Goal: Task Accomplishment & Management: Manage account settings

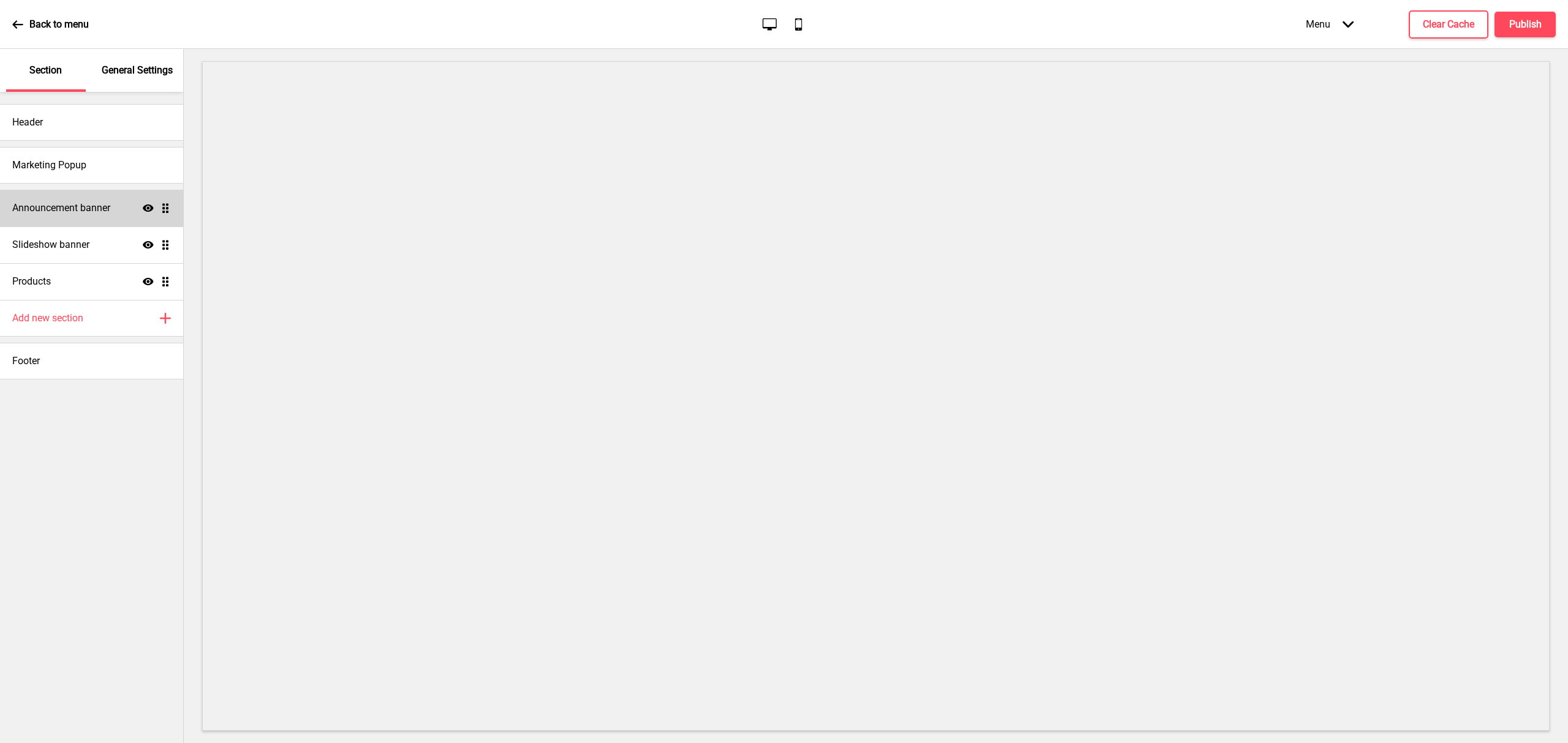
click at [90, 213] on h4 "Announcement banner" at bounding box center [61, 208] width 98 height 13
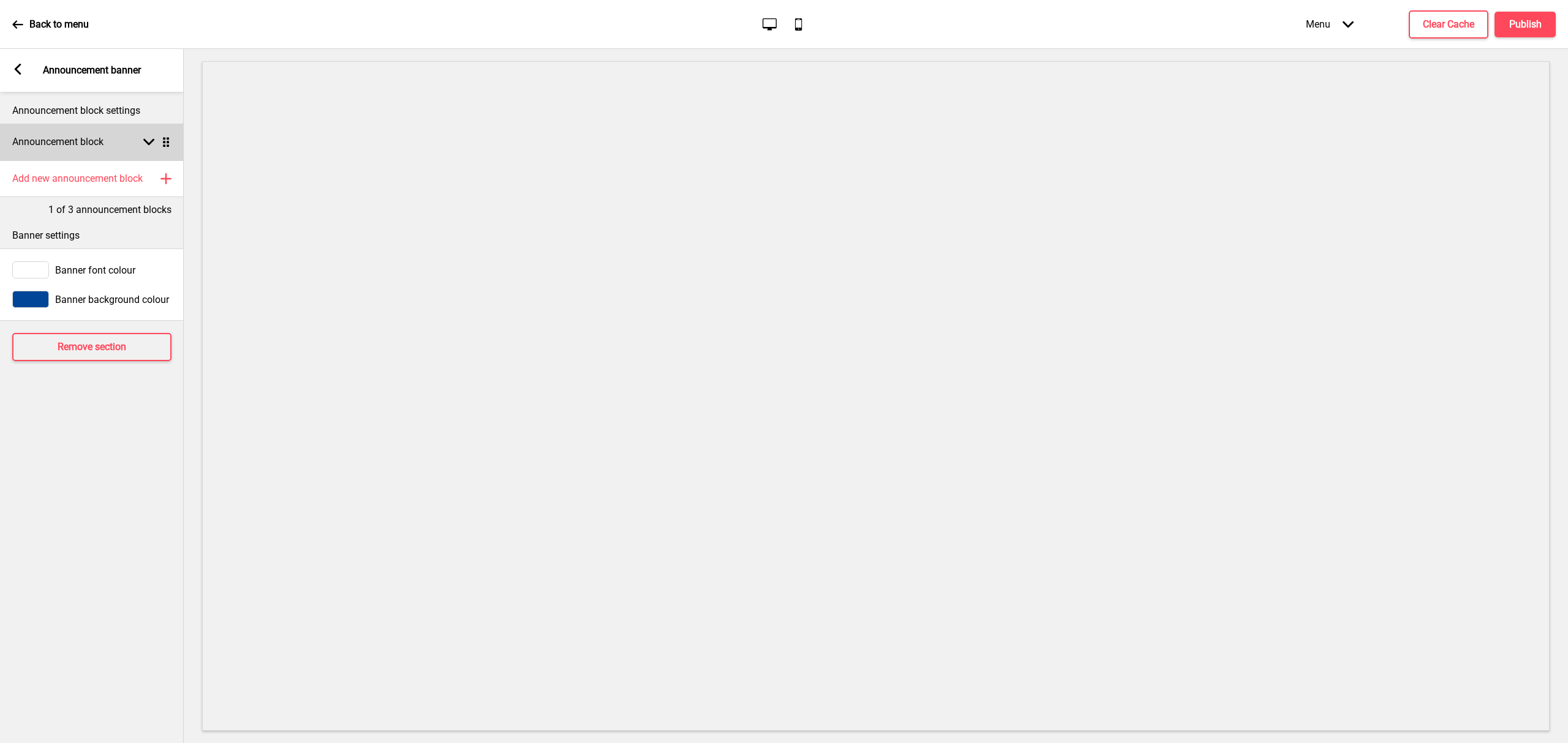
click at [151, 144] on rect at bounding box center [149, 142] width 11 height 11
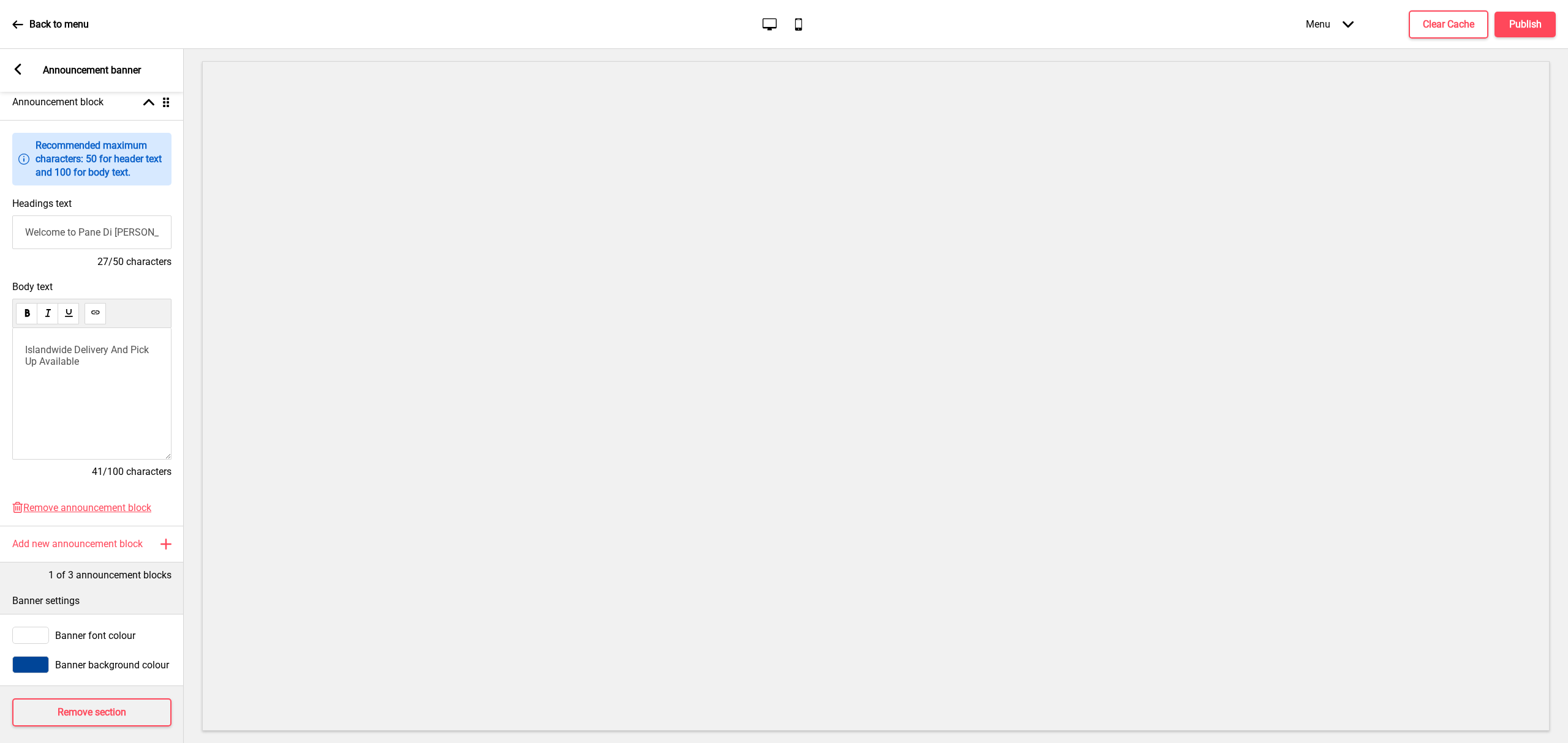
scroll to position [60, 0]
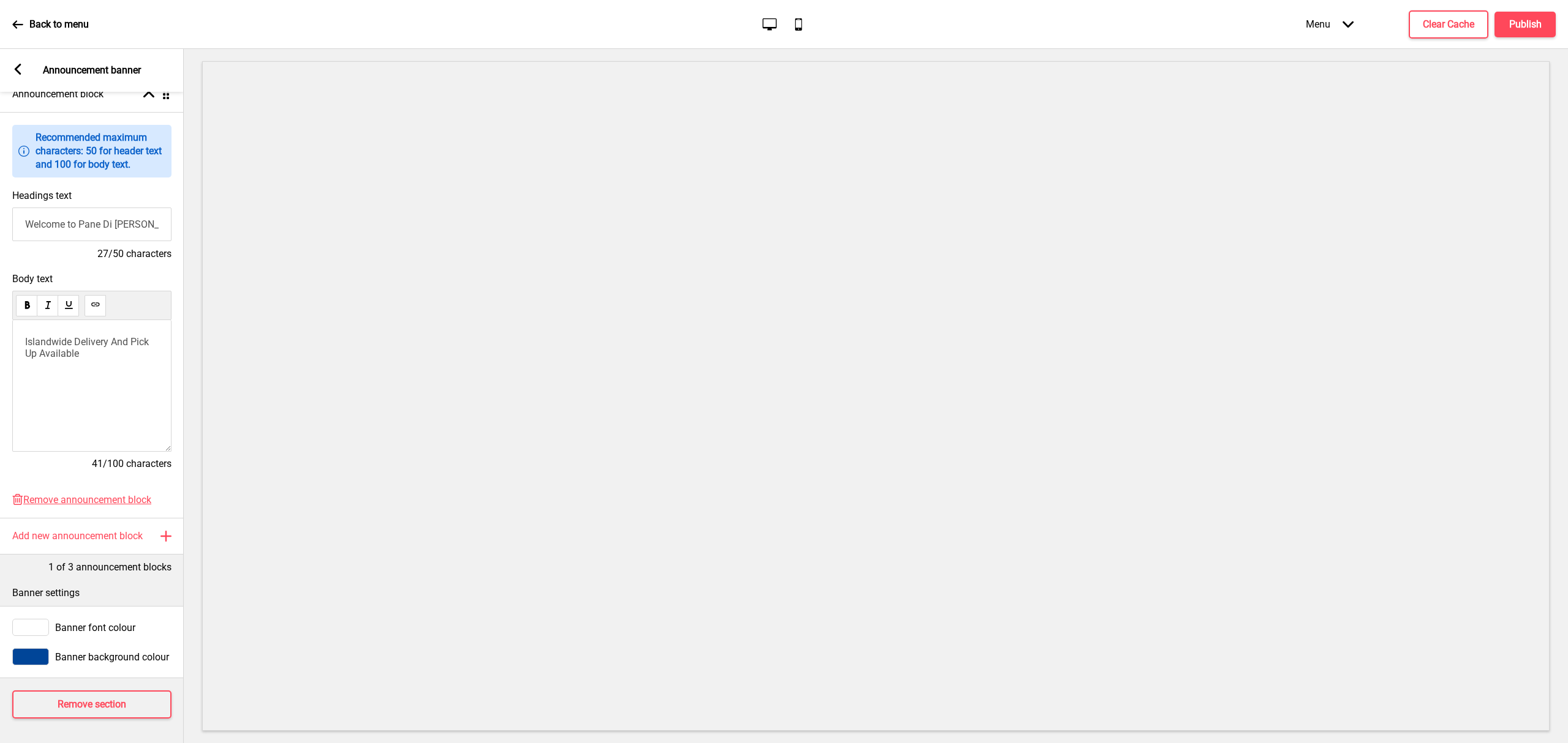
click at [18, 64] on rect at bounding box center [18, 69] width 11 height 11
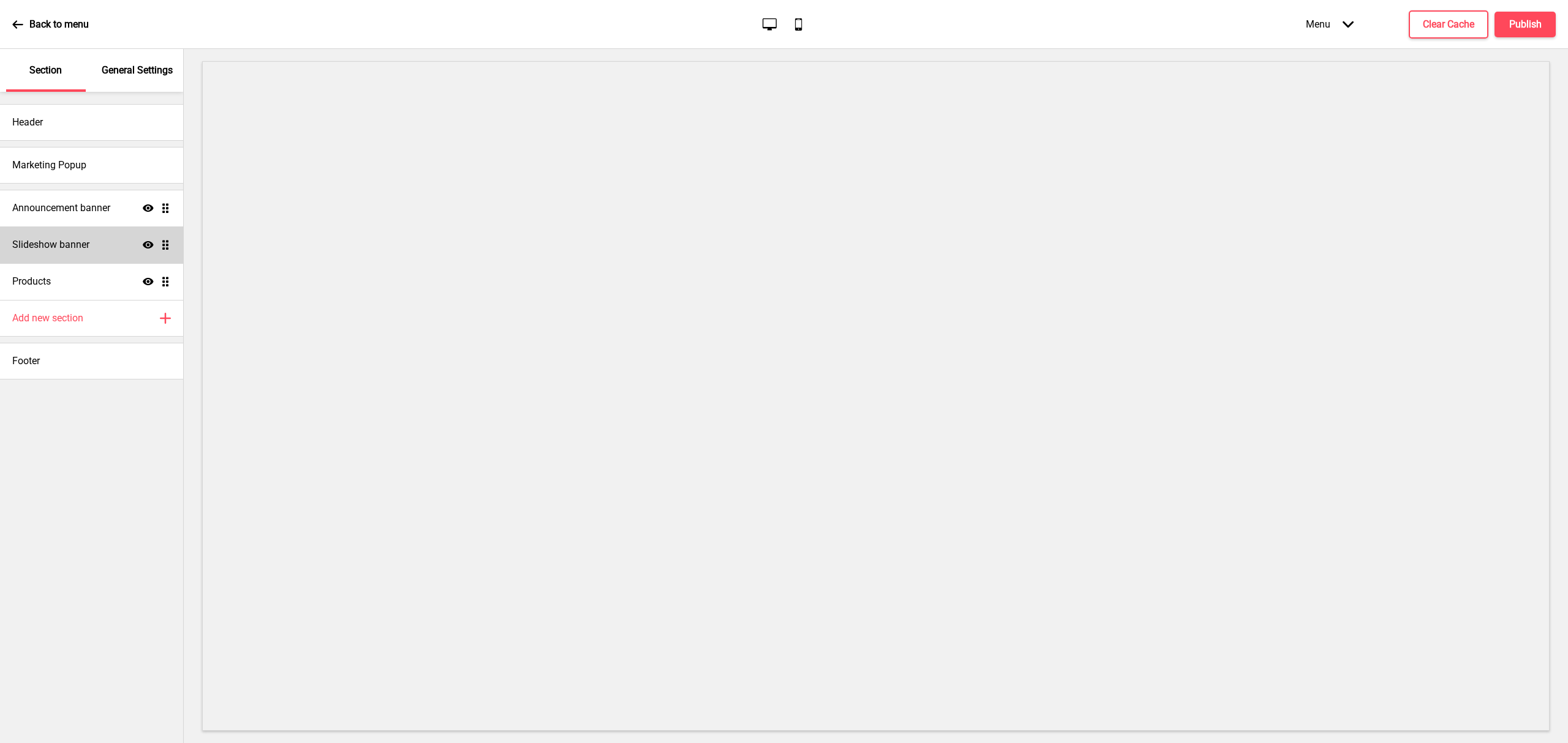
click at [113, 247] on div "Slideshow banner Show Drag" at bounding box center [91, 244] width 183 height 36
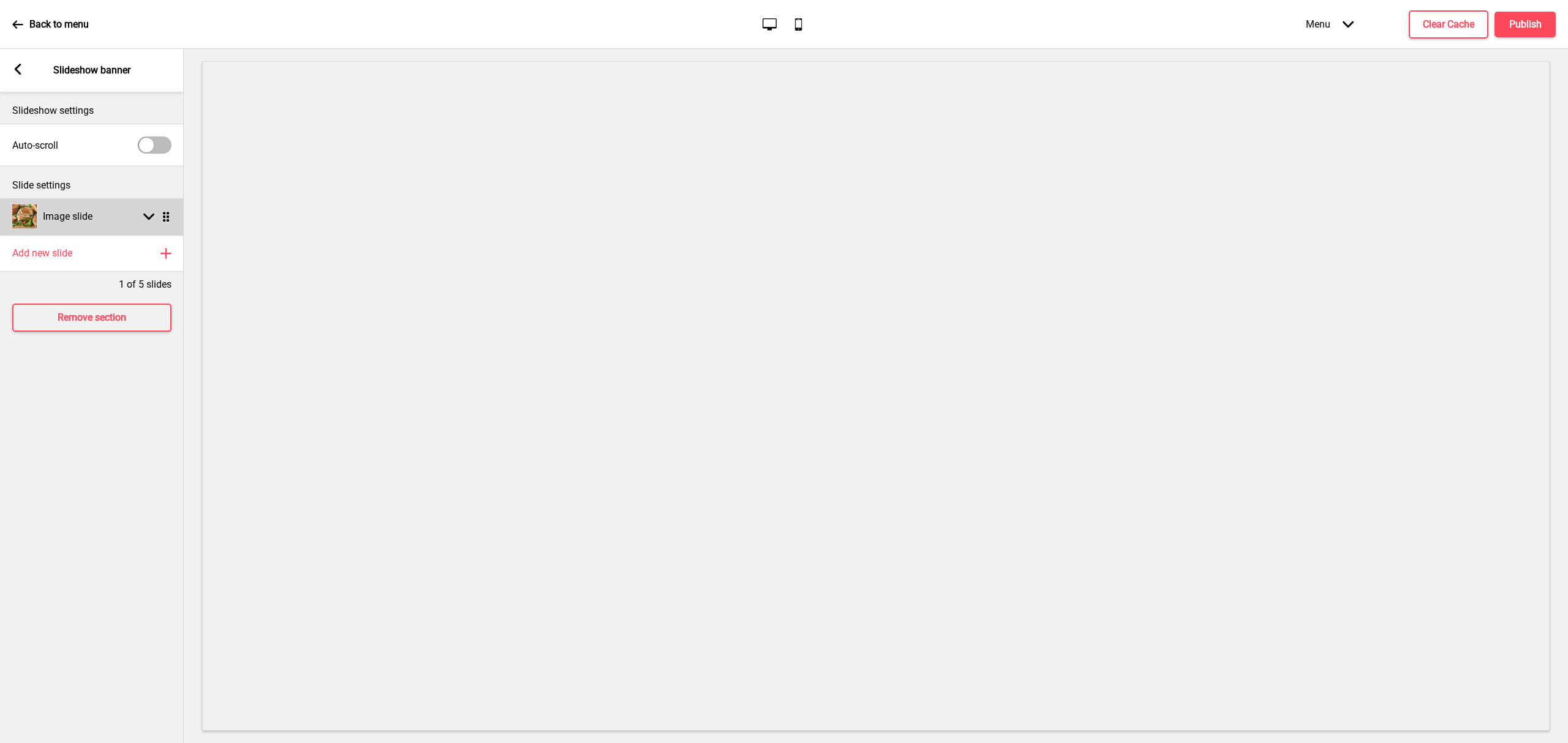
click at [115, 221] on div "Image slide Arrow down Drag" at bounding box center [91, 216] width 184 height 36
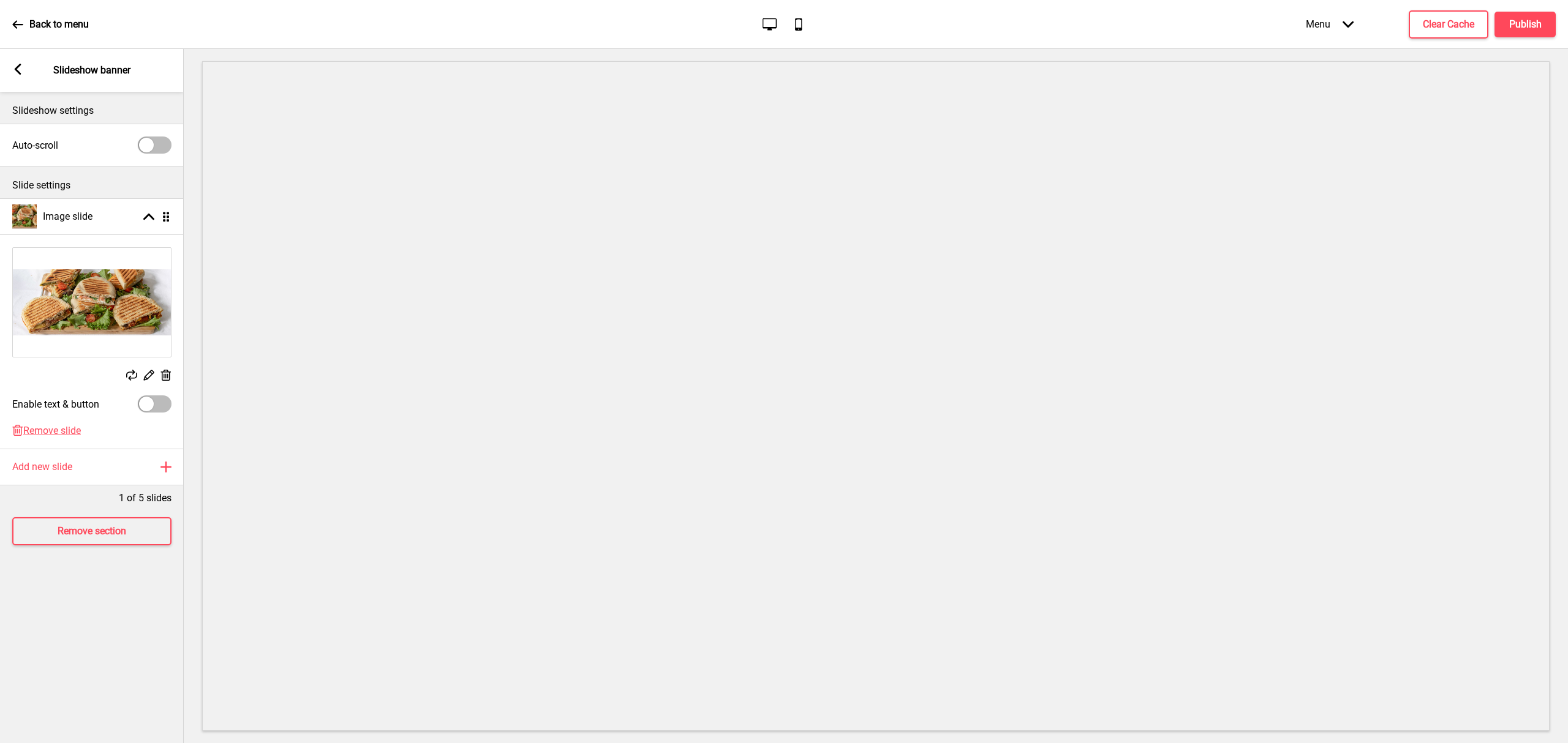
click at [163, 376] on rect at bounding box center [166, 376] width 13 height 13
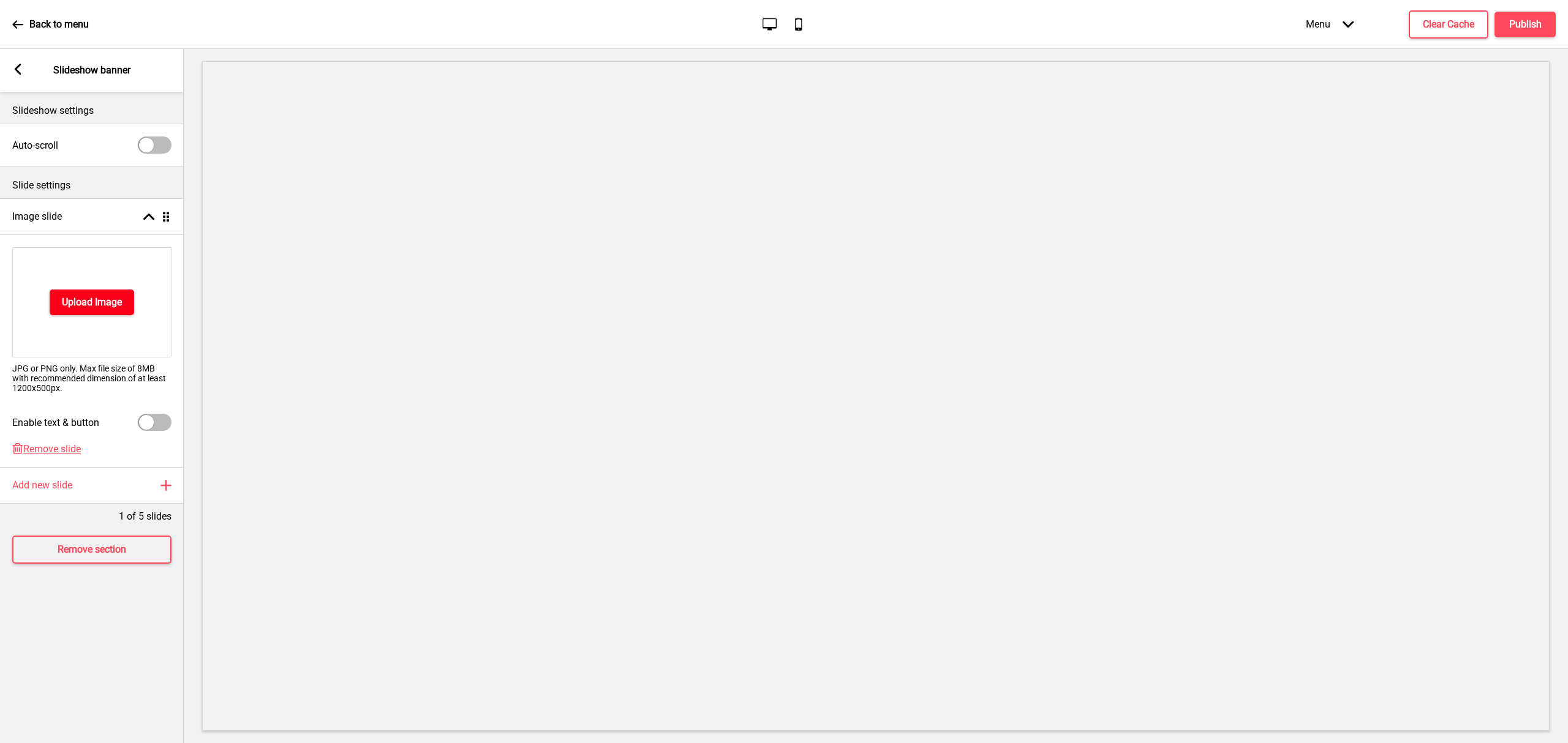
click at [93, 308] on h4 "Upload Image" at bounding box center [91, 302] width 60 height 13
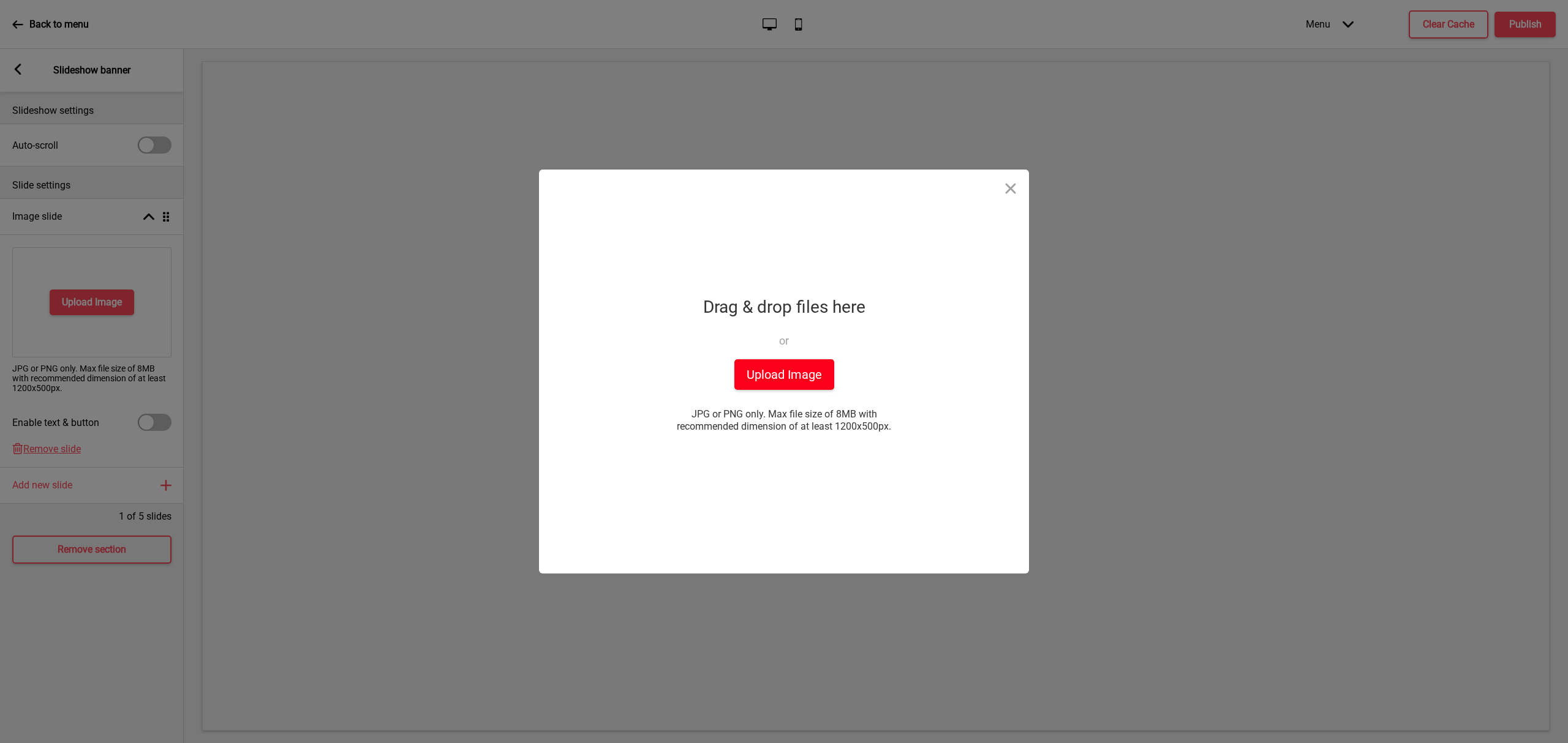
click at [794, 366] on button "Upload Image" at bounding box center [784, 375] width 100 height 31
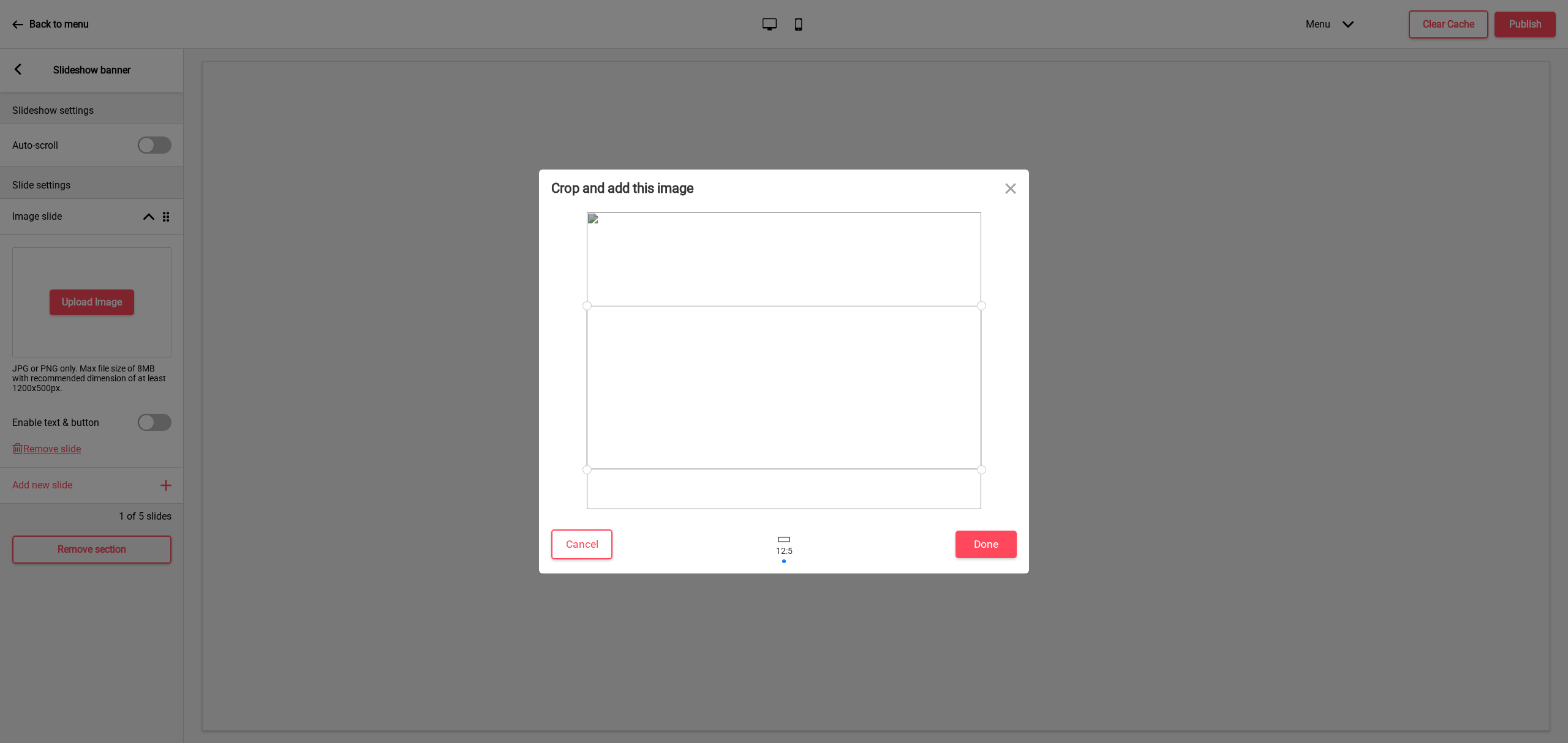
drag, startPoint x: 917, startPoint y: 399, endPoint x: 937, endPoint y: 441, distance: 46.5
click at [937, 441] on div at bounding box center [784, 388] width 395 height 164
click at [1001, 540] on button "Done" at bounding box center [987, 544] width 62 height 28
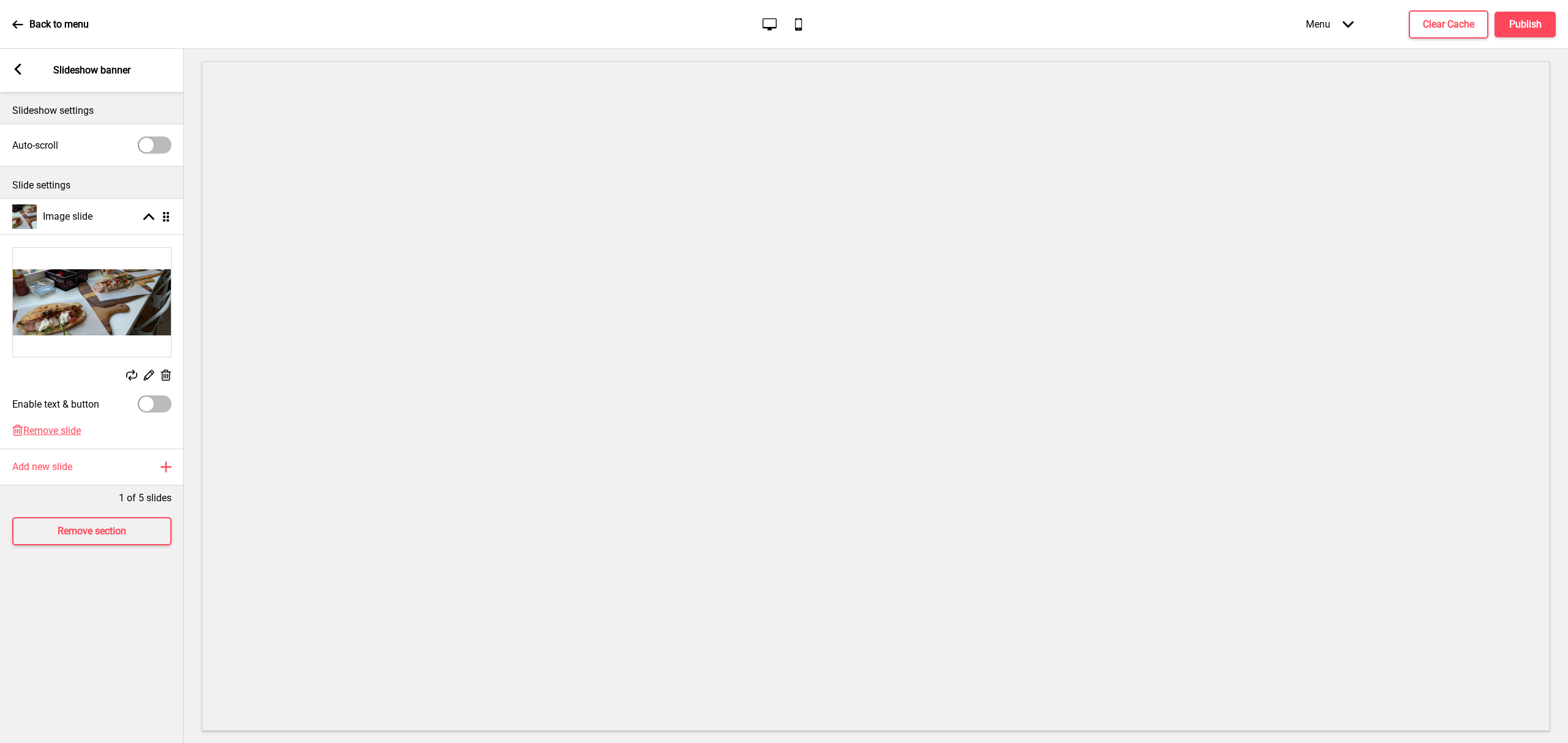
click at [169, 374] on icon at bounding box center [166, 376] width 10 height 11
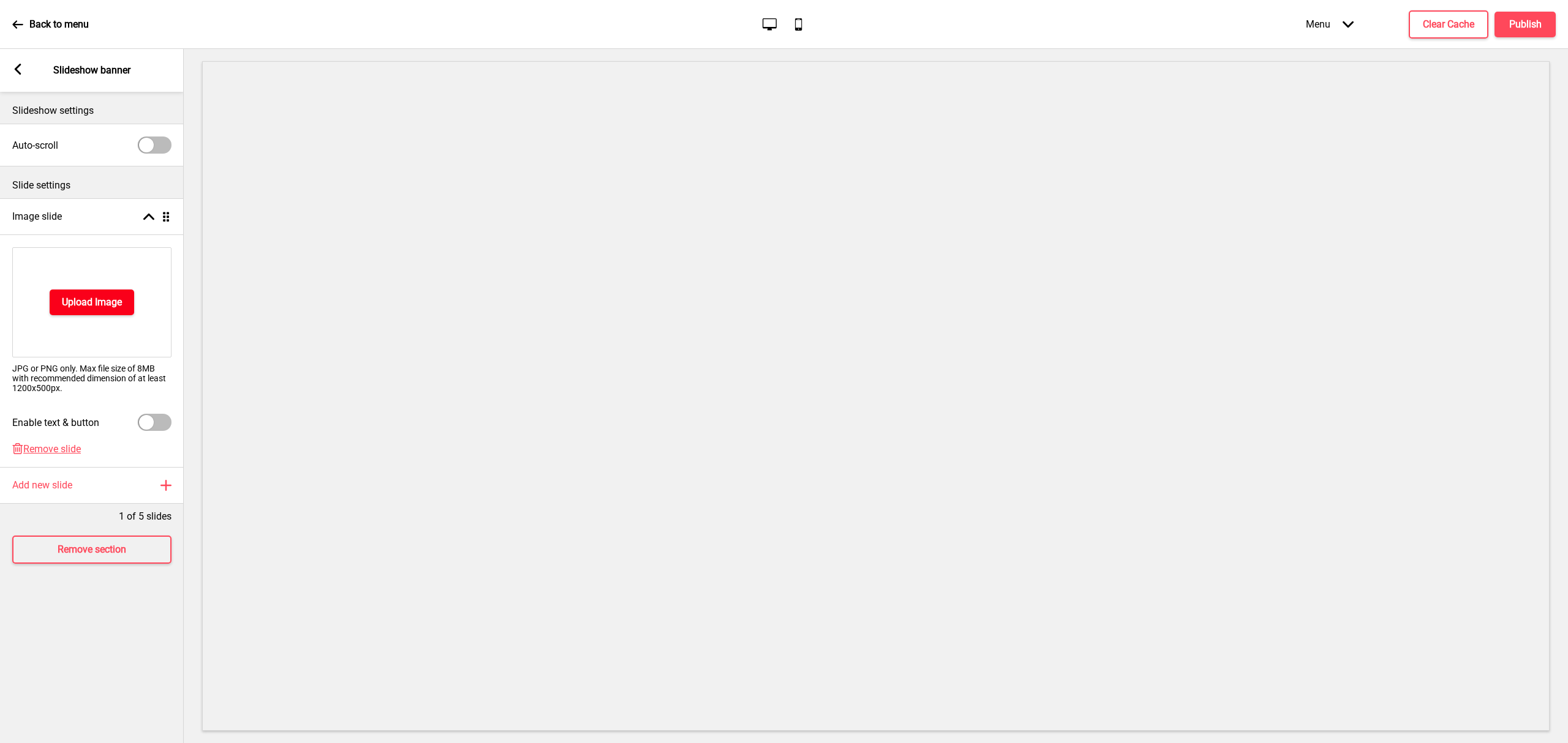
click at [94, 292] on button "Upload Image" at bounding box center [91, 303] width 85 height 26
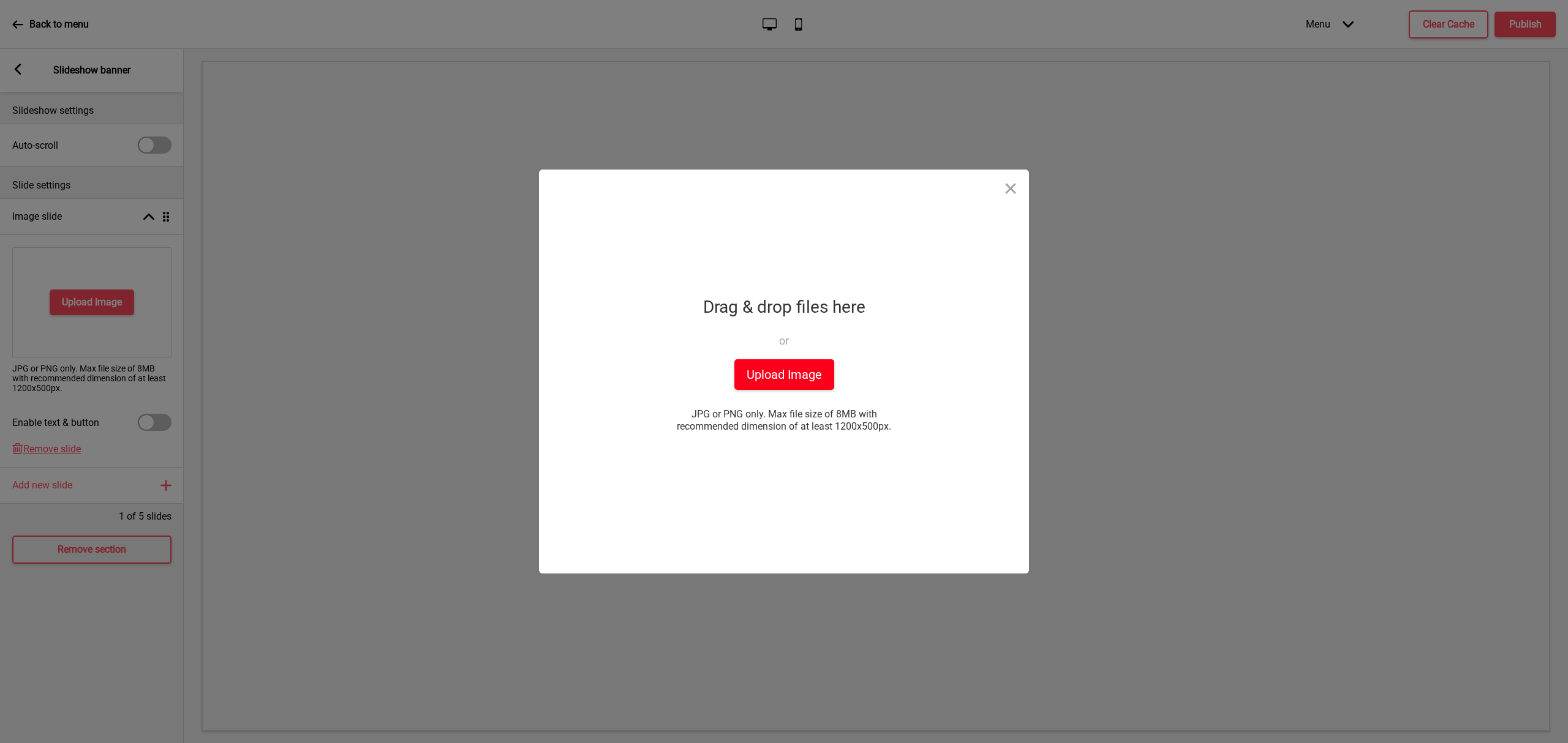
click at [784, 380] on button "Upload Image" at bounding box center [784, 375] width 100 height 31
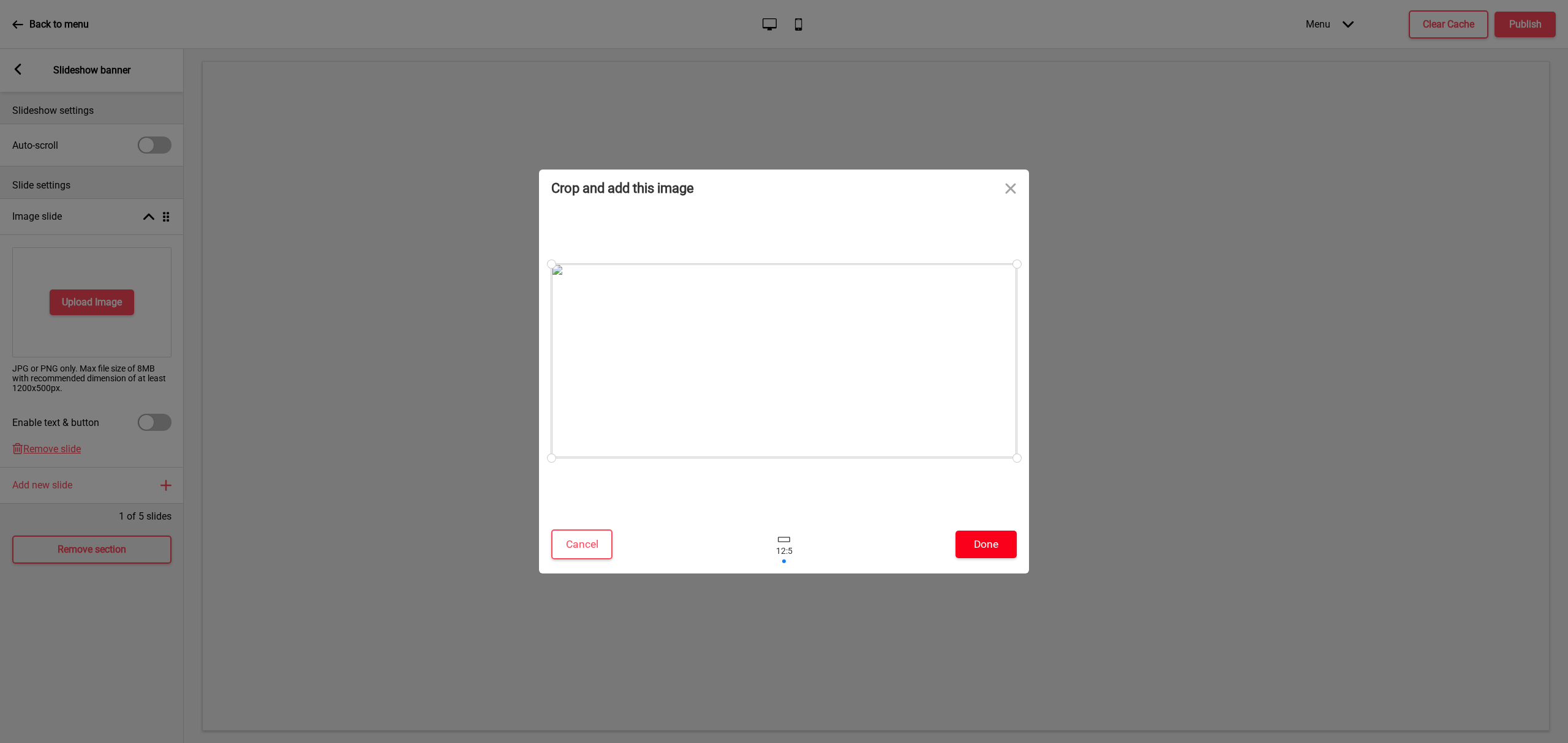
click at [995, 544] on button "Done" at bounding box center [987, 544] width 62 height 28
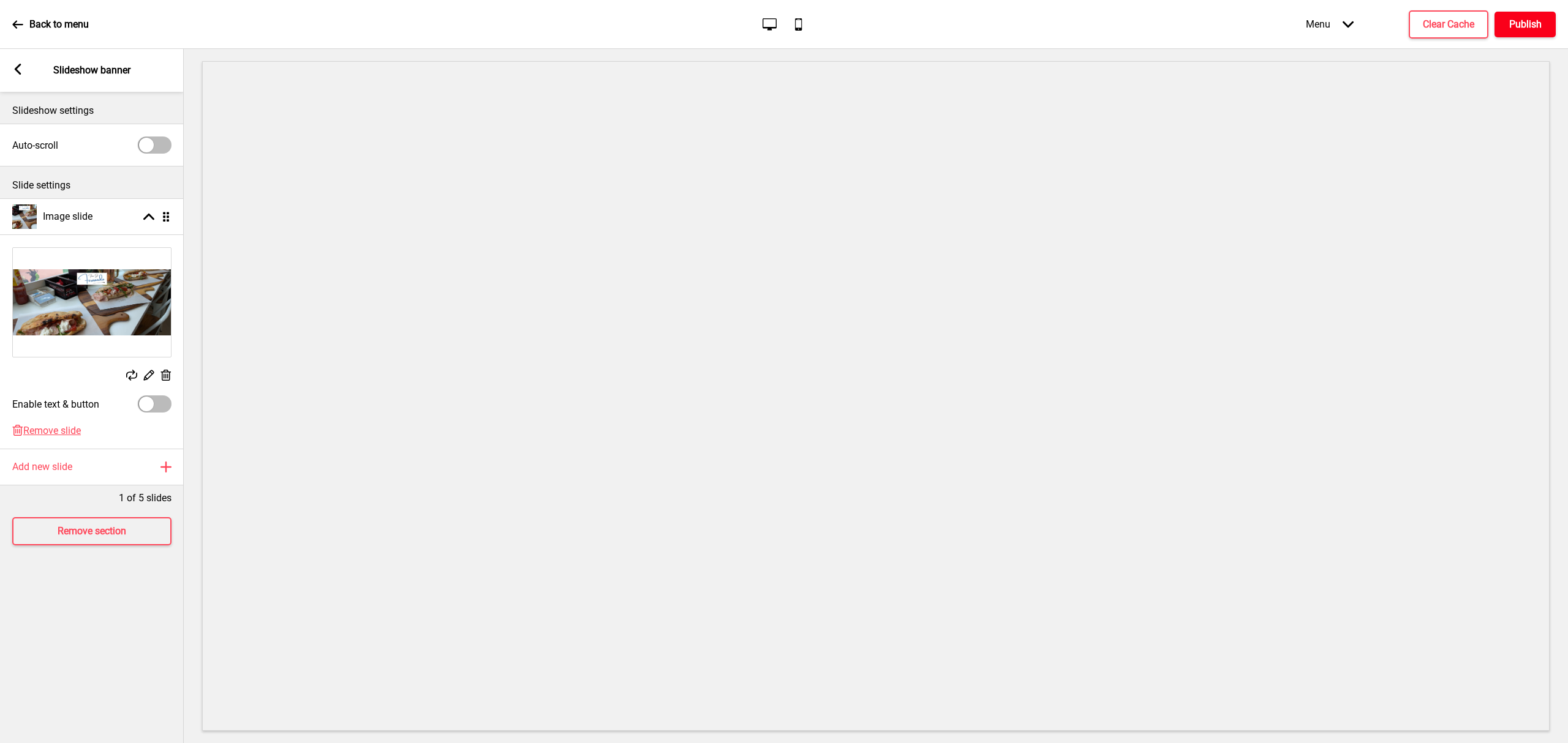
click at [1516, 33] on button "Publish" at bounding box center [1526, 24] width 62 height 26
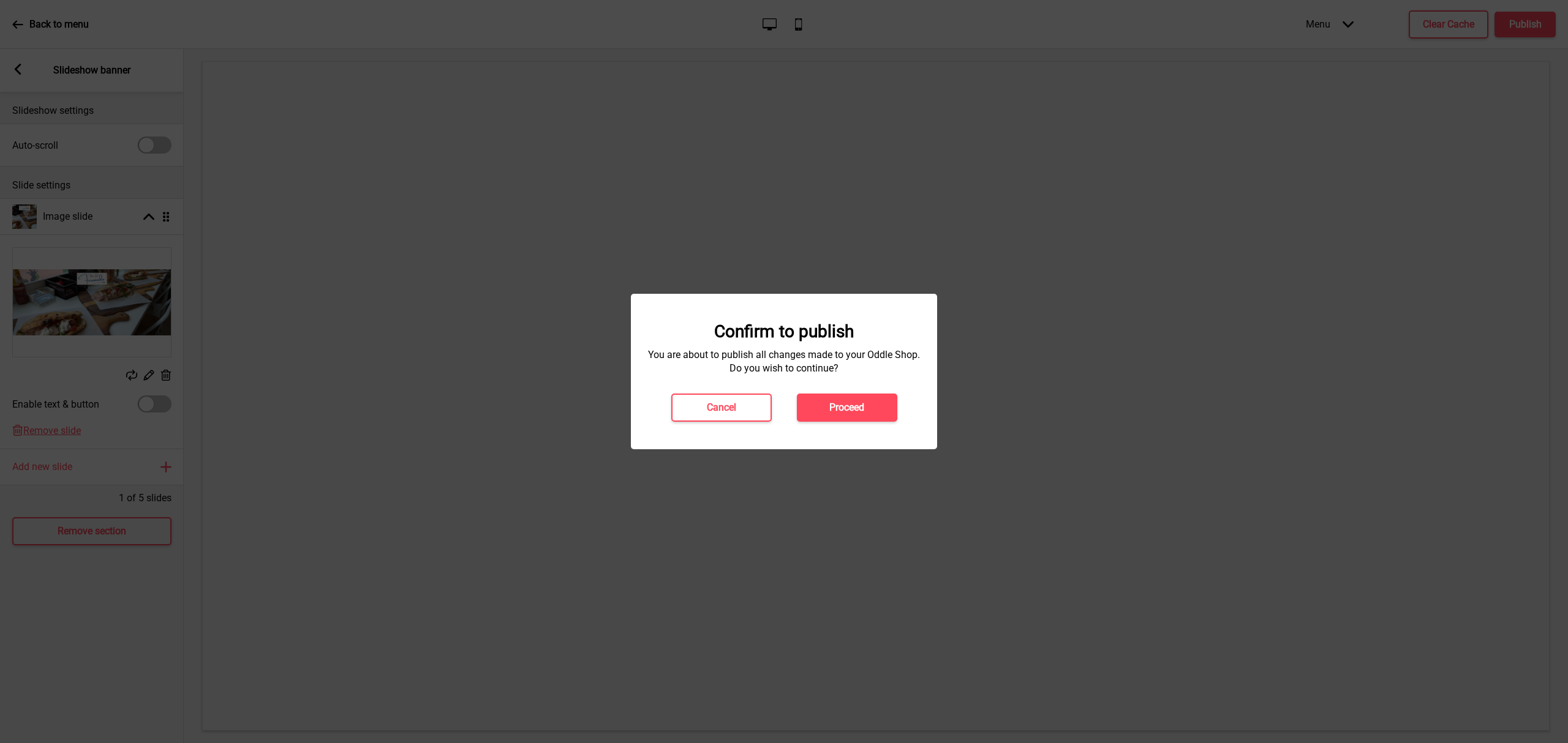
click at [879, 411] on button "Proceed" at bounding box center [848, 407] width 101 height 28
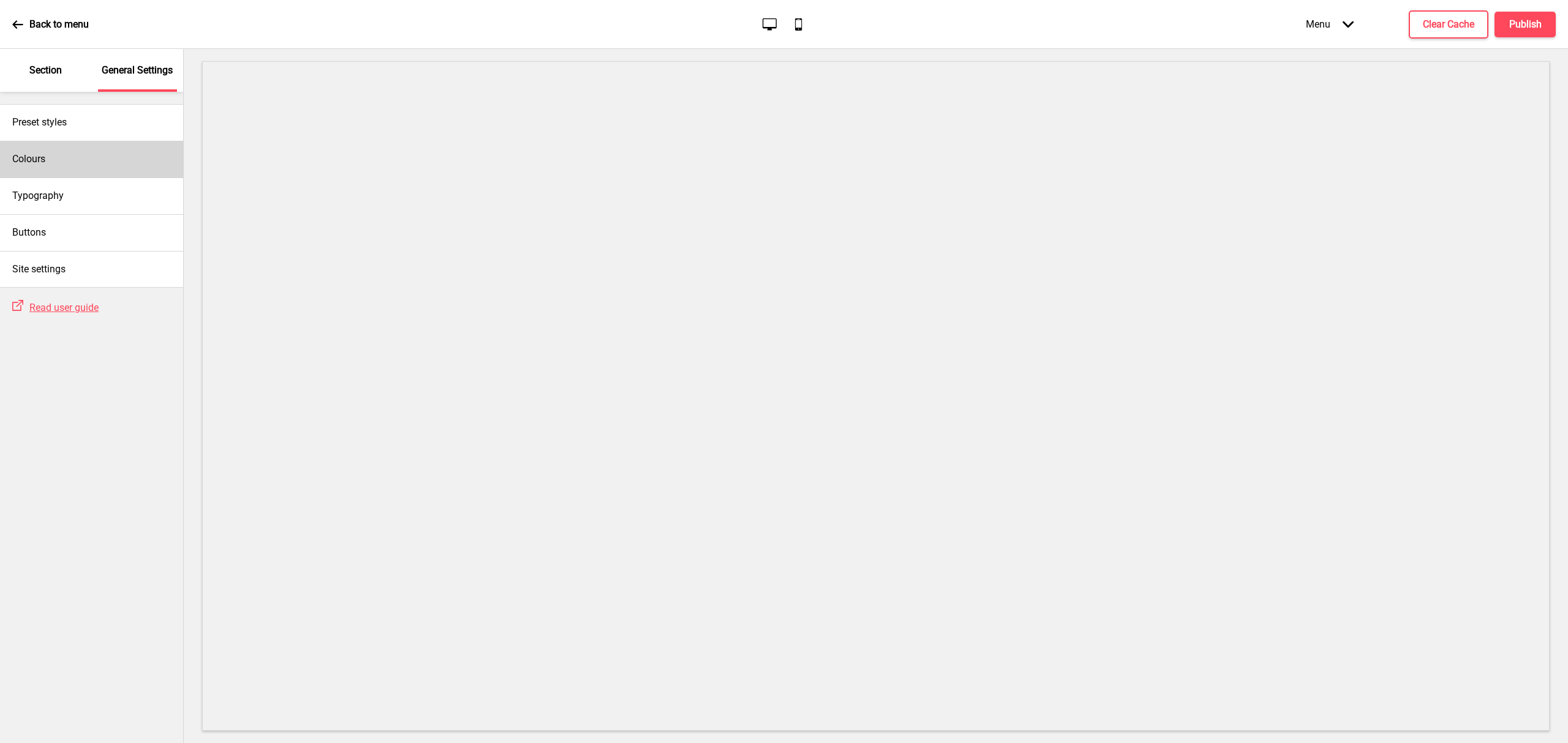
click at [60, 165] on div "Colours" at bounding box center [91, 158] width 183 height 36
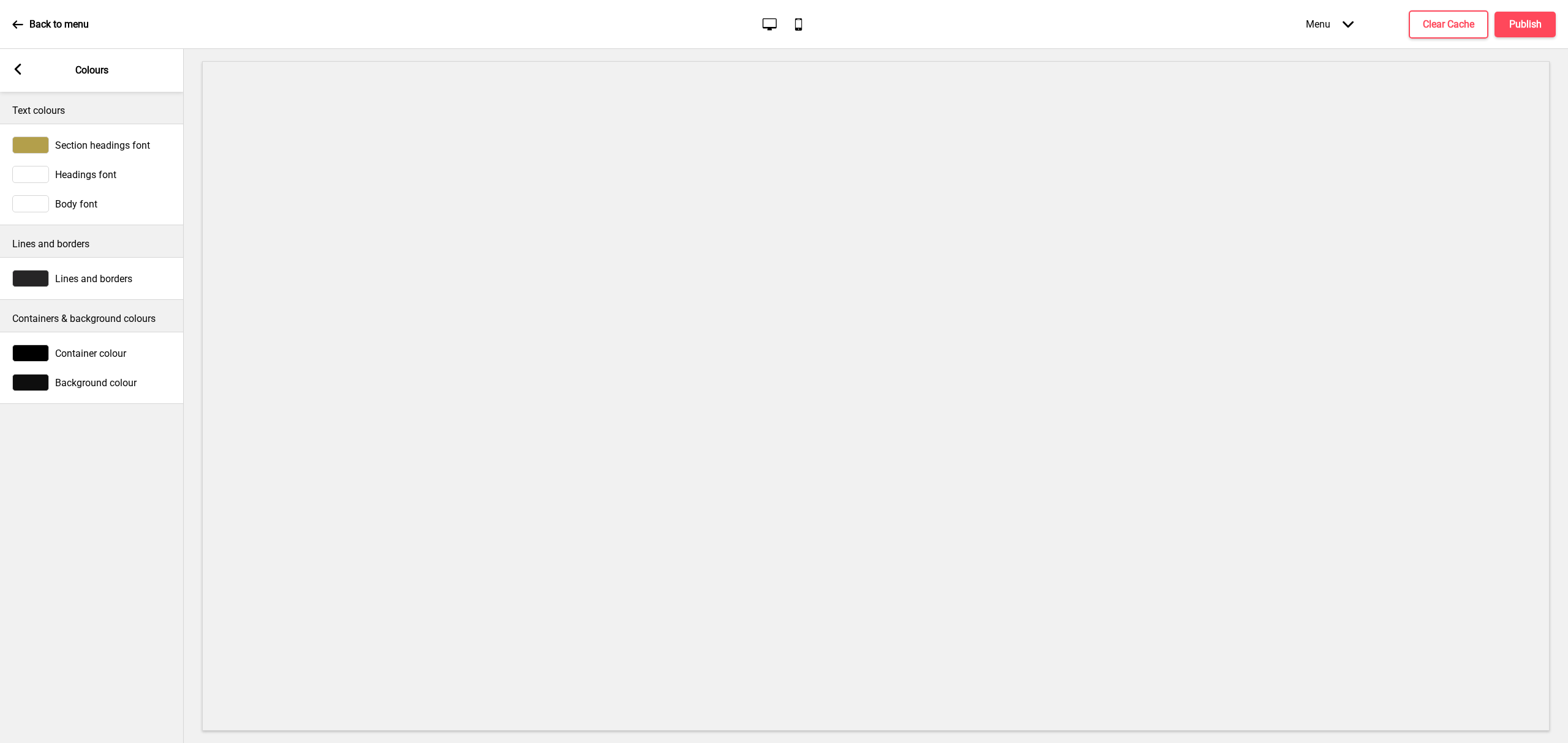
click at [118, 381] on span "Background colour" at bounding box center [95, 383] width 81 height 11
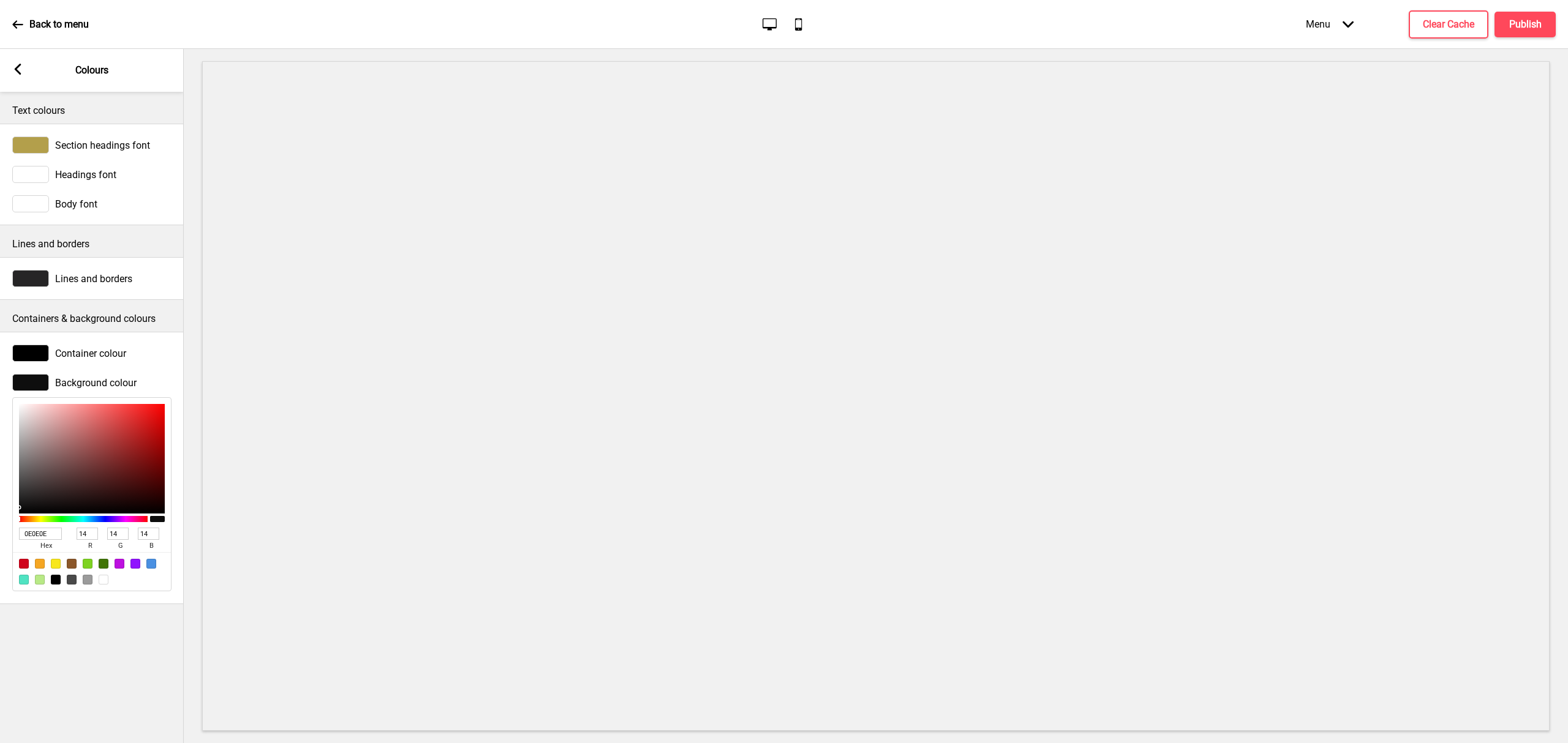
drag, startPoint x: 49, startPoint y: 534, endPoint x: -24, endPoint y: 530, distance: 73.1
click at [0, 530] on html "Back to menu Desktop Mobile Menu Arrow down Product Page Store Information Chec…" at bounding box center [784, 371] width 1568 height 743
paste input "#d7bf58"
type input "#d7bf58"
type input "215"
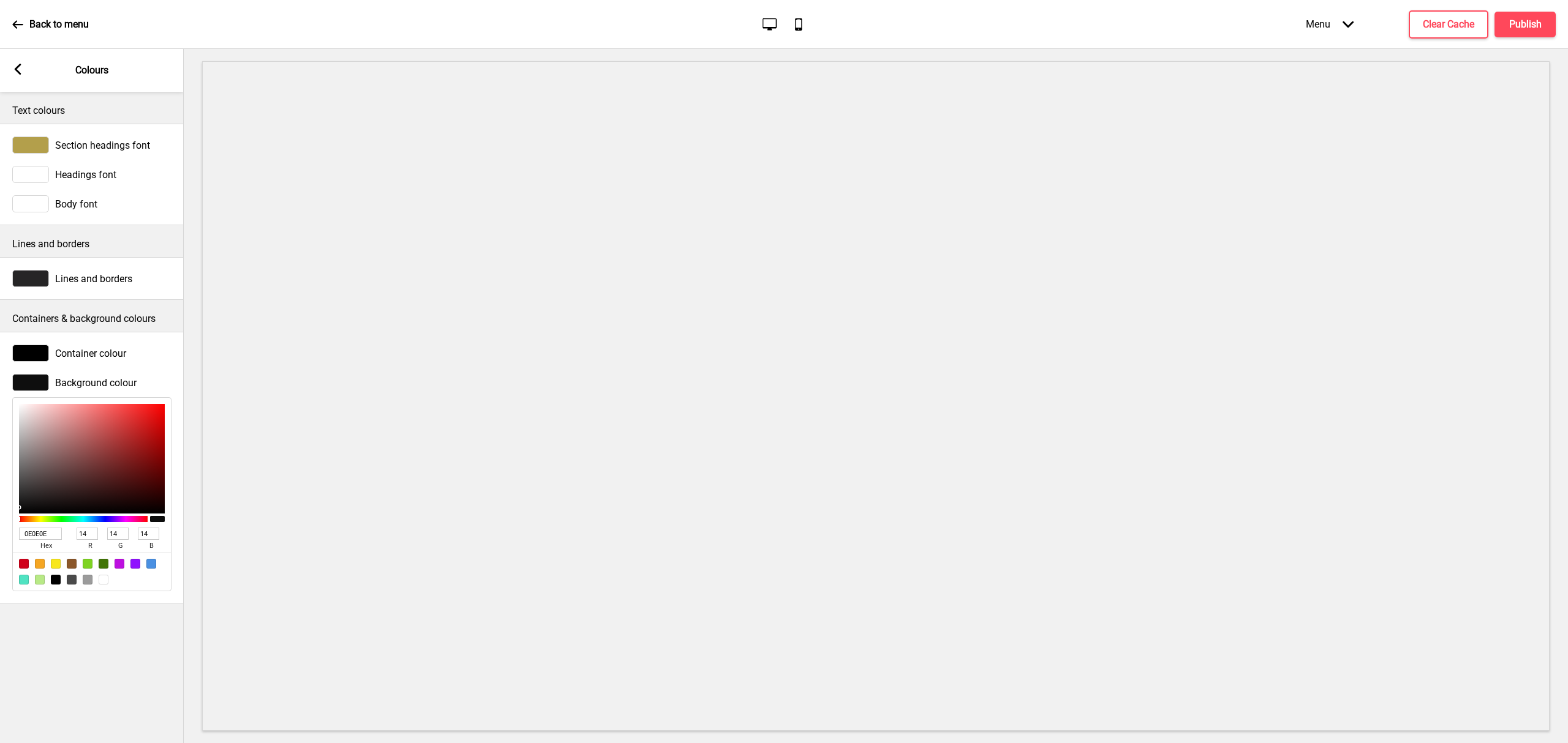
type input "191"
type input "88"
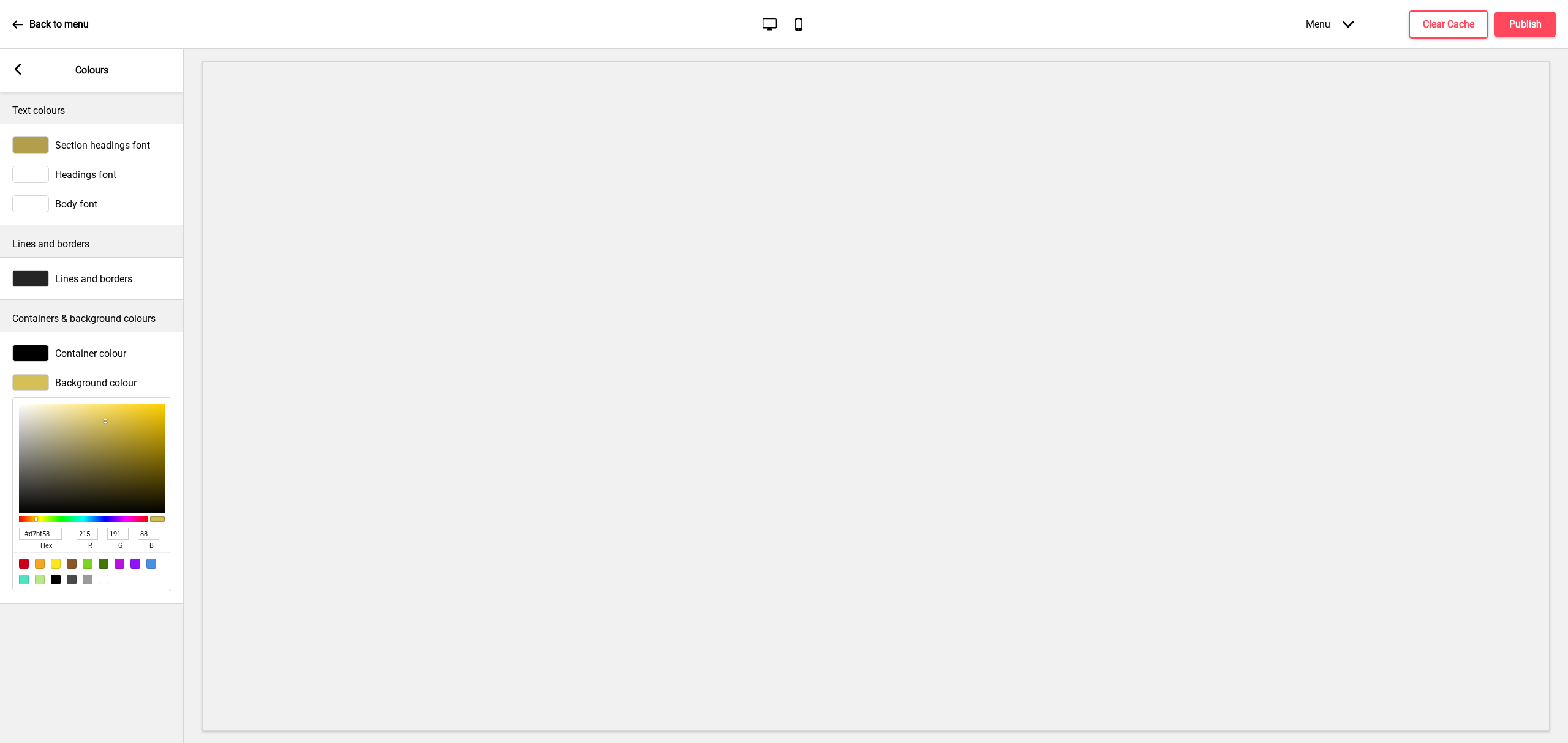
type input "D7BF58"
click at [28, 145] on div at bounding box center [30, 144] width 36 height 17
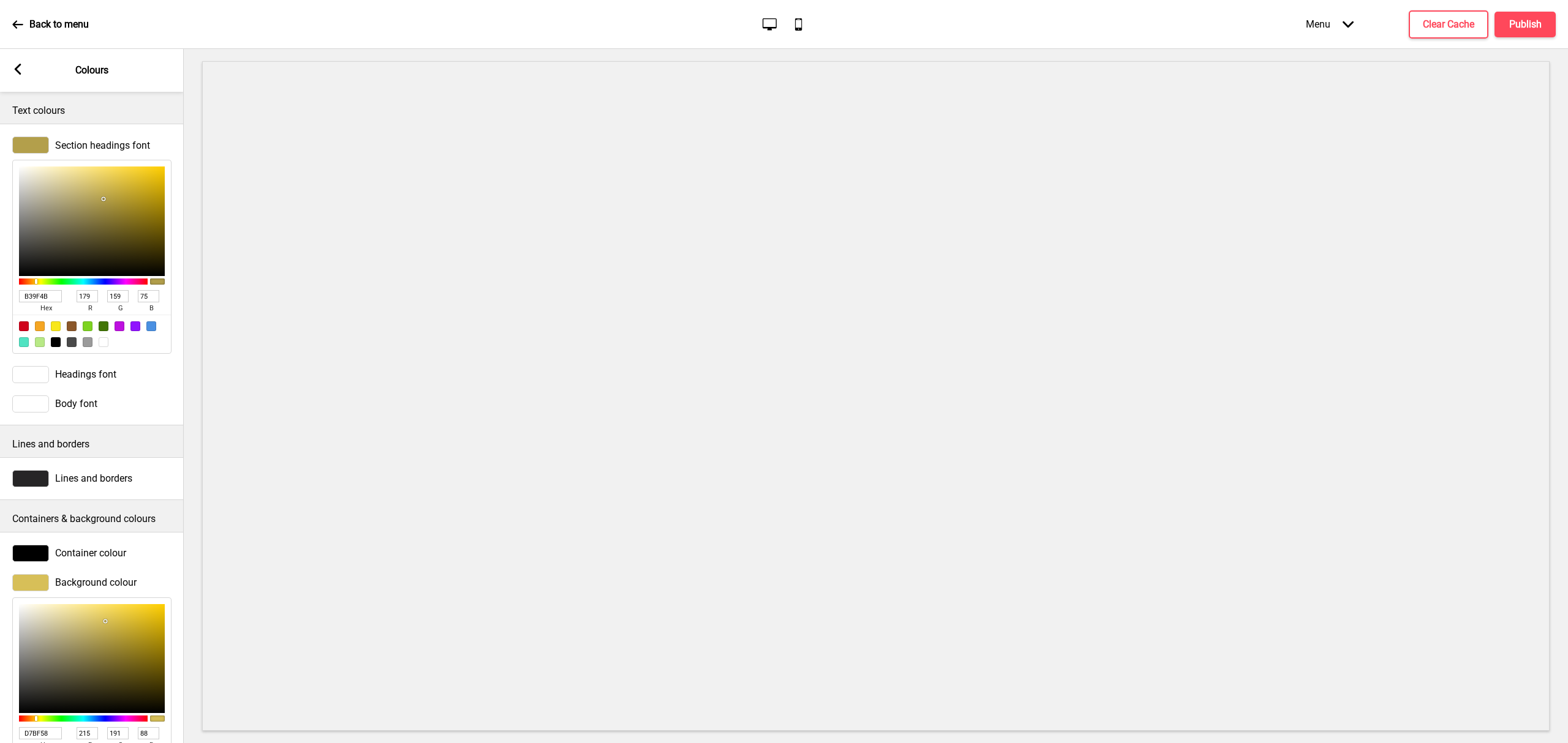
drag, startPoint x: 52, startPoint y: 296, endPoint x: -82, endPoint y: 299, distance: 134.0
click at [0, 299] on html "Back to menu Desktop Mobile Menu Arrow down Product Page Store Information Chec…" at bounding box center [784, 371] width 1568 height 743
paste input "#d7bf58"
type input "#d7bf58"
type input "215"
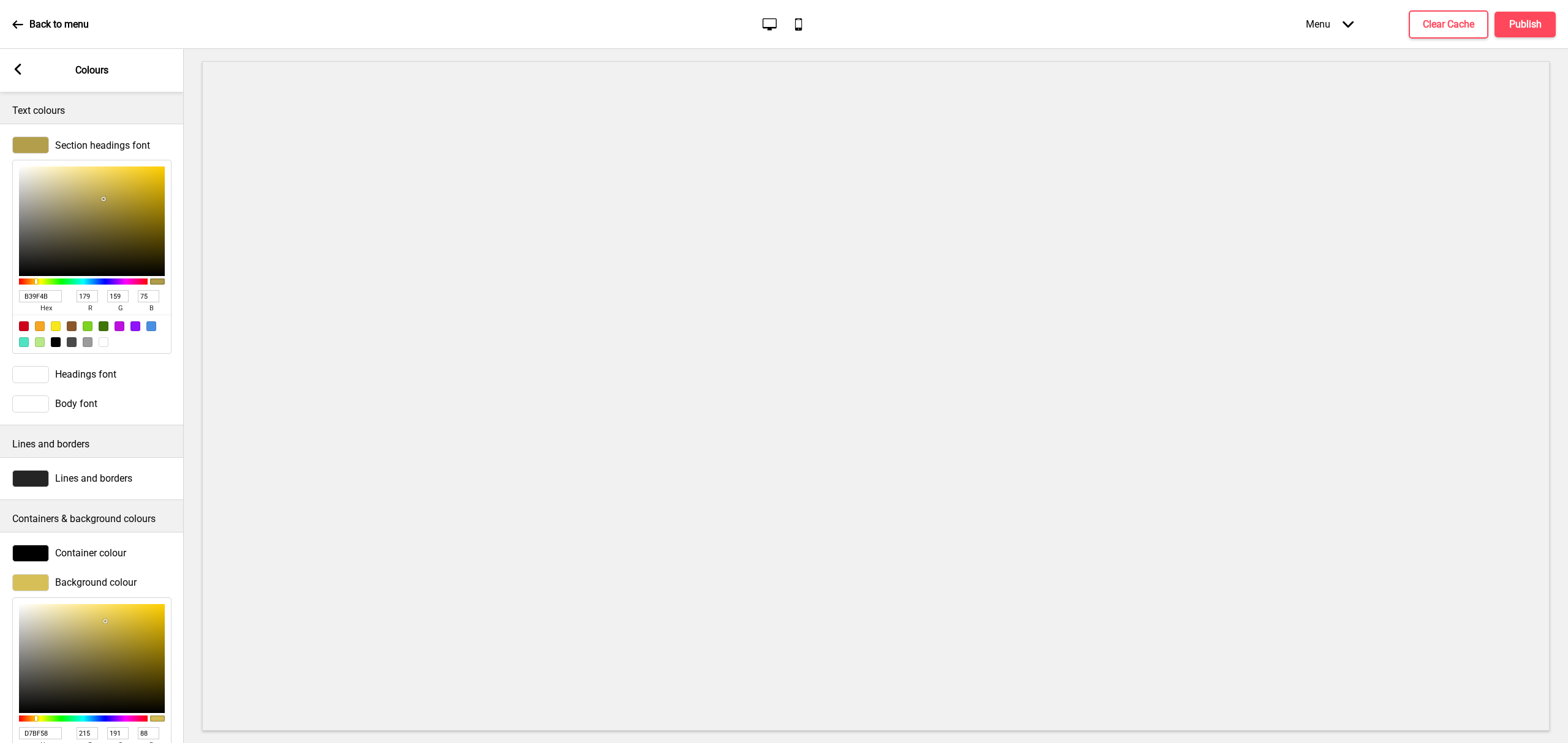
type input "191"
type input "88"
type input "D7BF58"
click at [21, 67] on rect at bounding box center [18, 69] width 11 height 11
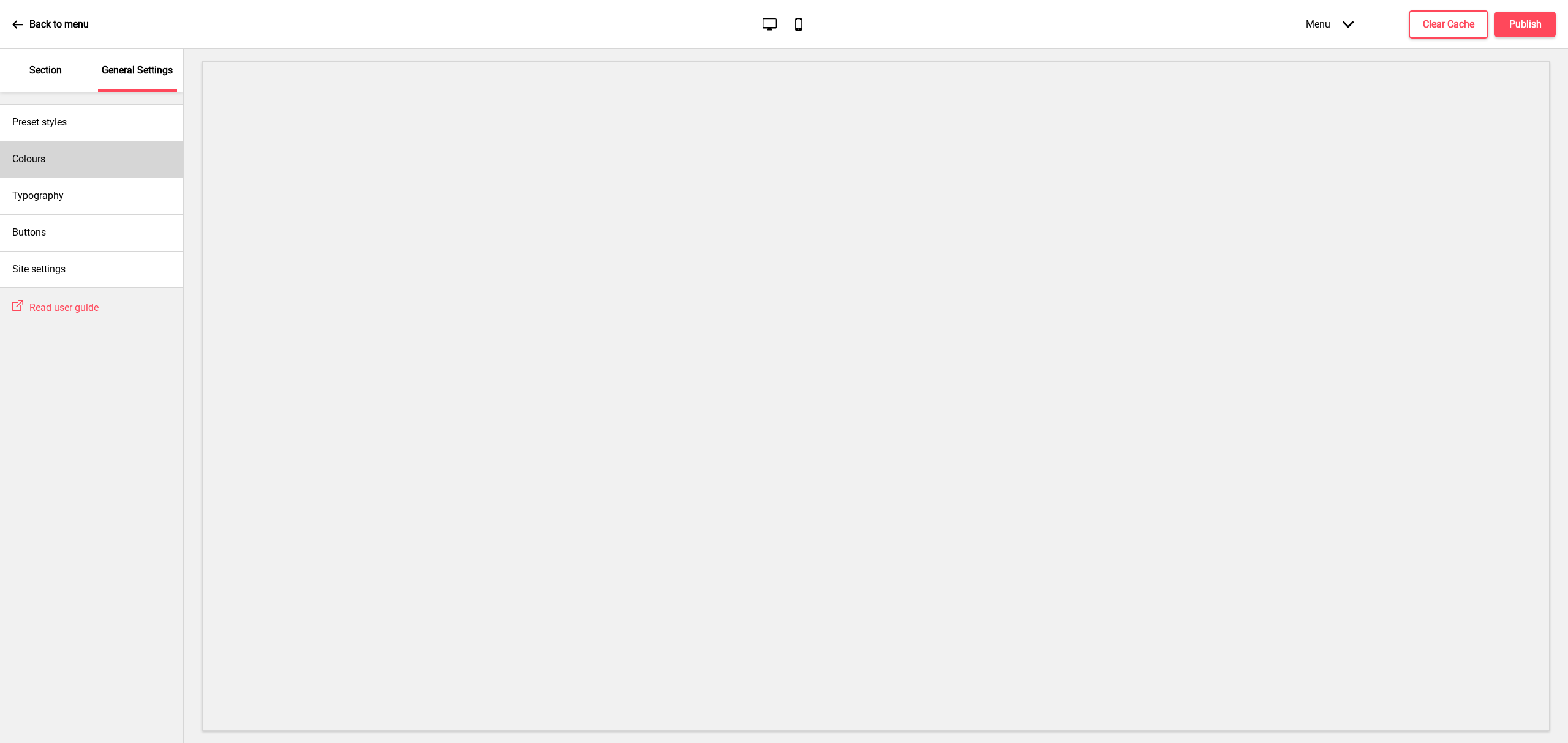
click at [75, 152] on div "Colours" at bounding box center [91, 158] width 183 height 36
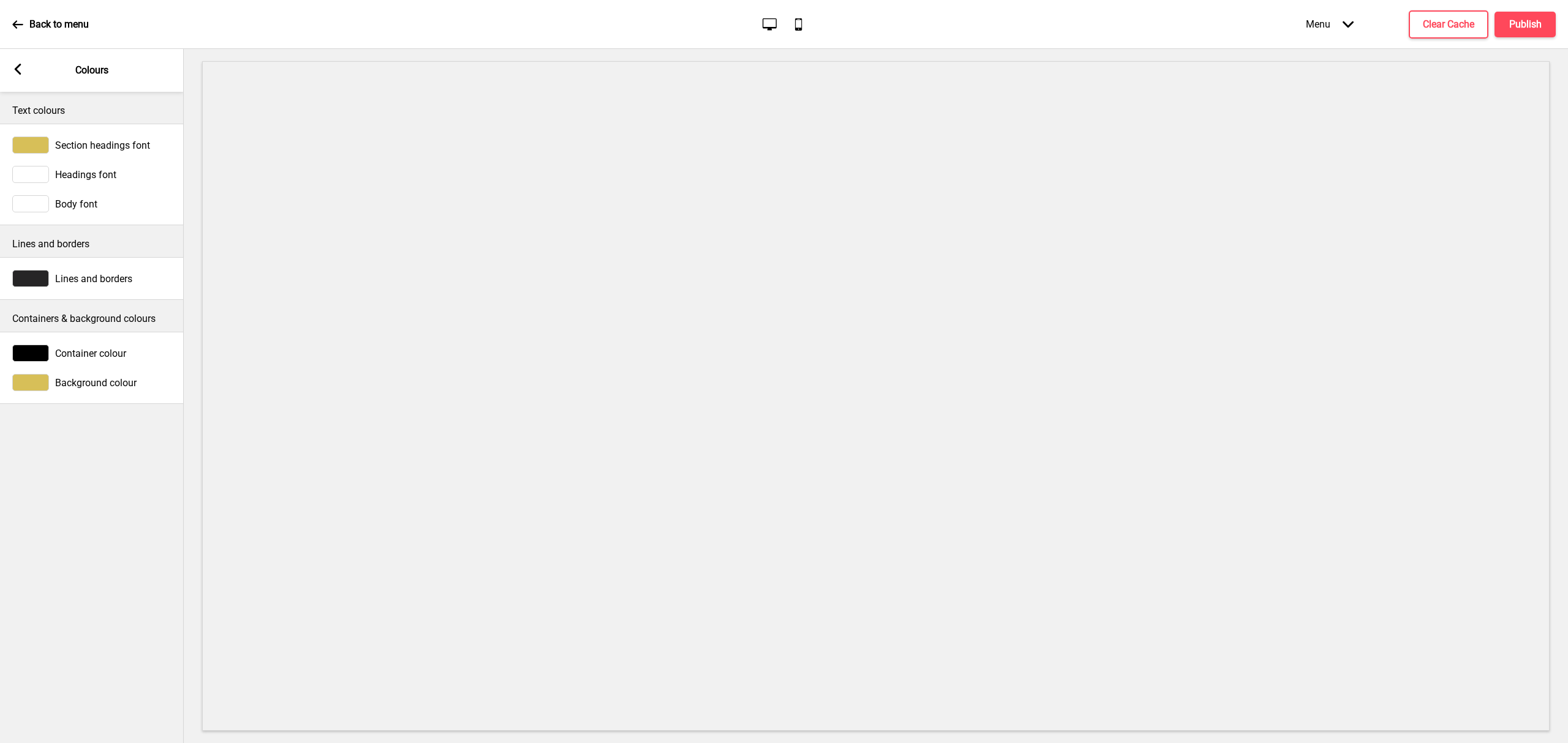
click at [76, 390] on div "Background colour" at bounding box center [91, 382] width 160 height 17
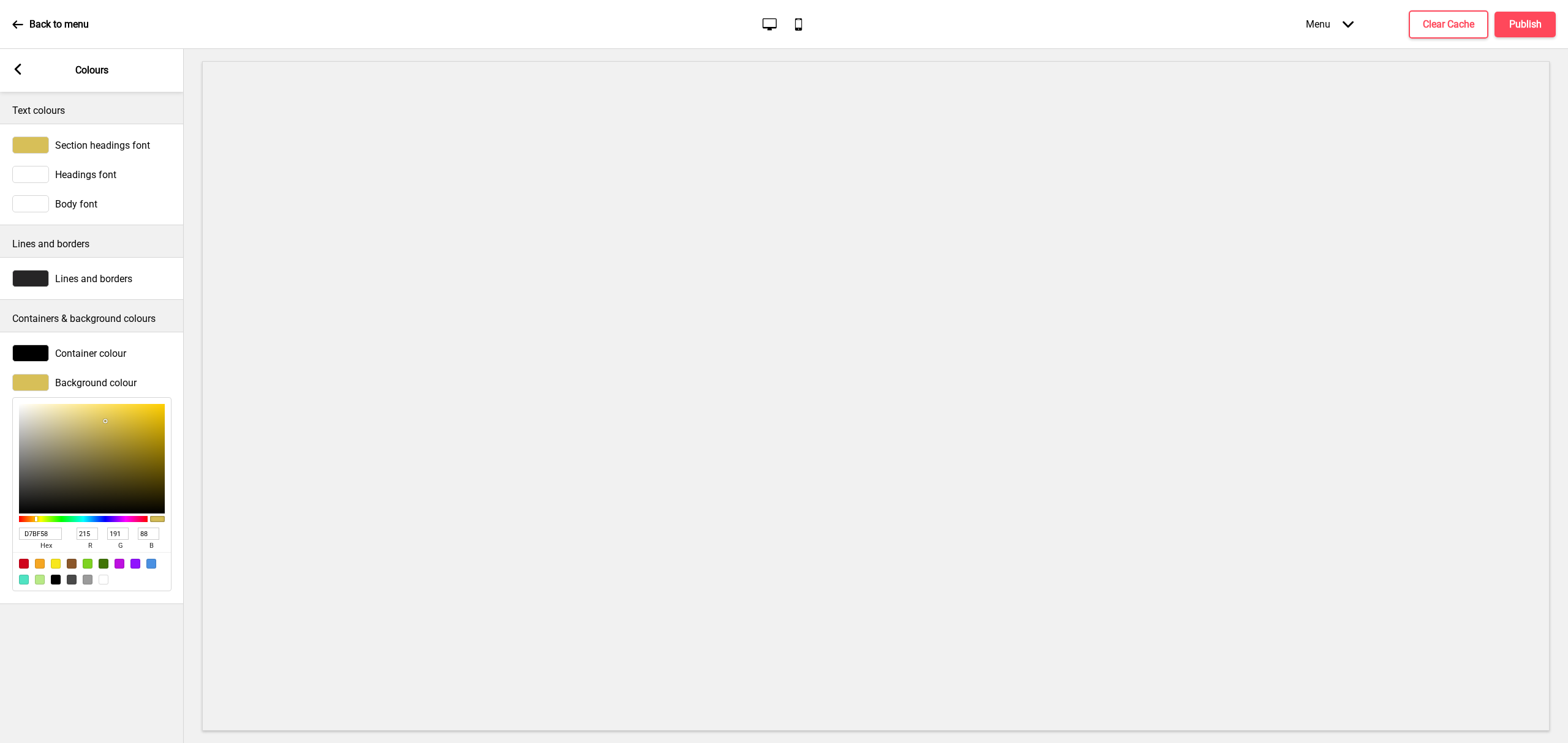
type input "B4AE92"
type input "180"
type input "174"
type input "146"
type input "9E9A87"
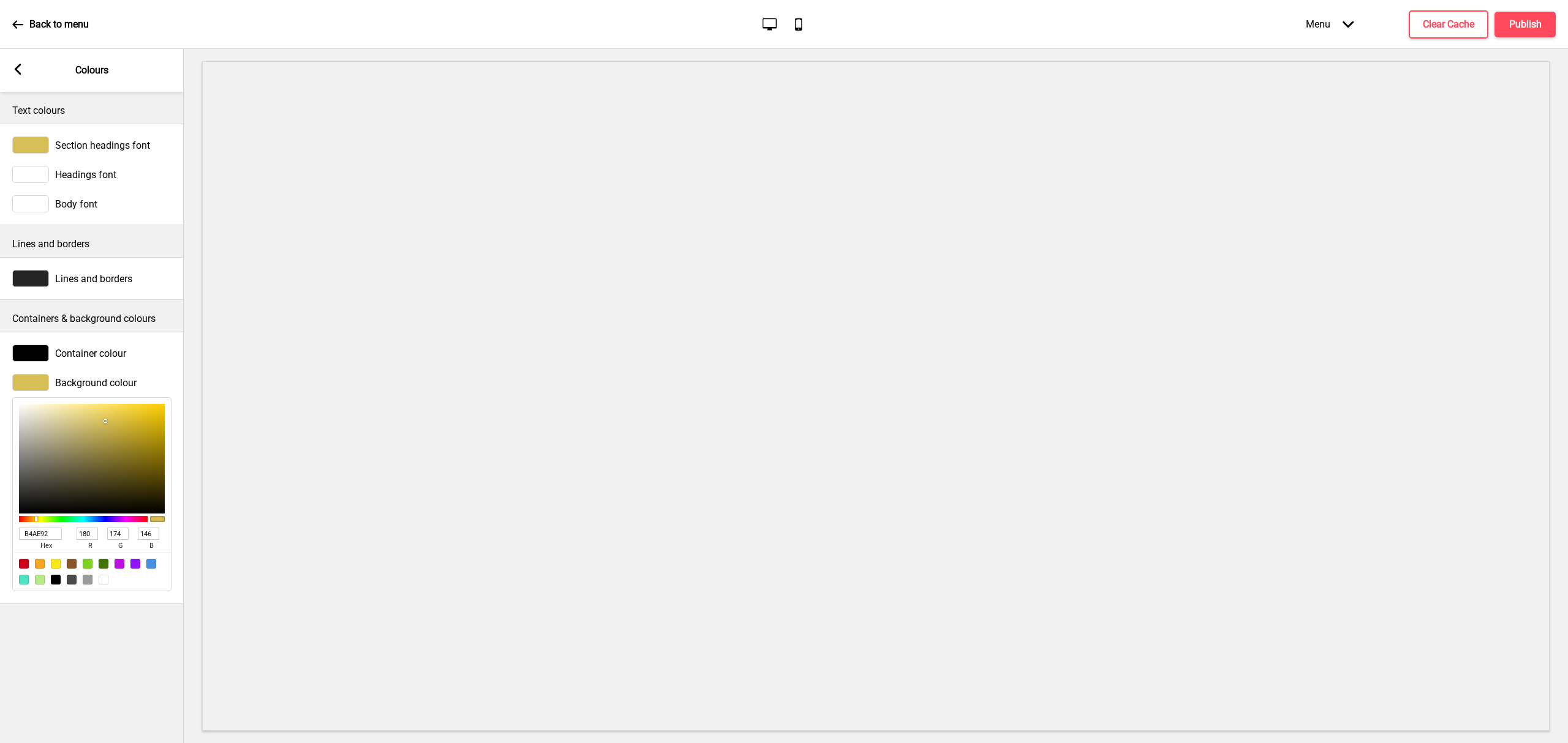
type input "158"
type input "154"
type input "135"
type input "323232"
type input "50"
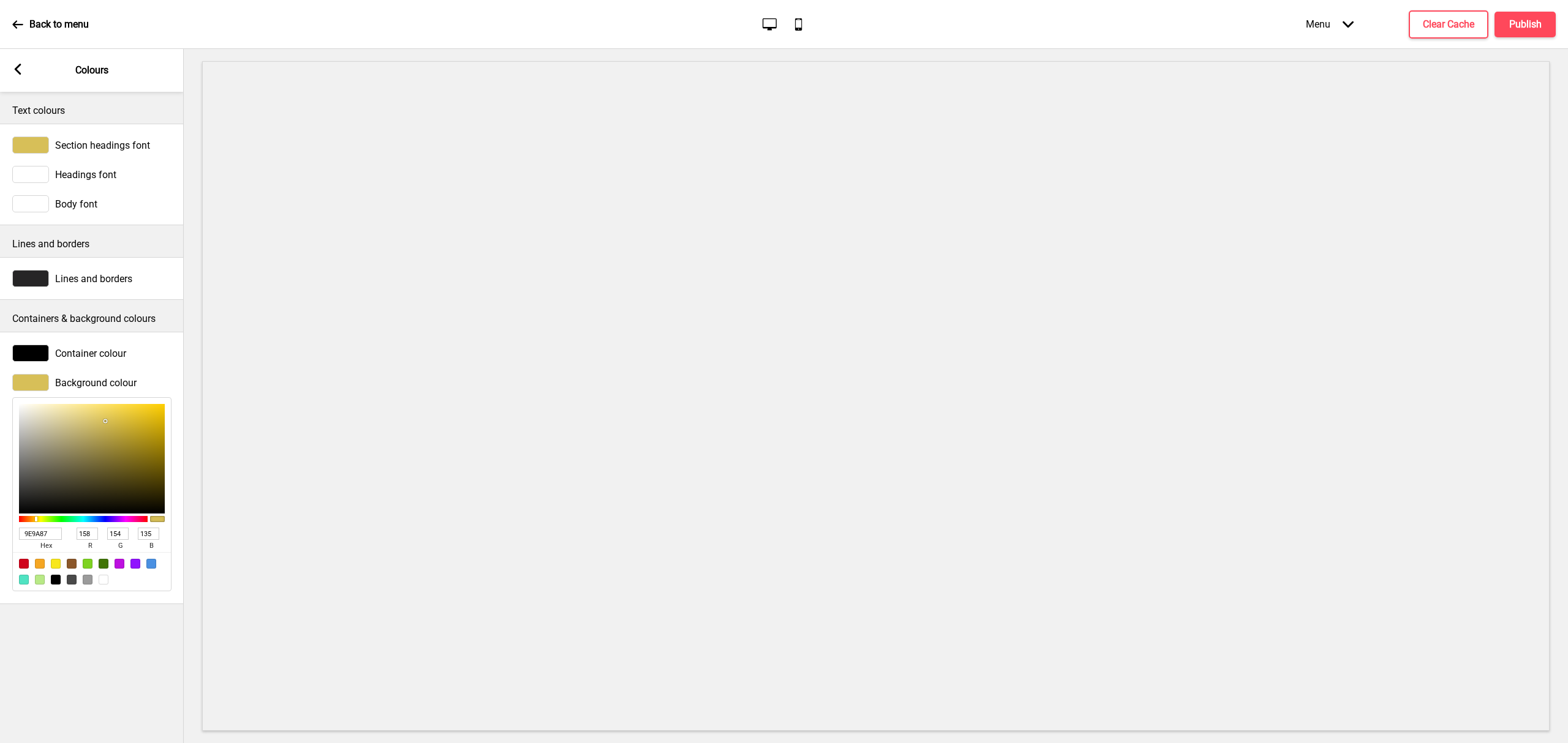
type input "50"
type input "000000"
type input "0"
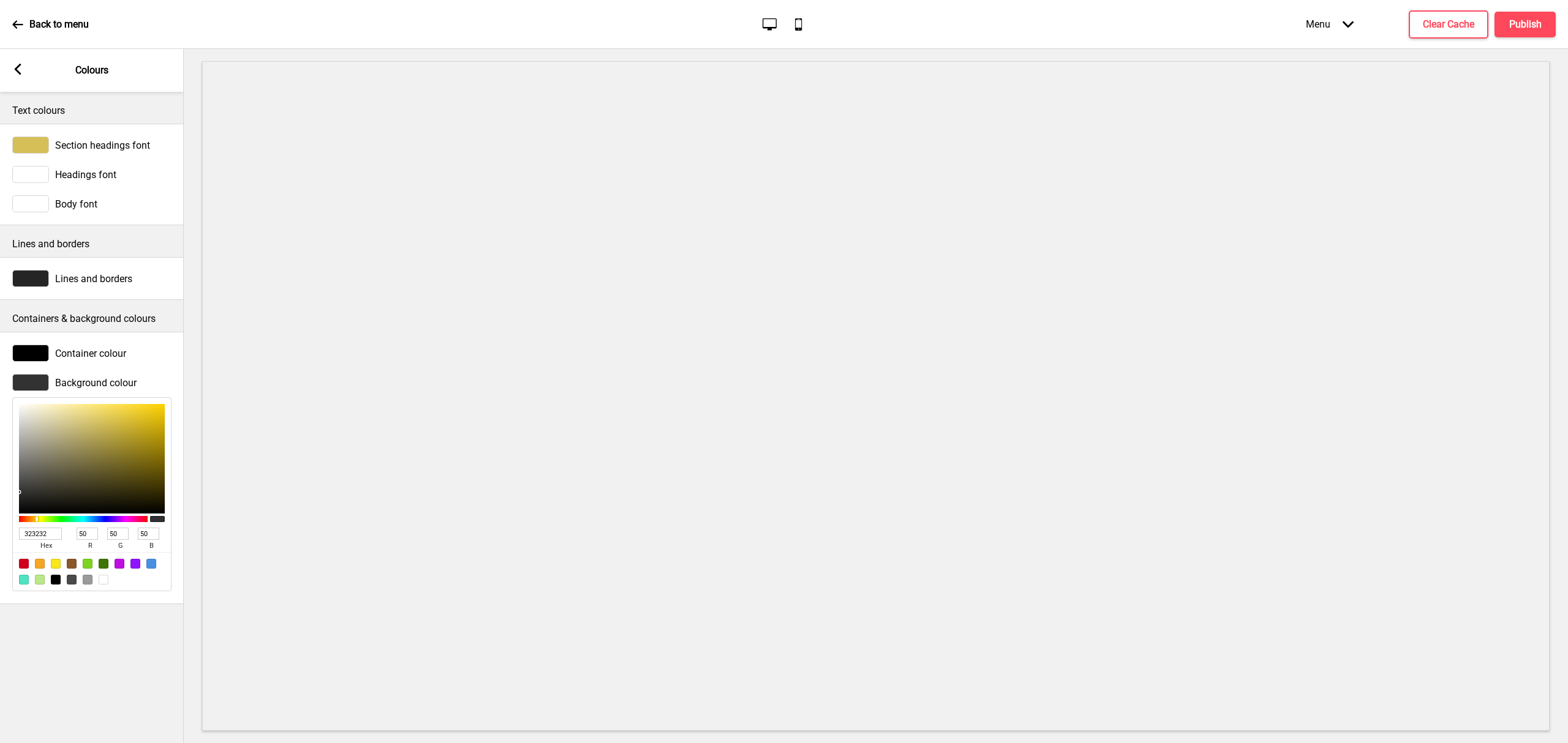
type input "0"
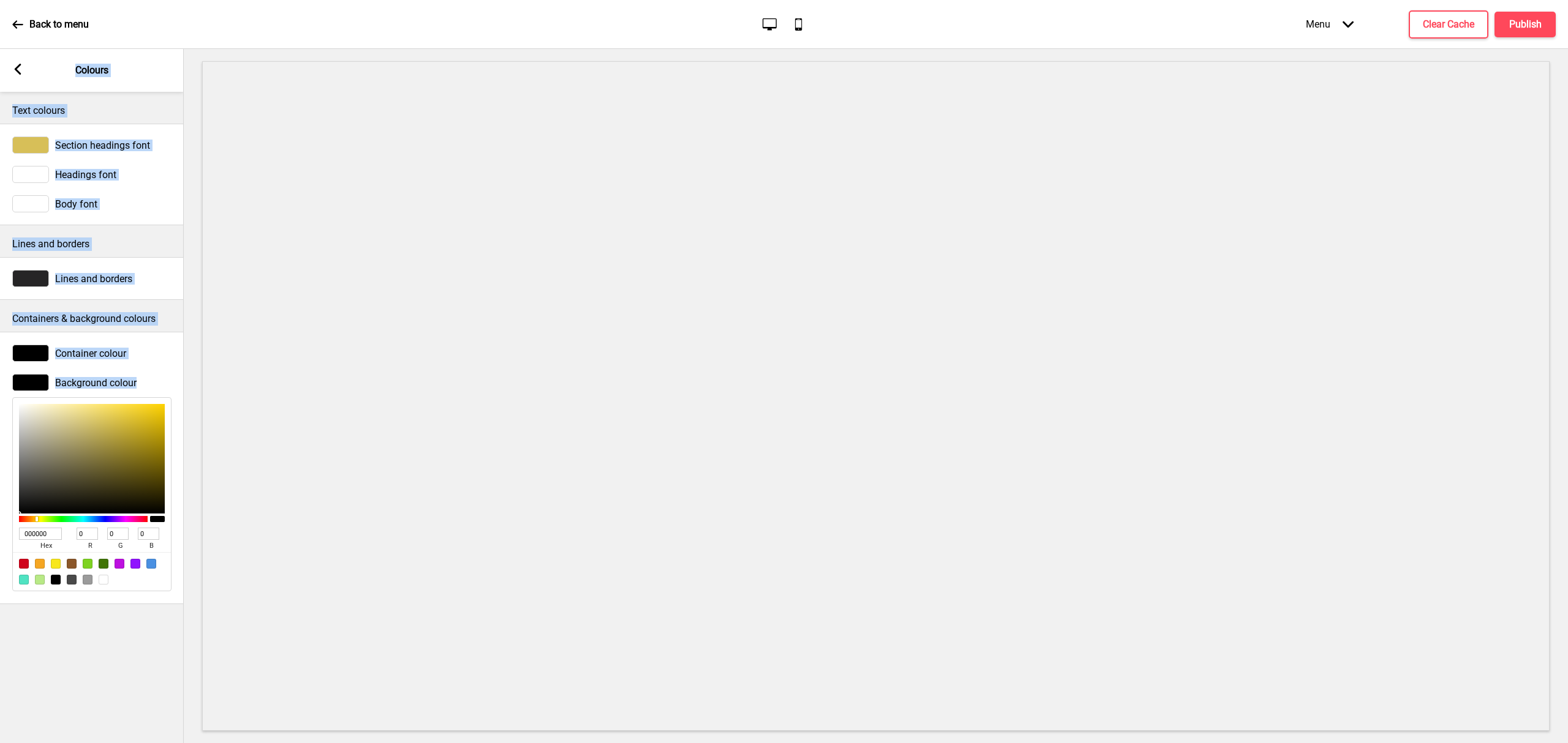
drag, startPoint x: 40, startPoint y: 447, endPoint x: -33, endPoint y: 540, distance: 118.2
click at [0, 540] on html "Back to menu Desktop Mobile Menu Arrow down Product Page Store Information Chec…" at bounding box center [784, 371] width 1568 height 743
click at [40, 20] on p "Back to menu" at bounding box center [60, 24] width 60 height 13
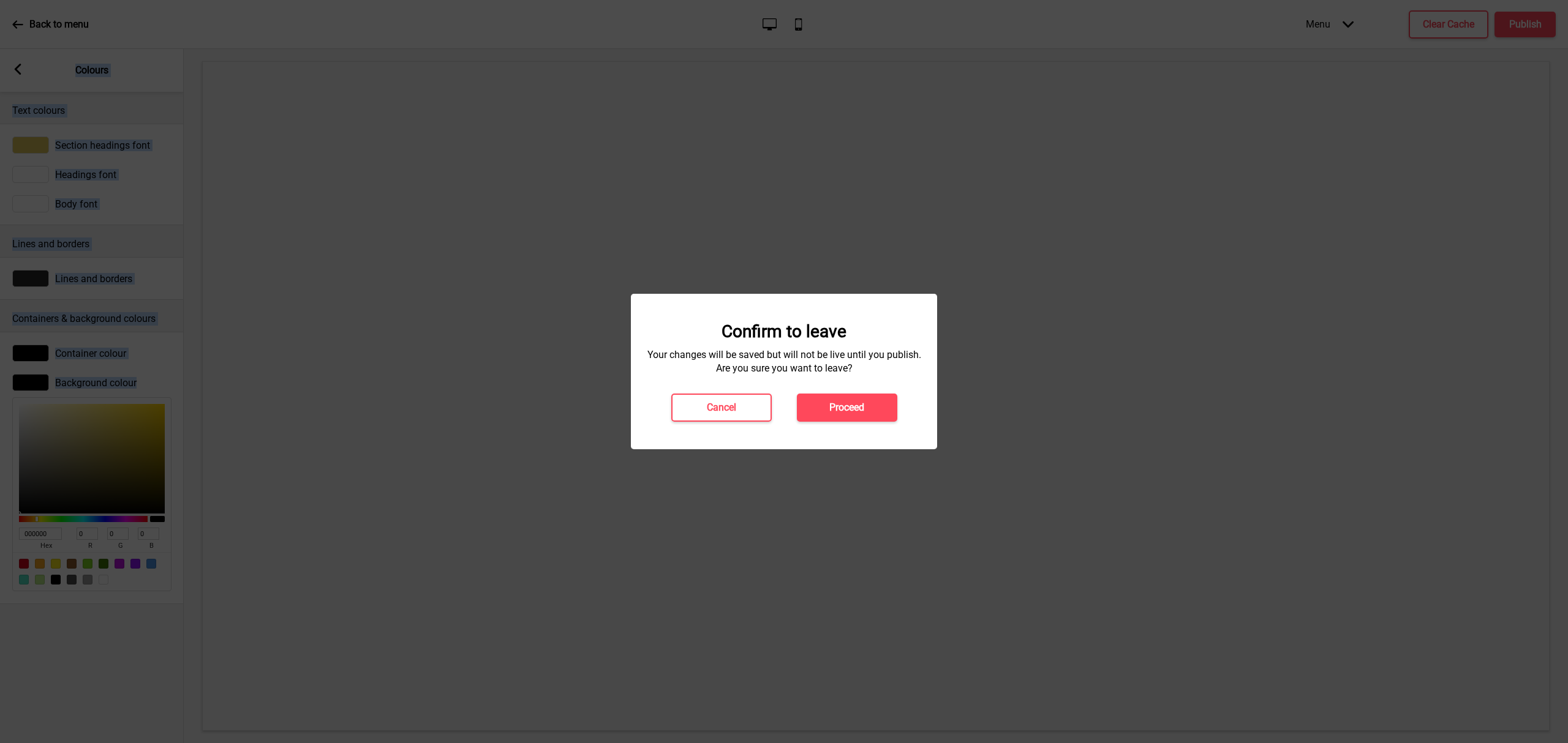
click at [868, 403] on button "Proceed" at bounding box center [848, 407] width 101 height 28
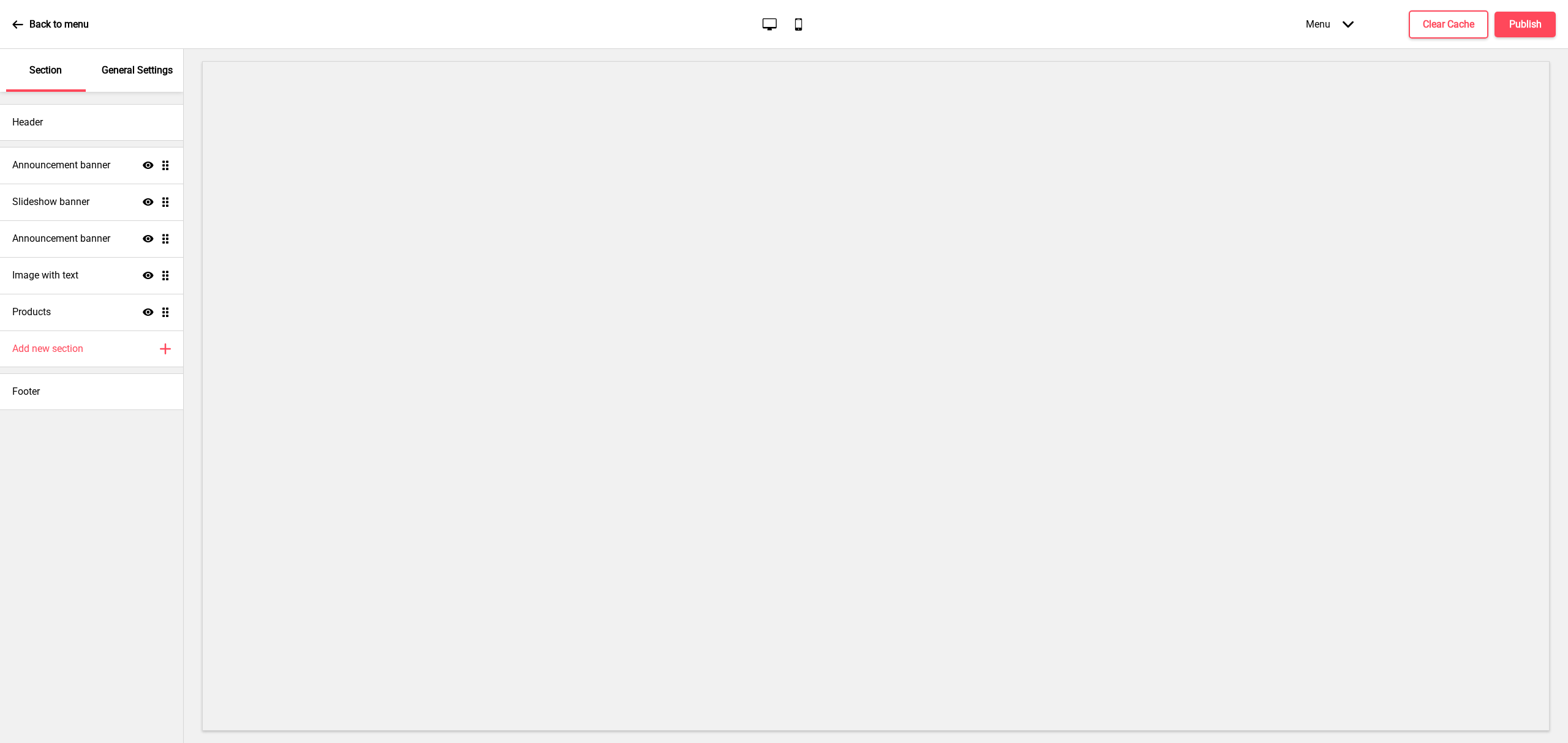
click at [132, 63] on p "General Settings" at bounding box center [137, 70] width 71 height 13
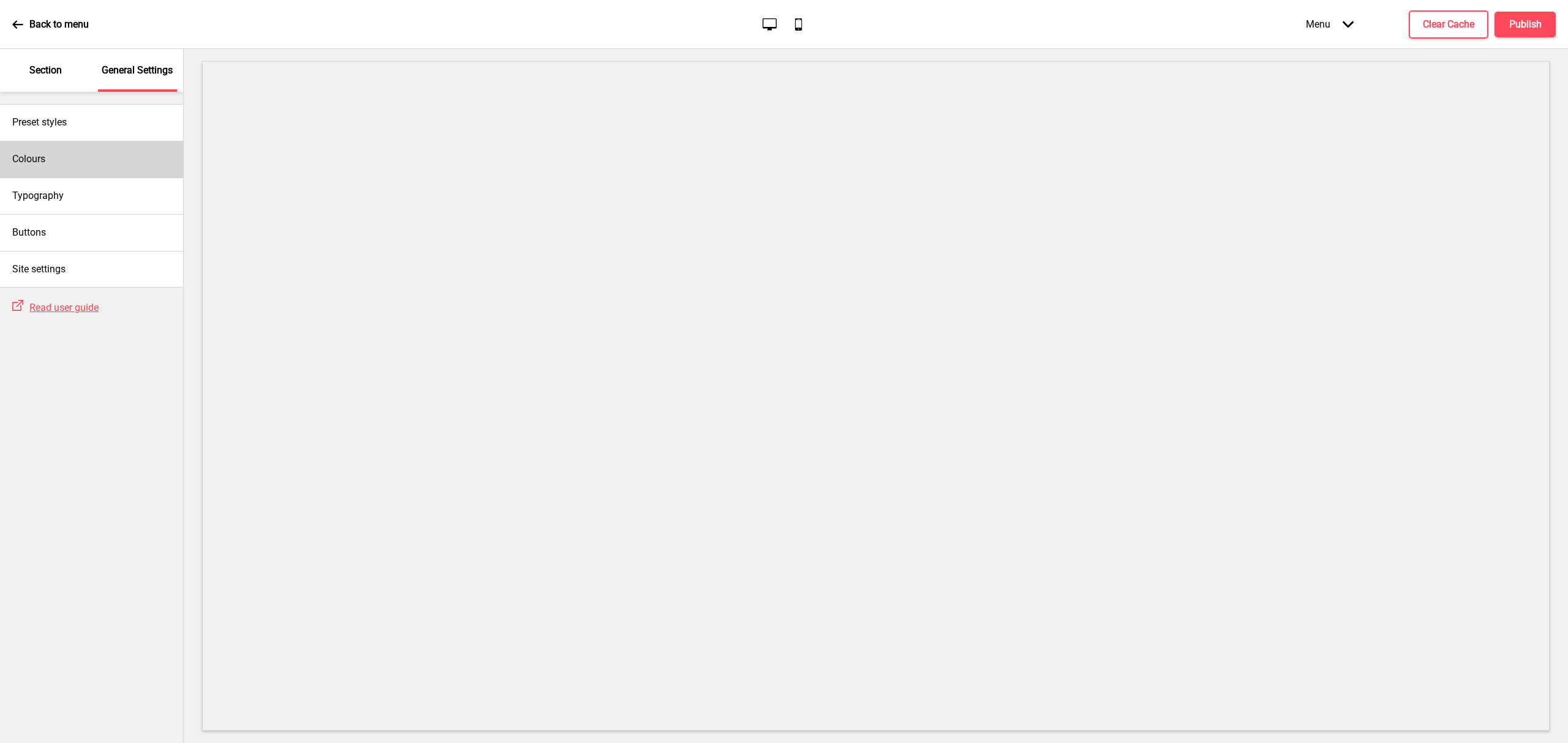
click at [78, 167] on div "Colours" at bounding box center [91, 158] width 183 height 36
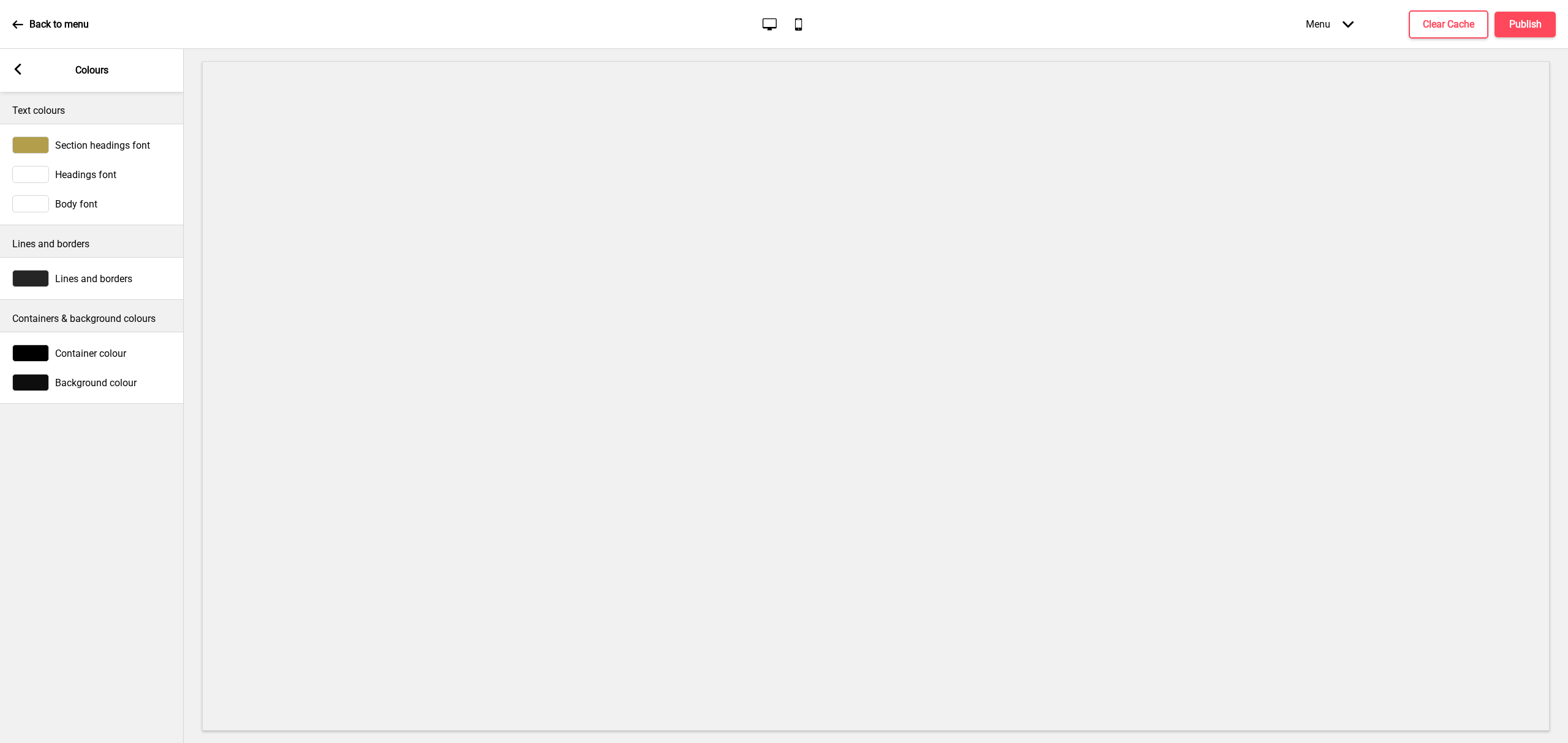
click at [108, 358] on span "Container colour" at bounding box center [90, 353] width 71 height 11
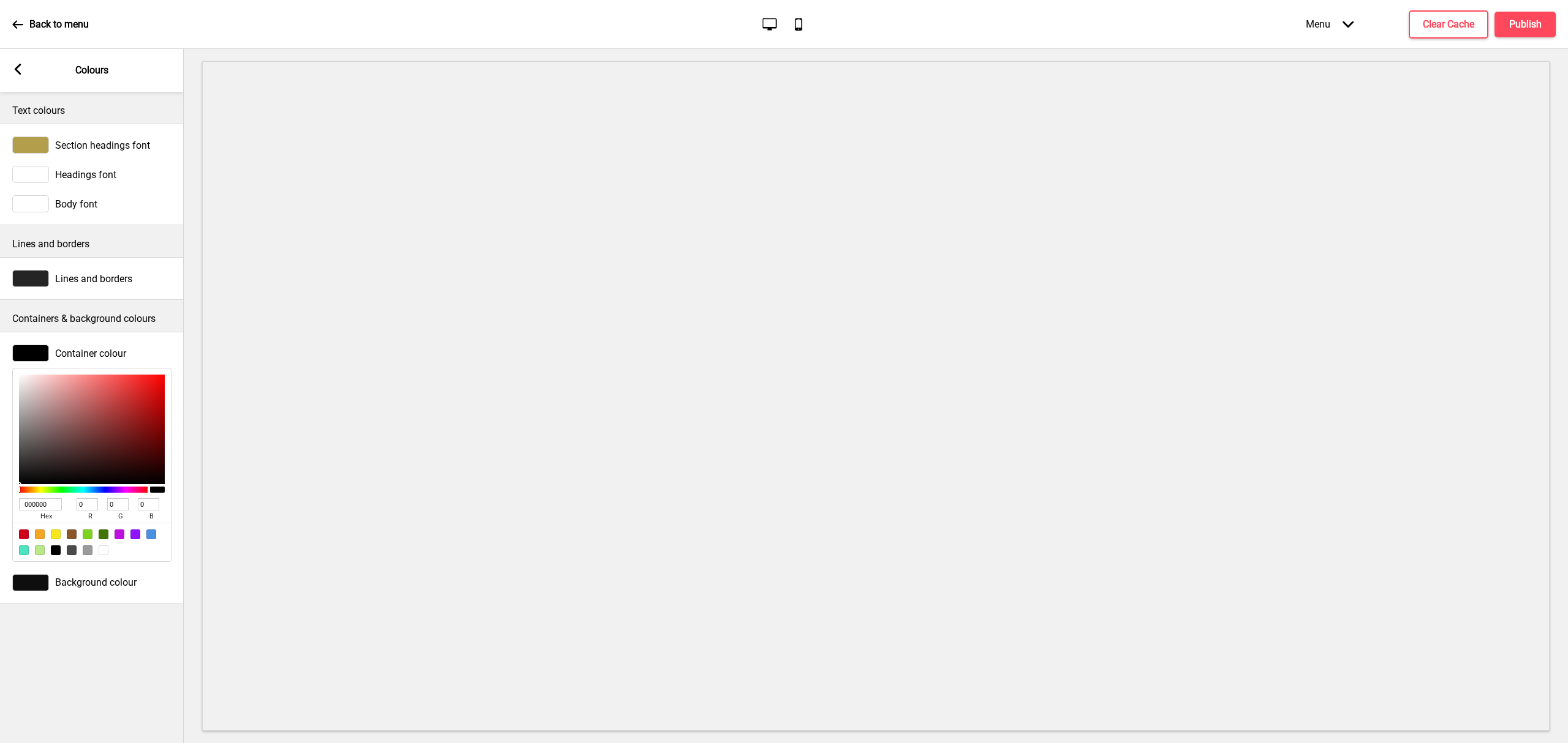
click at [17, 135] on div "Section headings font" at bounding box center [91, 145] width 184 height 30
click at [32, 144] on div at bounding box center [30, 144] width 36 height 17
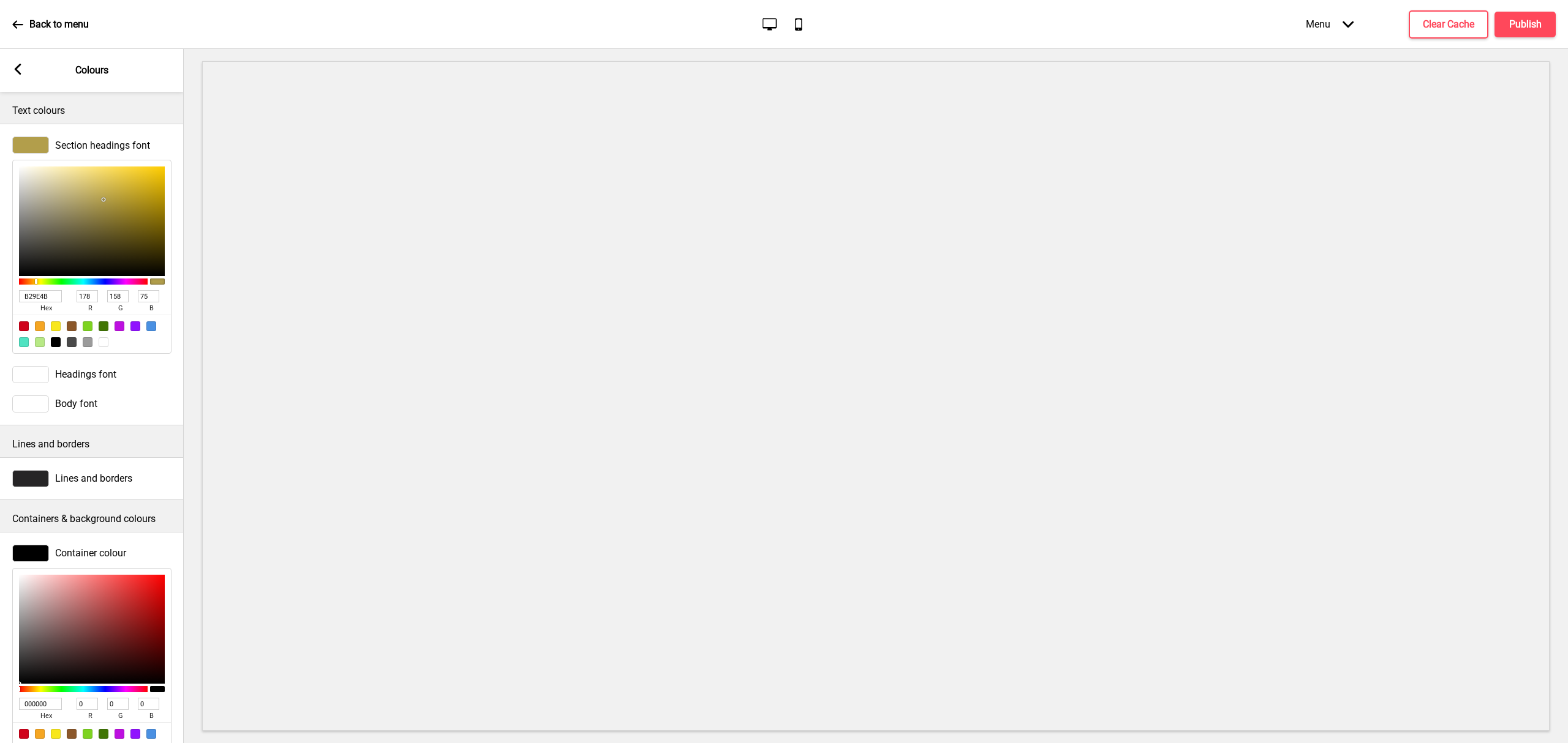
drag, startPoint x: 59, startPoint y: 297, endPoint x: -32, endPoint y: 293, distance: 91.1
click at [0, 293] on html "Back to menu Desktop Mobile Menu Arrow down Product Page Store Information Chec…" at bounding box center [784, 371] width 1568 height 743
drag, startPoint x: 174, startPoint y: 149, endPoint x: 179, endPoint y: 168, distance: 19.6
click at [174, 150] on div "Section headings font B29E4B hex 178 r 158 g 75 b 100 a" at bounding box center [91, 245] width 184 height 229
drag, startPoint x: 48, startPoint y: 292, endPoint x: -13, endPoint y: 287, distance: 61.2
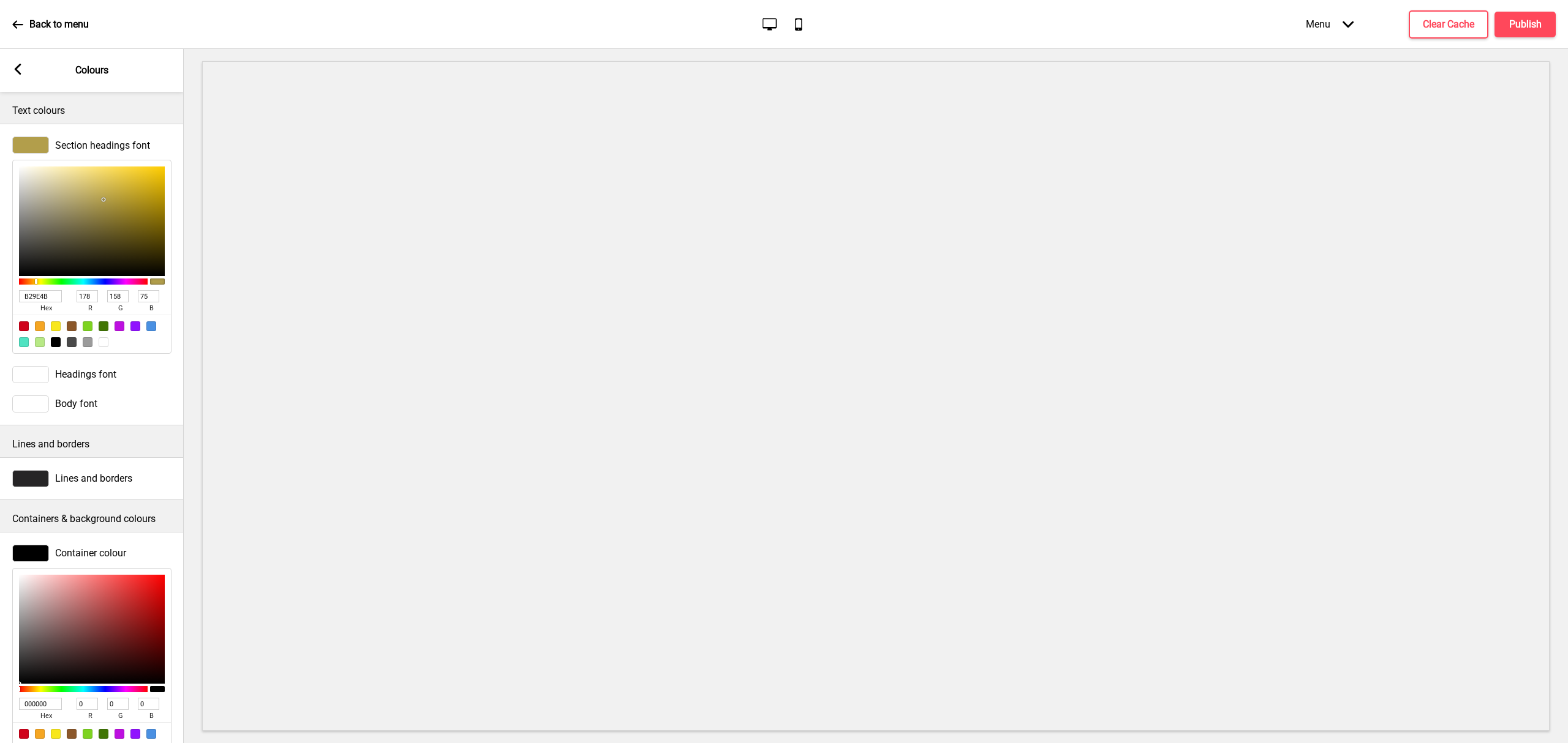
click at [0, 287] on html "Back to menu Desktop Mobile Menu Arrow down Product Page Store Information Chec…" at bounding box center [784, 371] width 1568 height 743
drag, startPoint x: 51, startPoint y: 302, endPoint x: -145, endPoint y: 292, distance: 196.3
click at [0, 292] on html "Back to menu Desktop Mobile Menu Arrow down Product Page Store Information Chec…" at bounding box center [784, 371] width 1568 height 743
paste input "#b49f4d"
type input "#b49f4d"
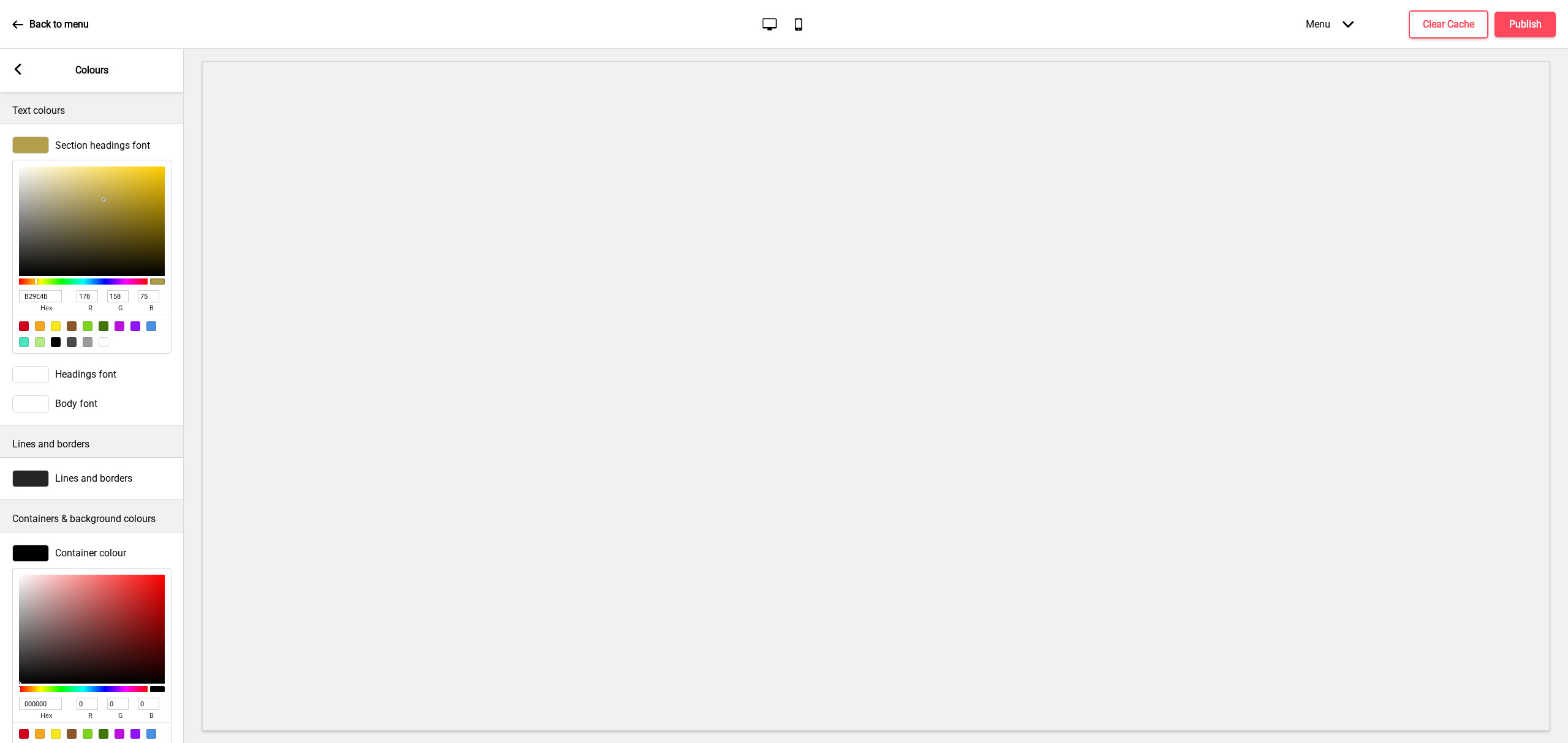
type input "180"
type input "159"
type input "77"
type input "B49F4D"
click at [160, 451] on p "Lines and borders" at bounding box center [91, 445] width 160 height 13
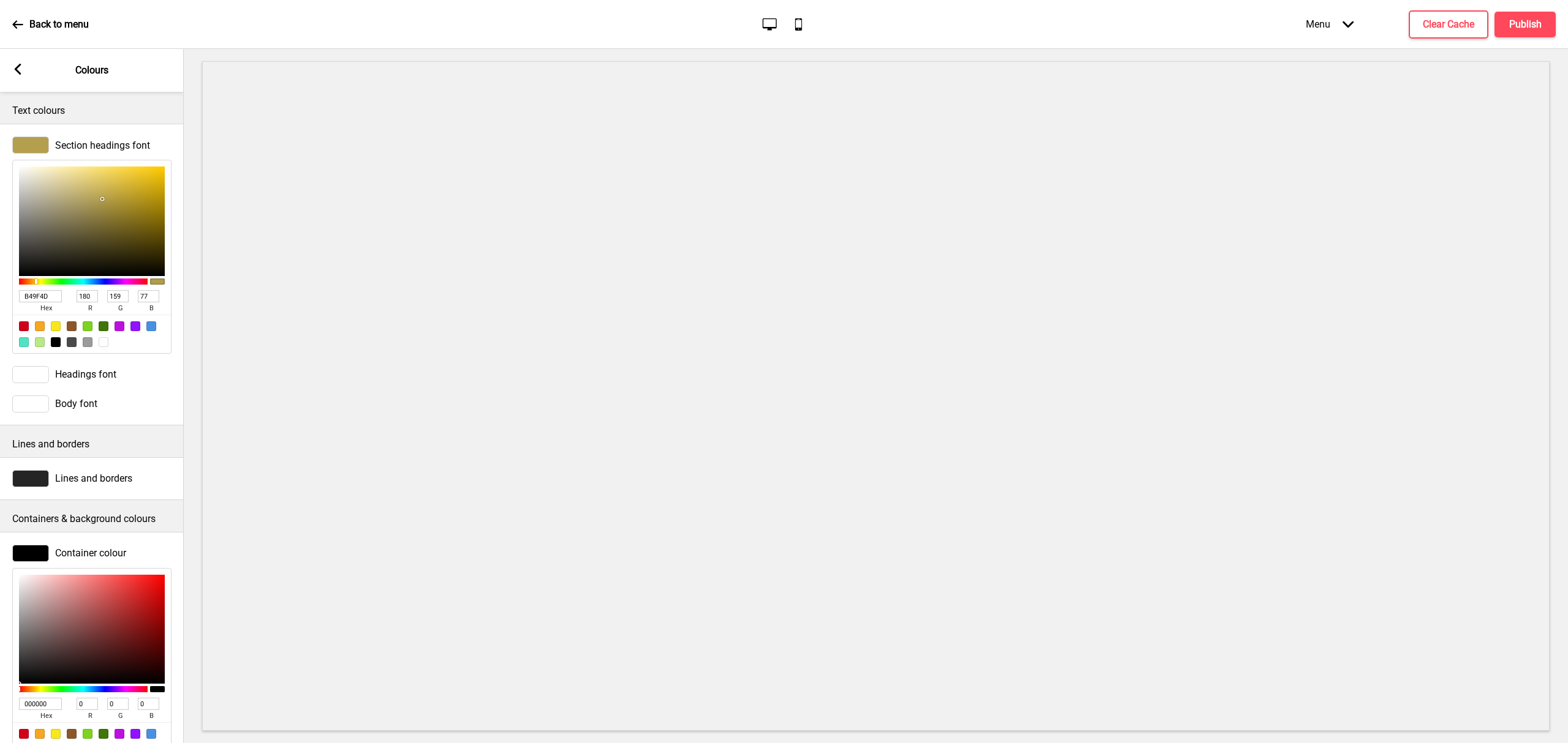
click at [101, 121] on div "Text colours" at bounding box center [91, 108] width 184 height 32
click at [62, 142] on span "Section headings font" at bounding box center [103, 145] width 95 height 11
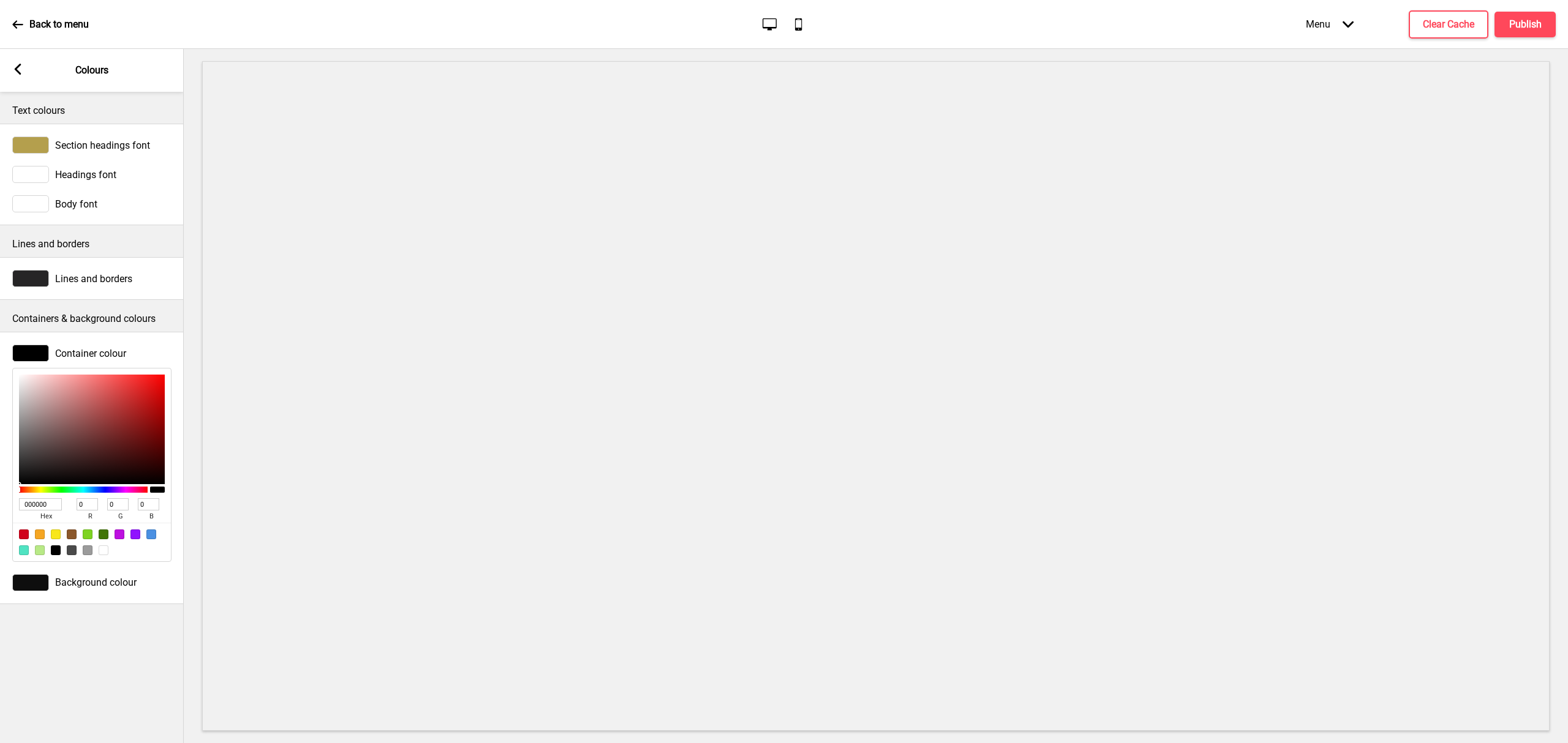
drag, startPoint x: 54, startPoint y: 505, endPoint x: -35, endPoint y: 498, distance: 89.3
click at [0, 498] on html "Back to menu Desktop Mobile Menu Arrow down Product Page Store Information Chec…" at bounding box center [784, 371] width 1568 height 743
paste input "#b49f4d"
type input "#b49f4d"
type input "180"
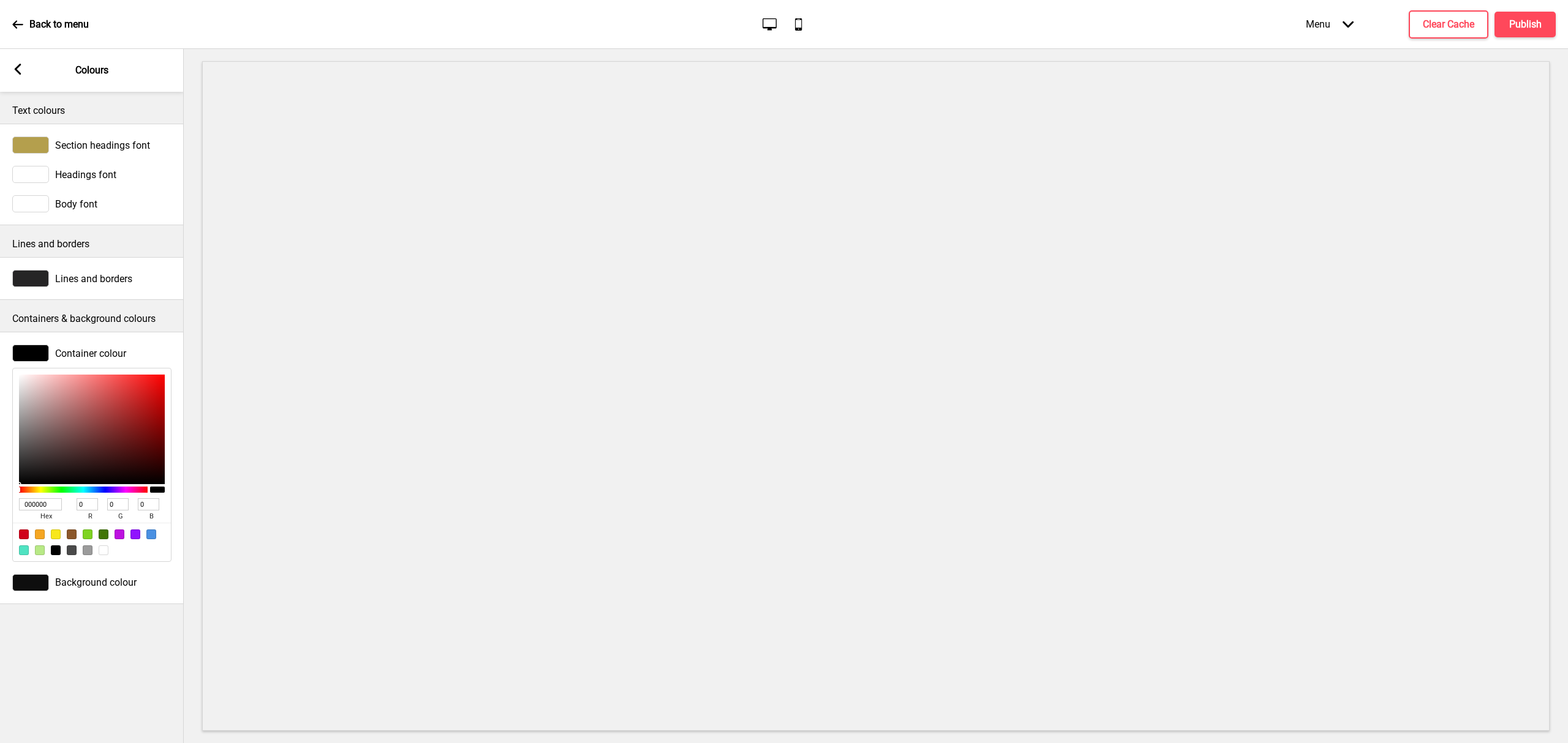
type input "159"
type input "77"
type input "B49F4D"
click at [22, 64] on rect at bounding box center [18, 69] width 11 height 11
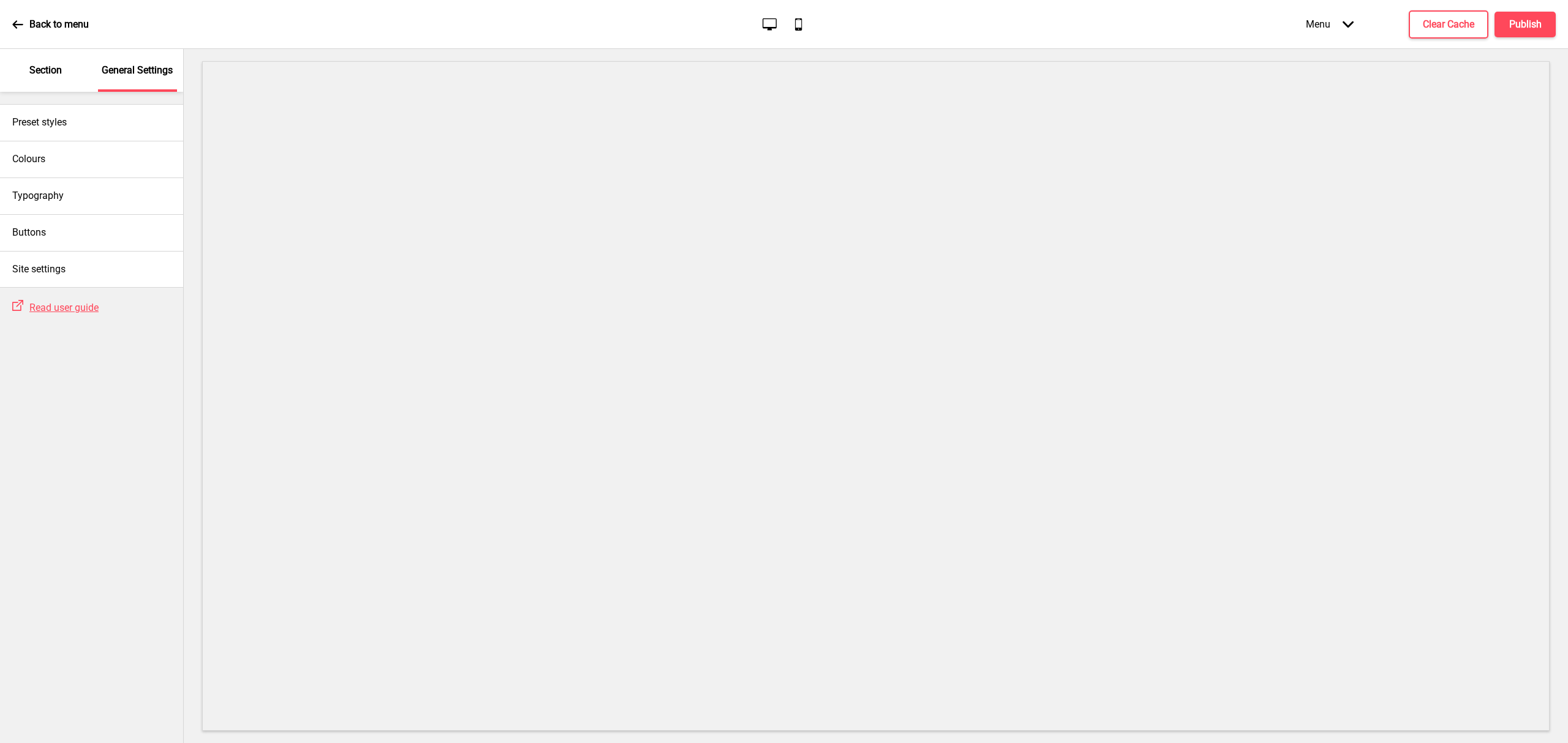
click at [43, 76] on p "Section" at bounding box center [46, 70] width 33 height 13
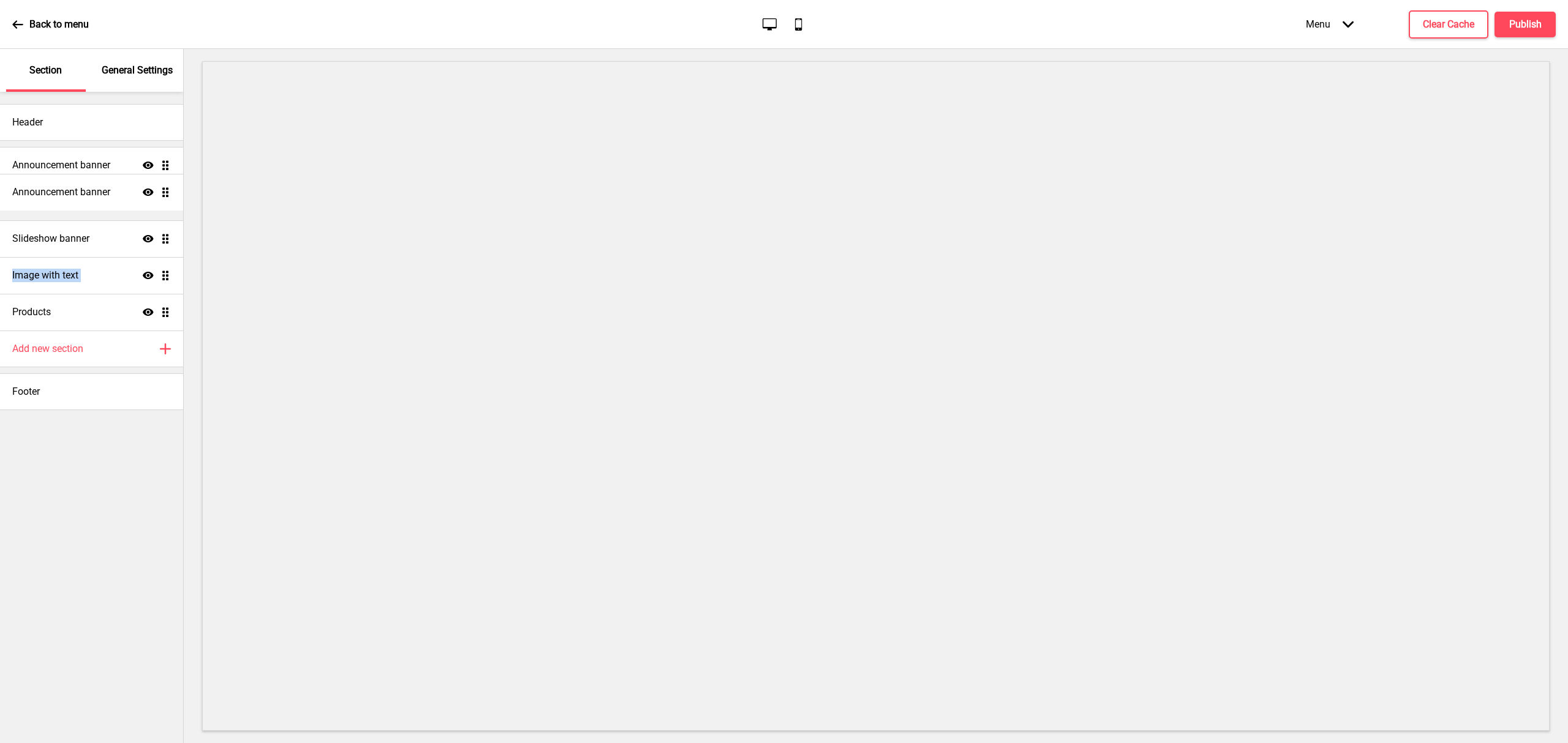
drag, startPoint x: 165, startPoint y: 241, endPoint x: 163, endPoint y: 194, distance: 47.0
click at [163, 194] on ul "Announcement banner Show Drag Slideshow banner Show Drag Announcement banner Sh…" at bounding box center [91, 239] width 183 height 184
click at [96, 280] on div "Image with text Show Drag" at bounding box center [91, 275] width 183 height 36
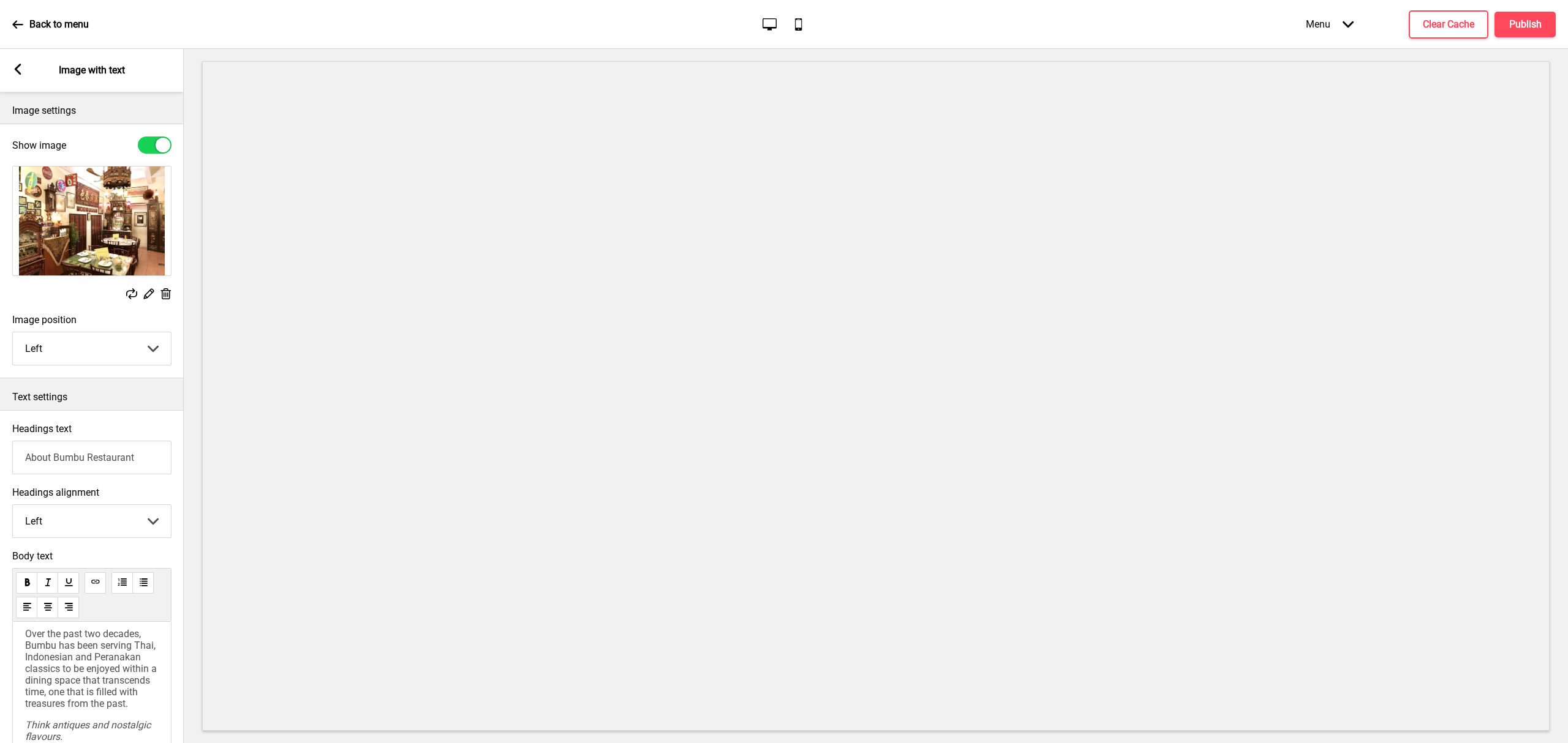
click at [19, 73] on icon at bounding box center [18, 69] width 7 height 11
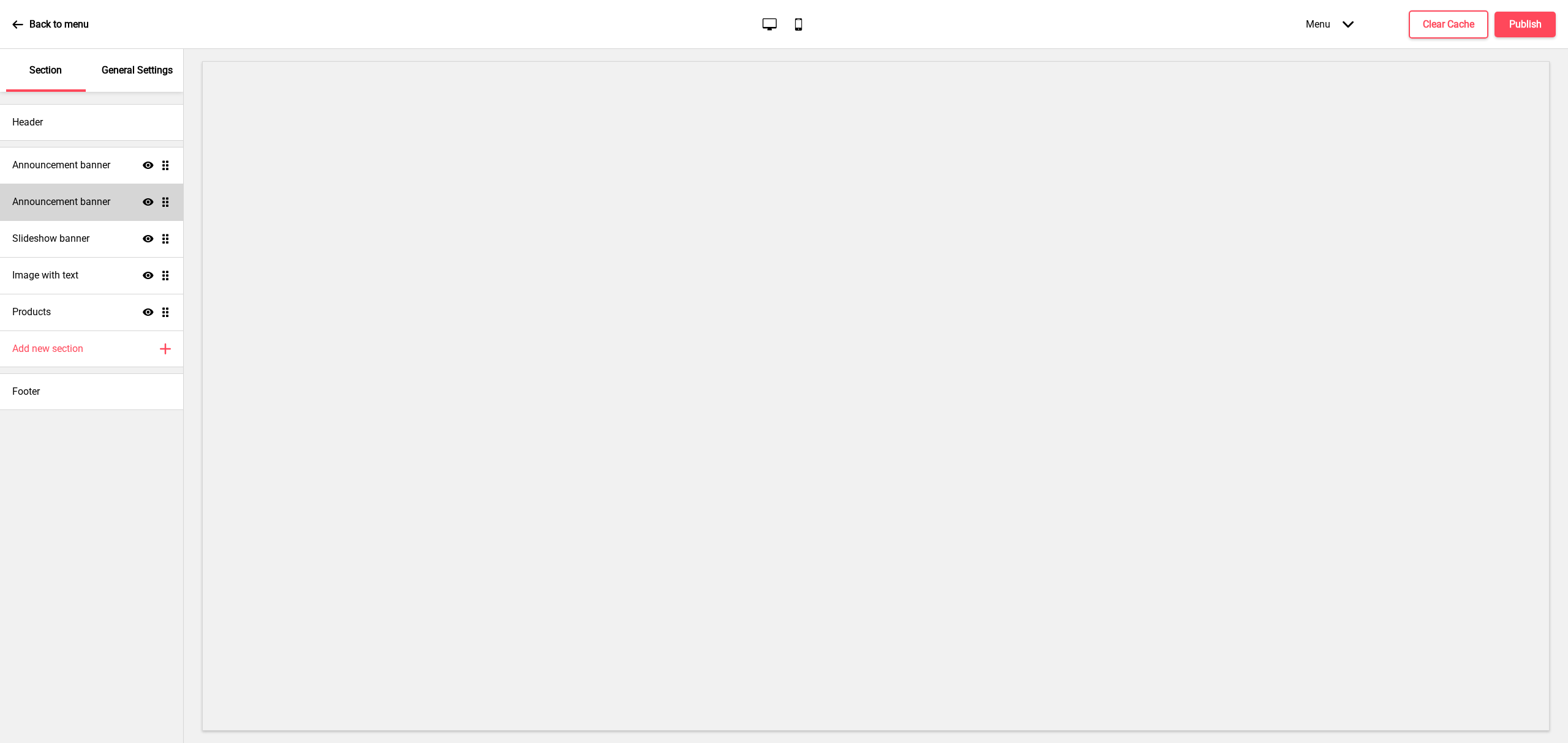
click at [78, 200] on h4 "Announcement banner" at bounding box center [61, 202] width 98 height 13
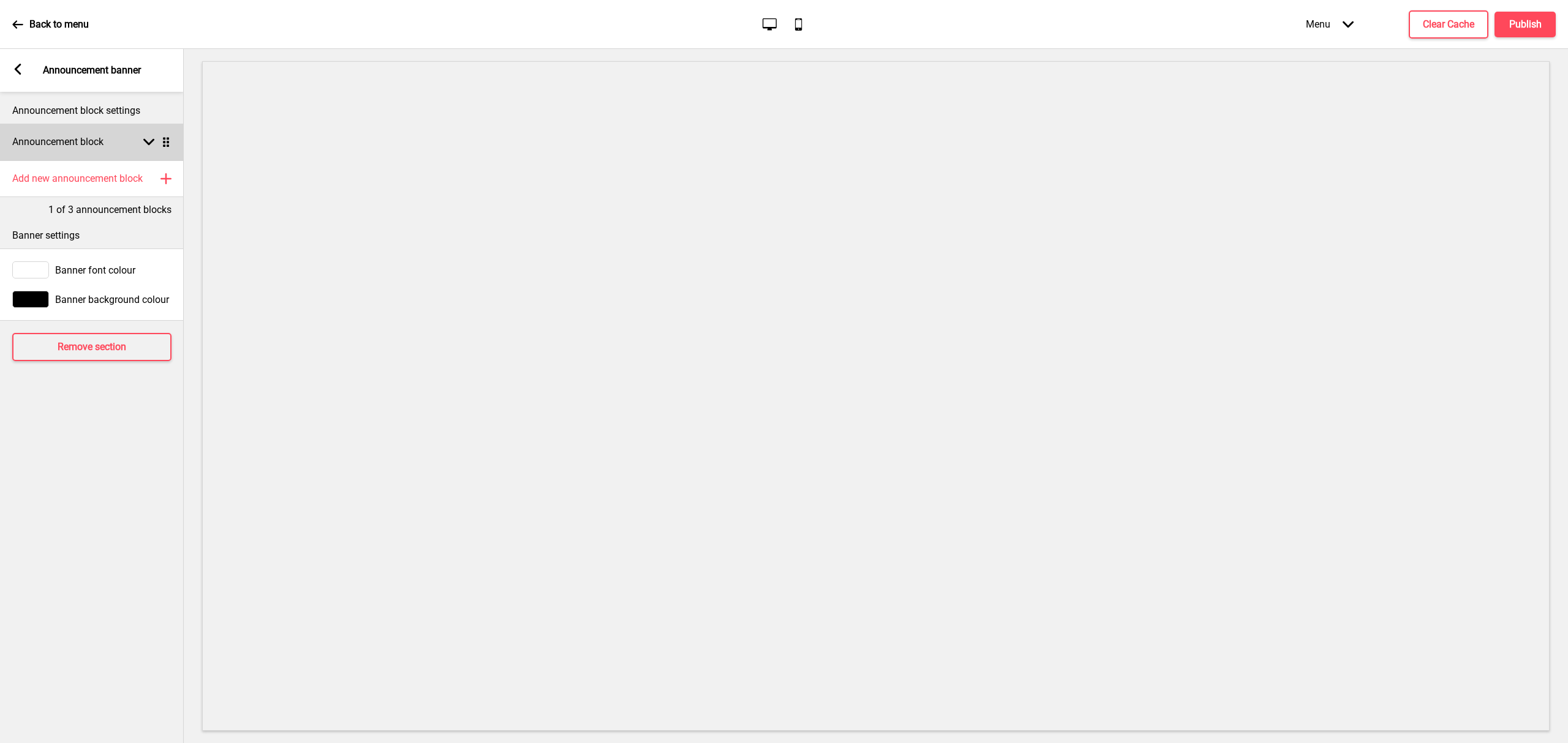
click at [138, 149] on div "Announcement block Arrow down Drag" at bounding box center [91, 142] width 184 height 36
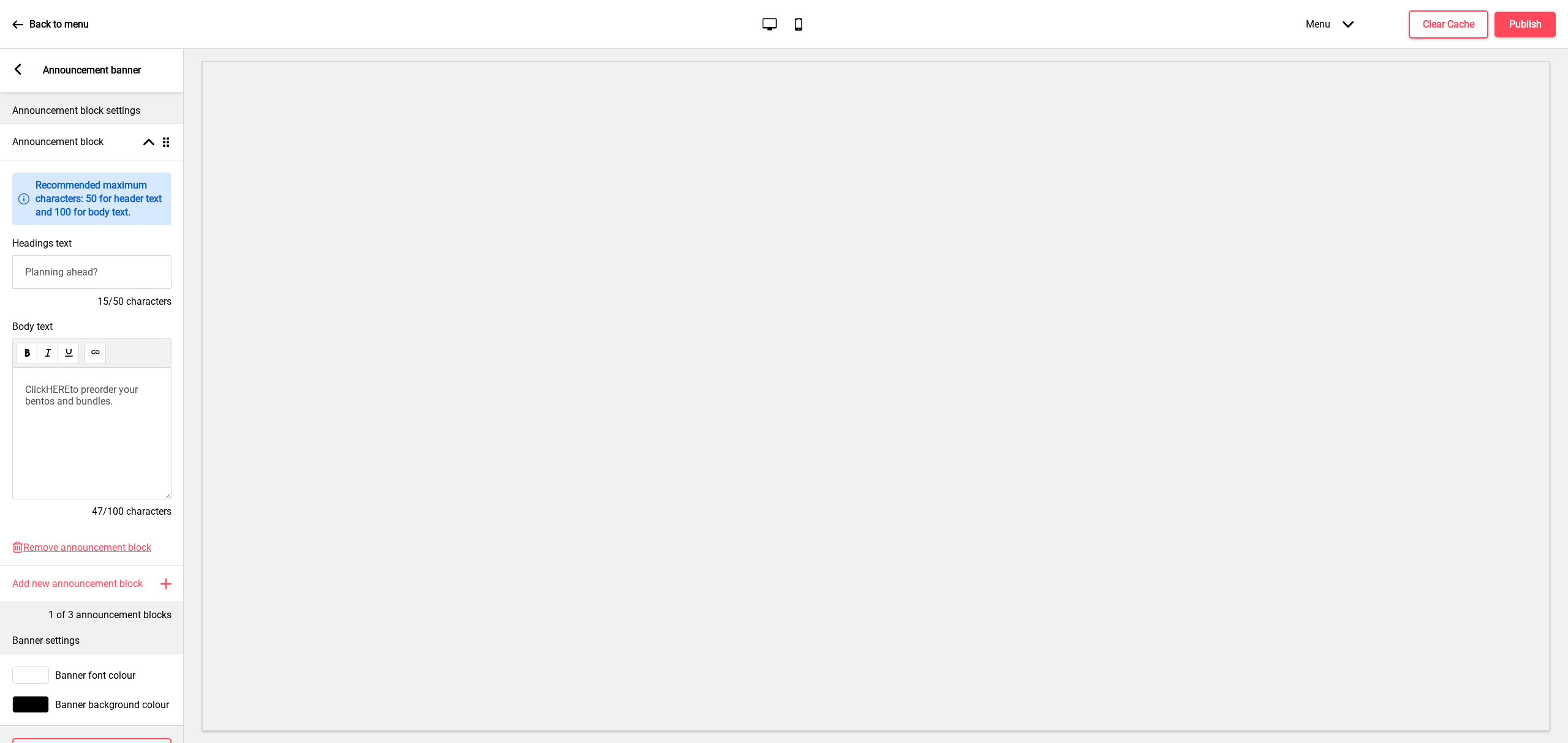
scroll to position [60, 0]
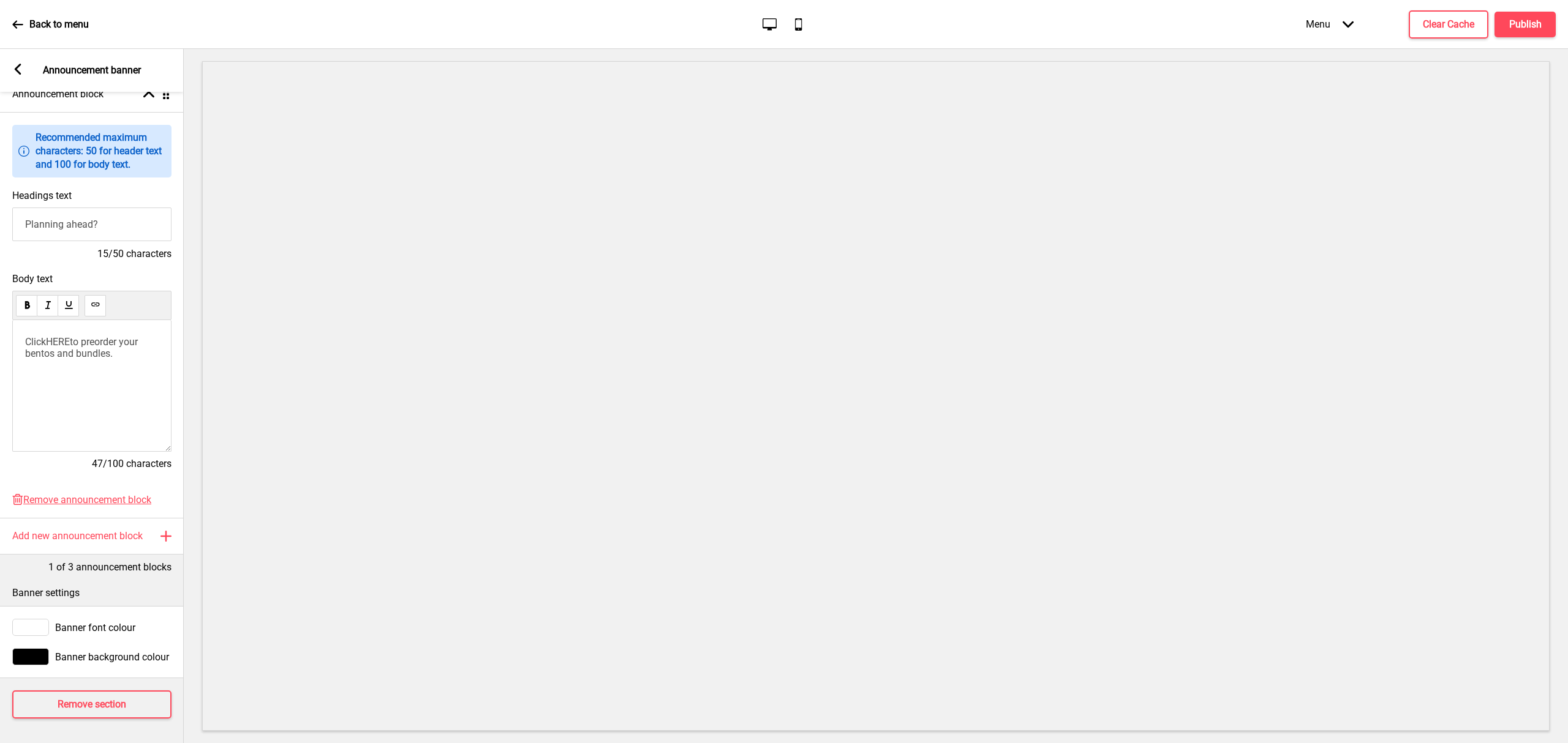
drag, startPoint x: 132, startPoint y: 212, endPoint x: -14, endPoint y: 197, distance: 146.8
click at [0, 197] on html "Back to menu Desktop Mobile Menu Arrow down Product Page Store Information Chec…" at bounding box center [784, 371] width 1568 height 743
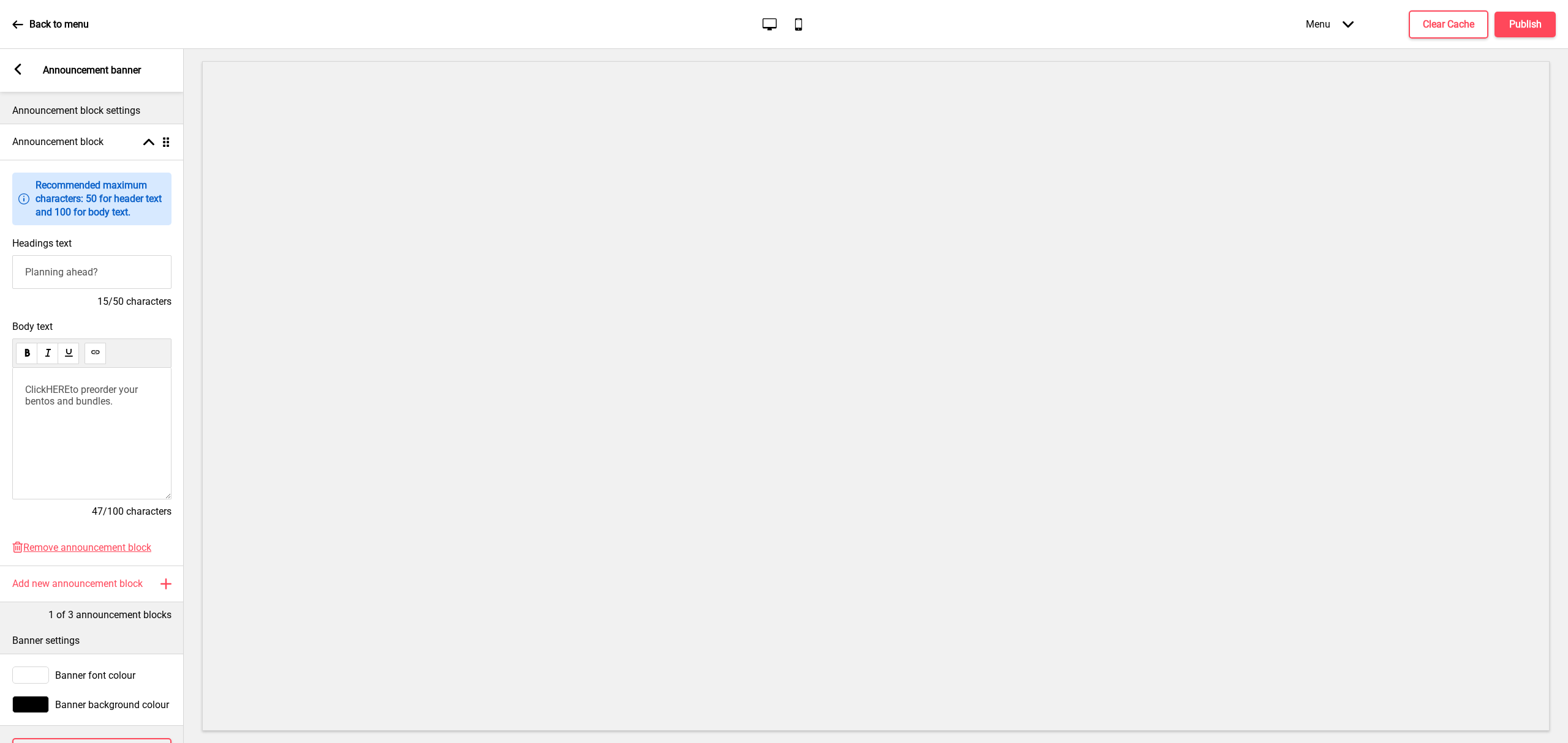
click at [21, 72] on g at bounding box center [18, 69] width 11 height 11
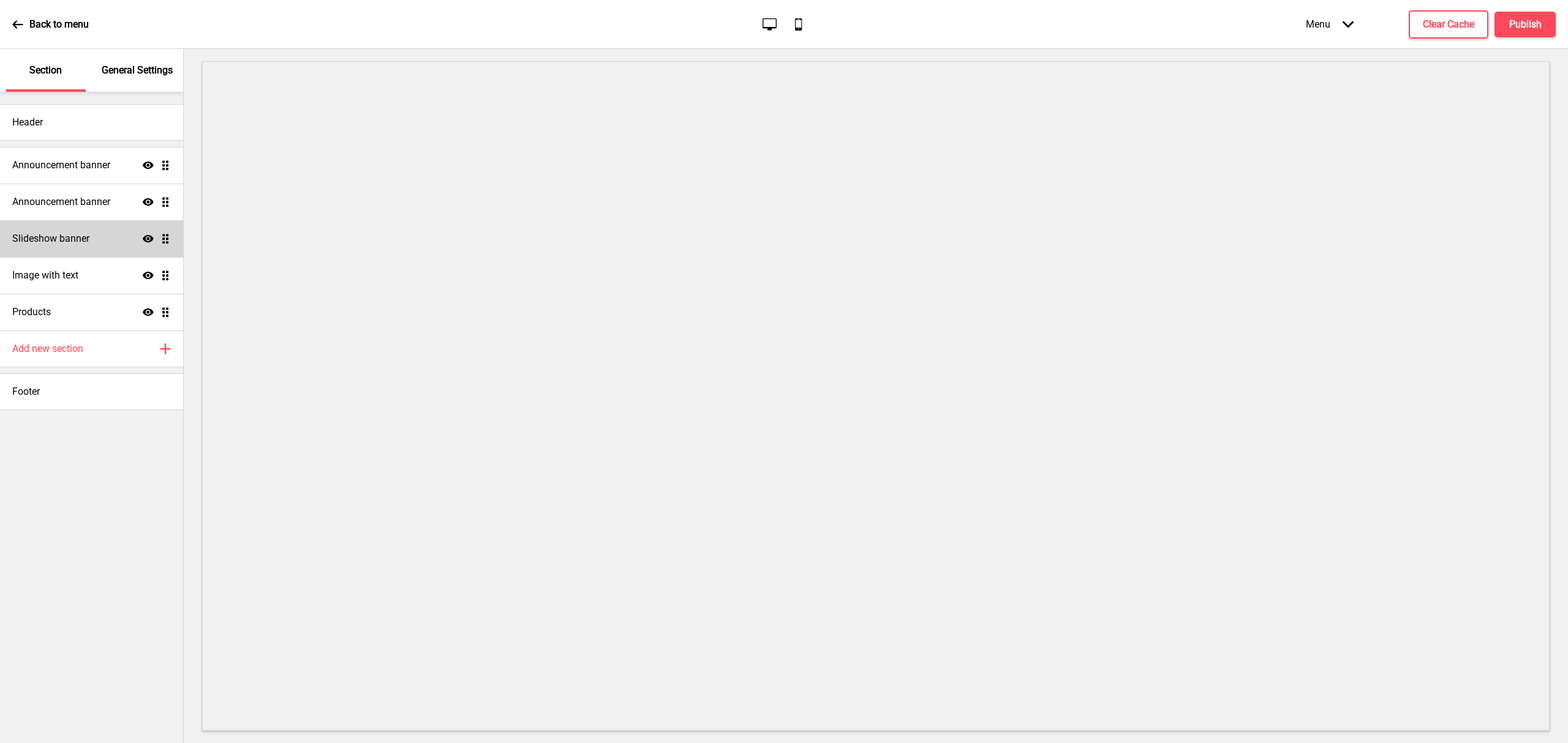
click at [90, 240] on h4 "Slideshow banner" at bounding box center [50, 239] width 77 height 13
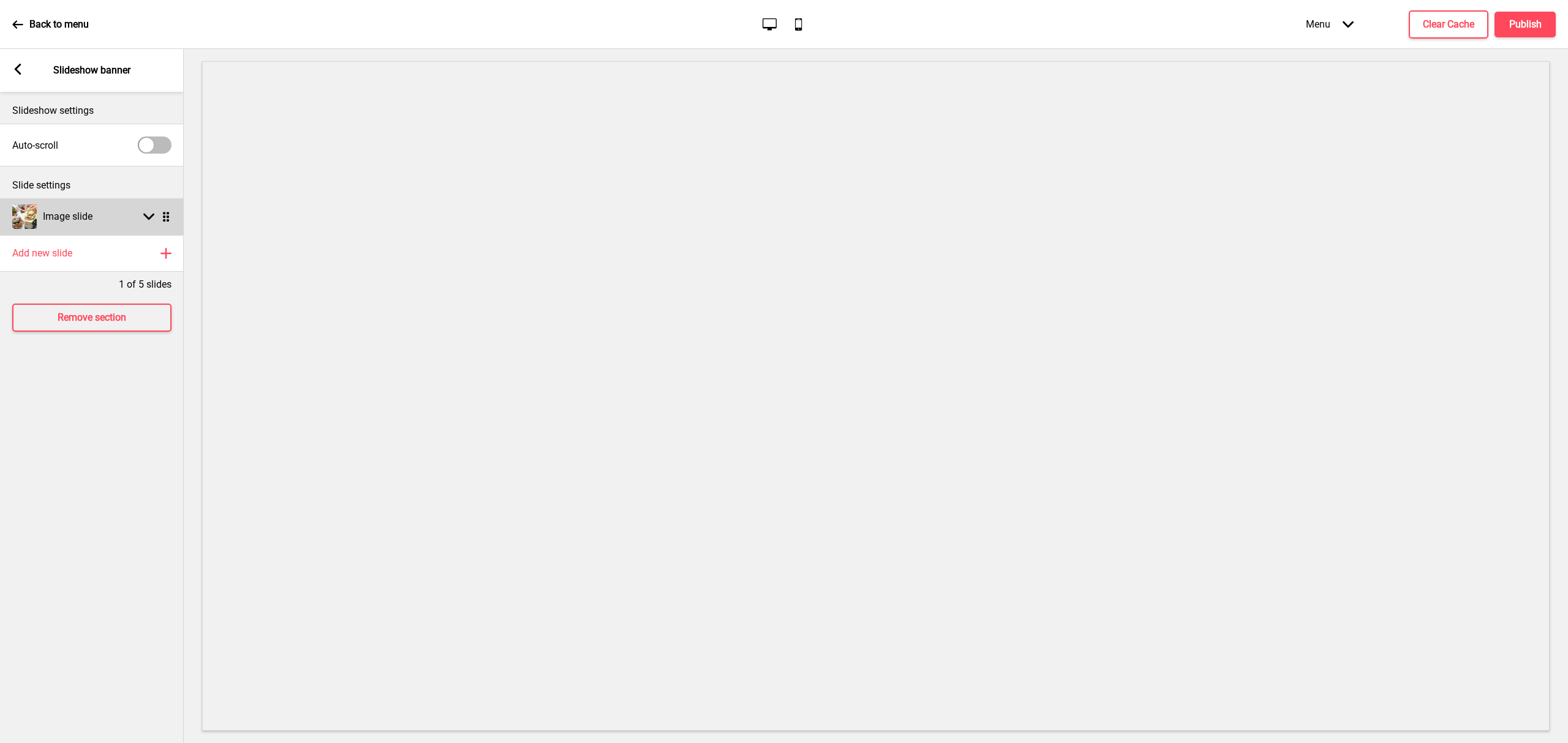
click at [144, 216] on rect at bounding box center [149, 217] width 11 height 11
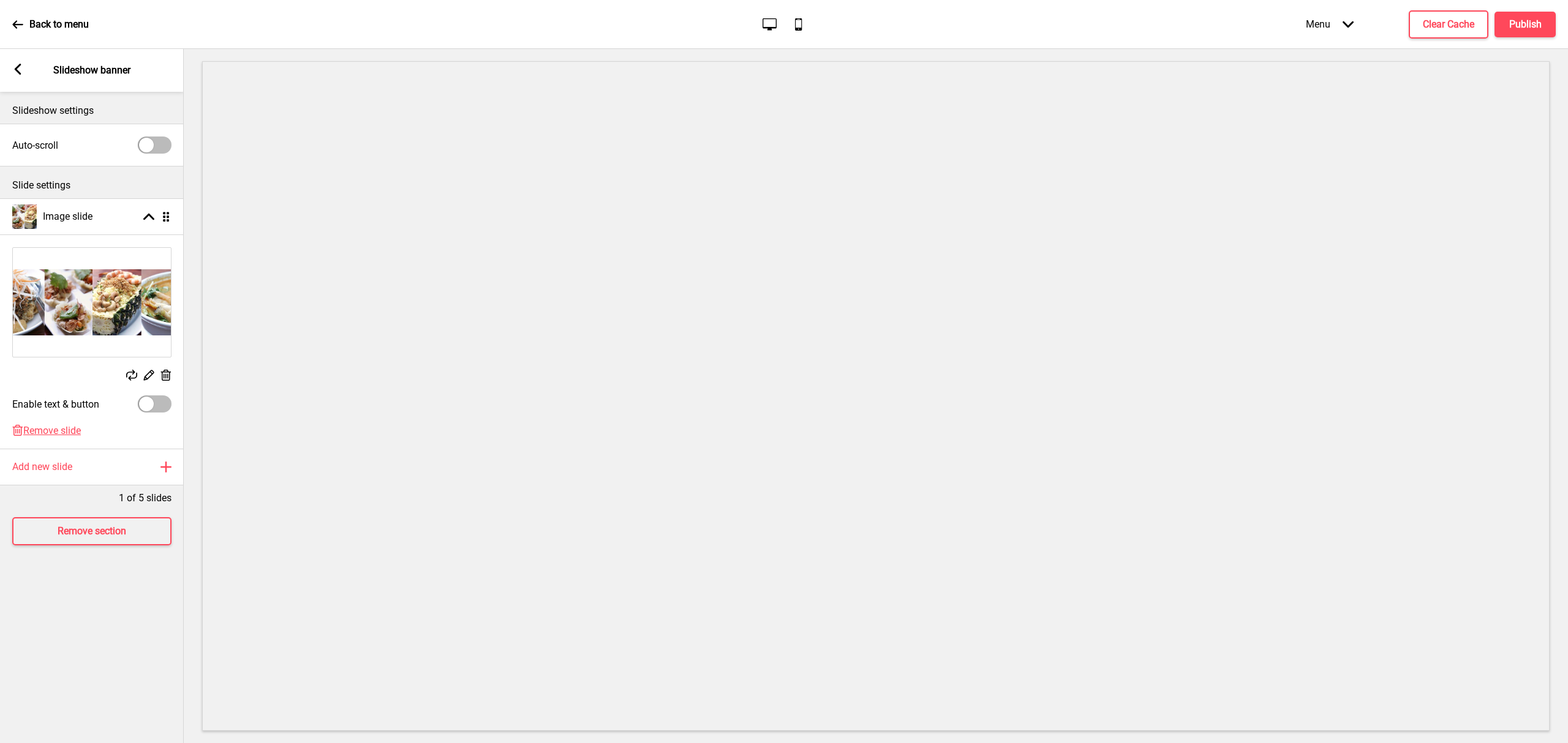
click at [167, 373] on g at bounding box center [166, 376] width 13 height 13
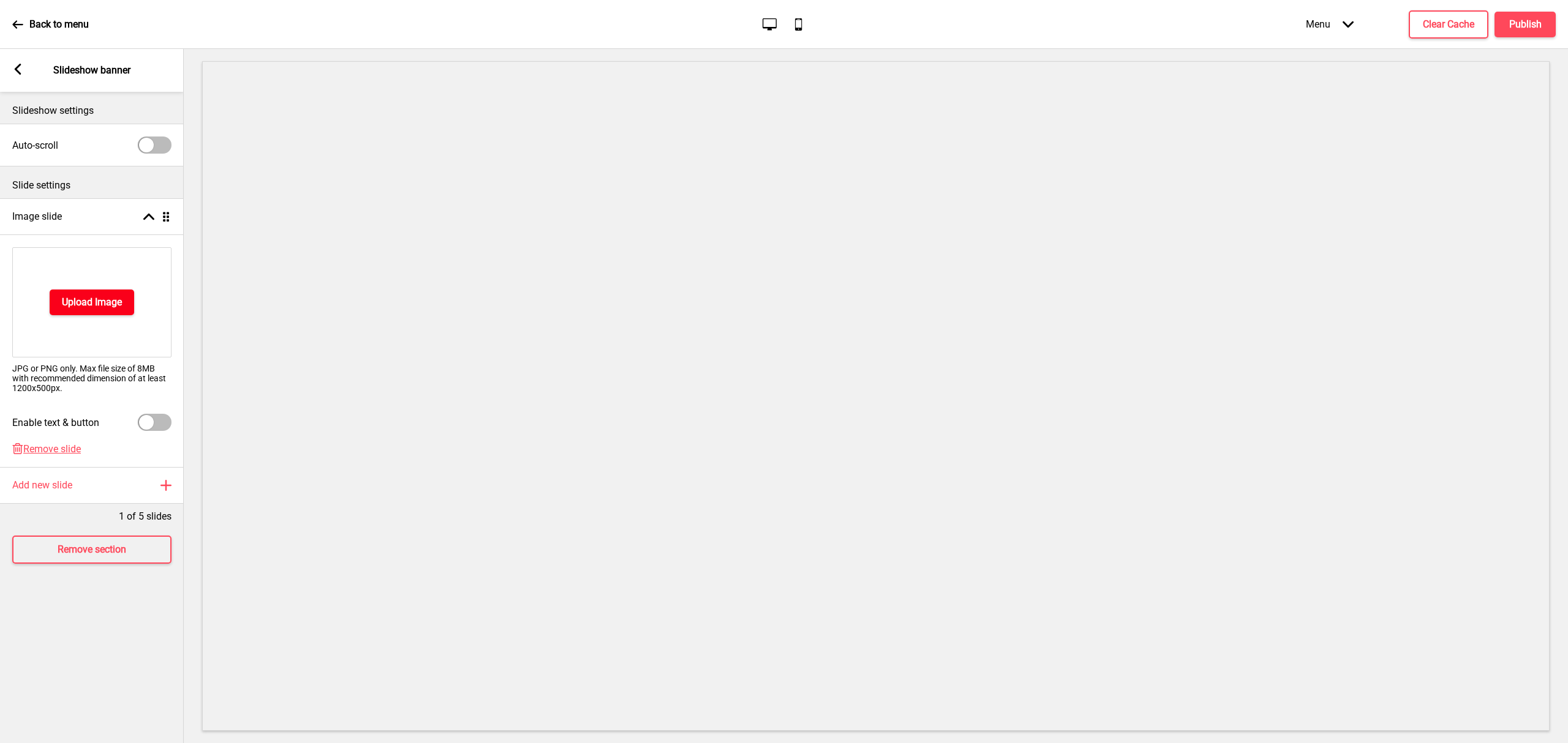
click at [92, 297] on h4 "Upload Image" at bounding box center [91, 302] width 60 height 13
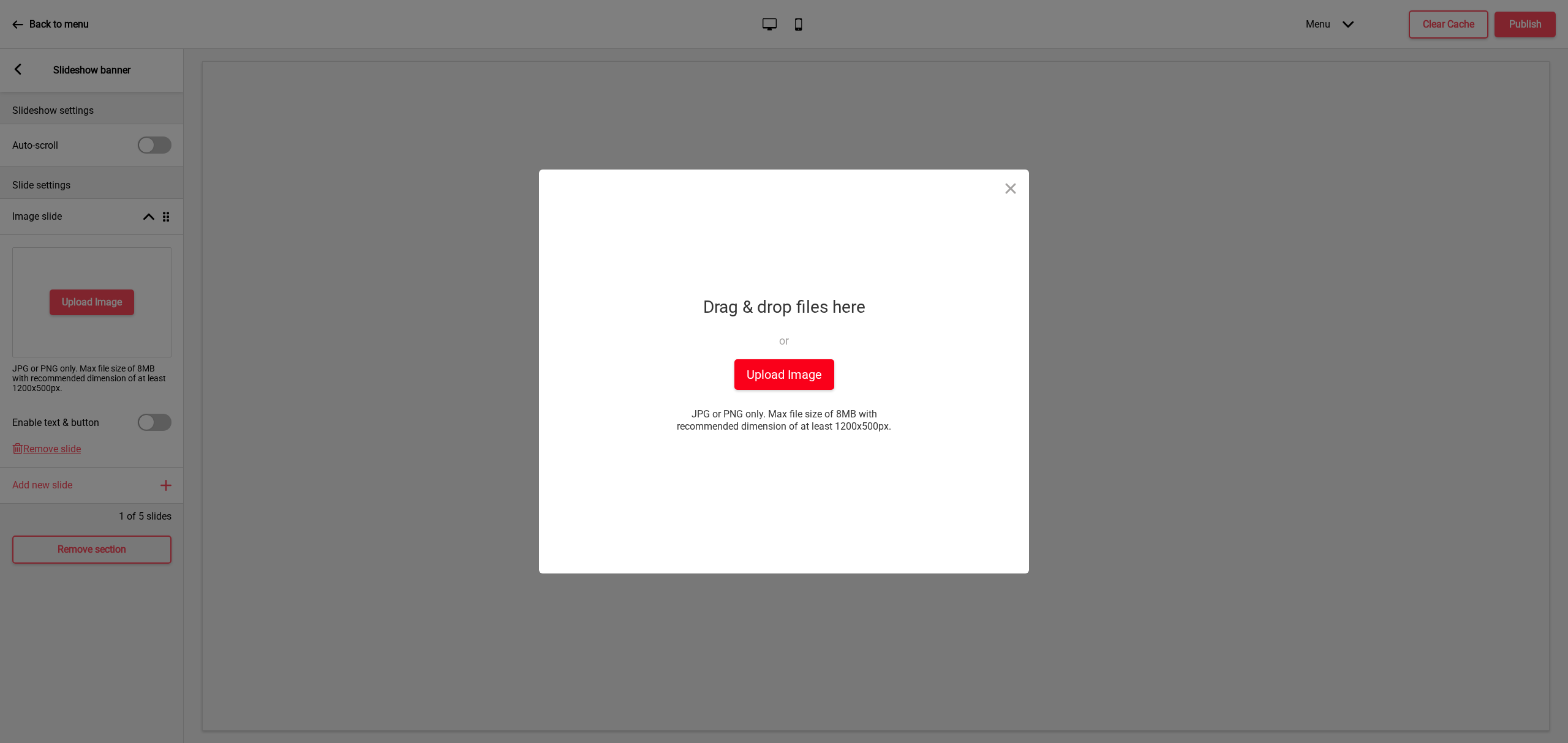
click at [759, 362] on button "Upload Image" at bounding box center [784, 375] width 100 height 31
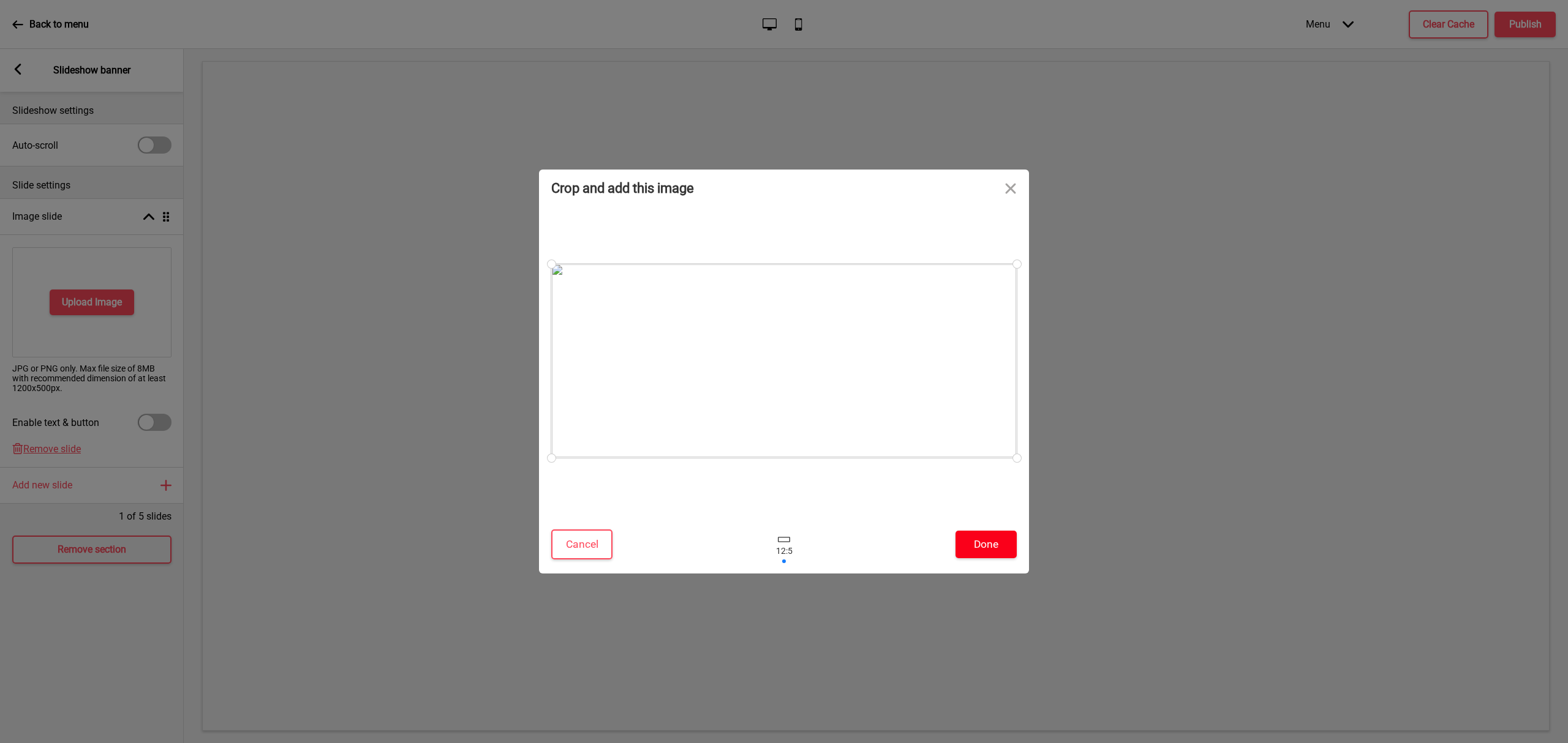
click at [998, 546] on button "Done" at bounding box center [987, 544] width 62 height 28
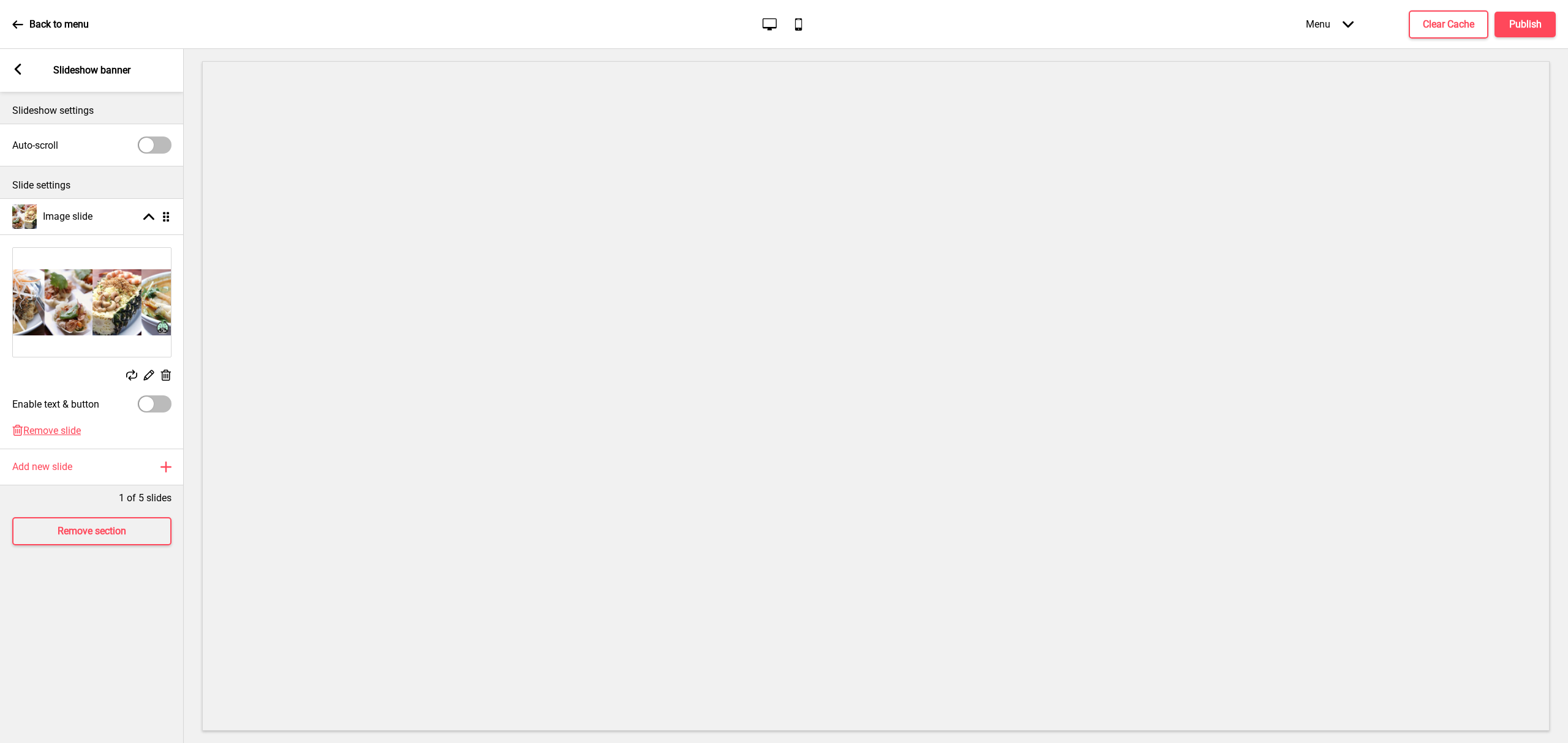
click at [13, 69] on rect at bounding box center [18, 69] width 11 height 11
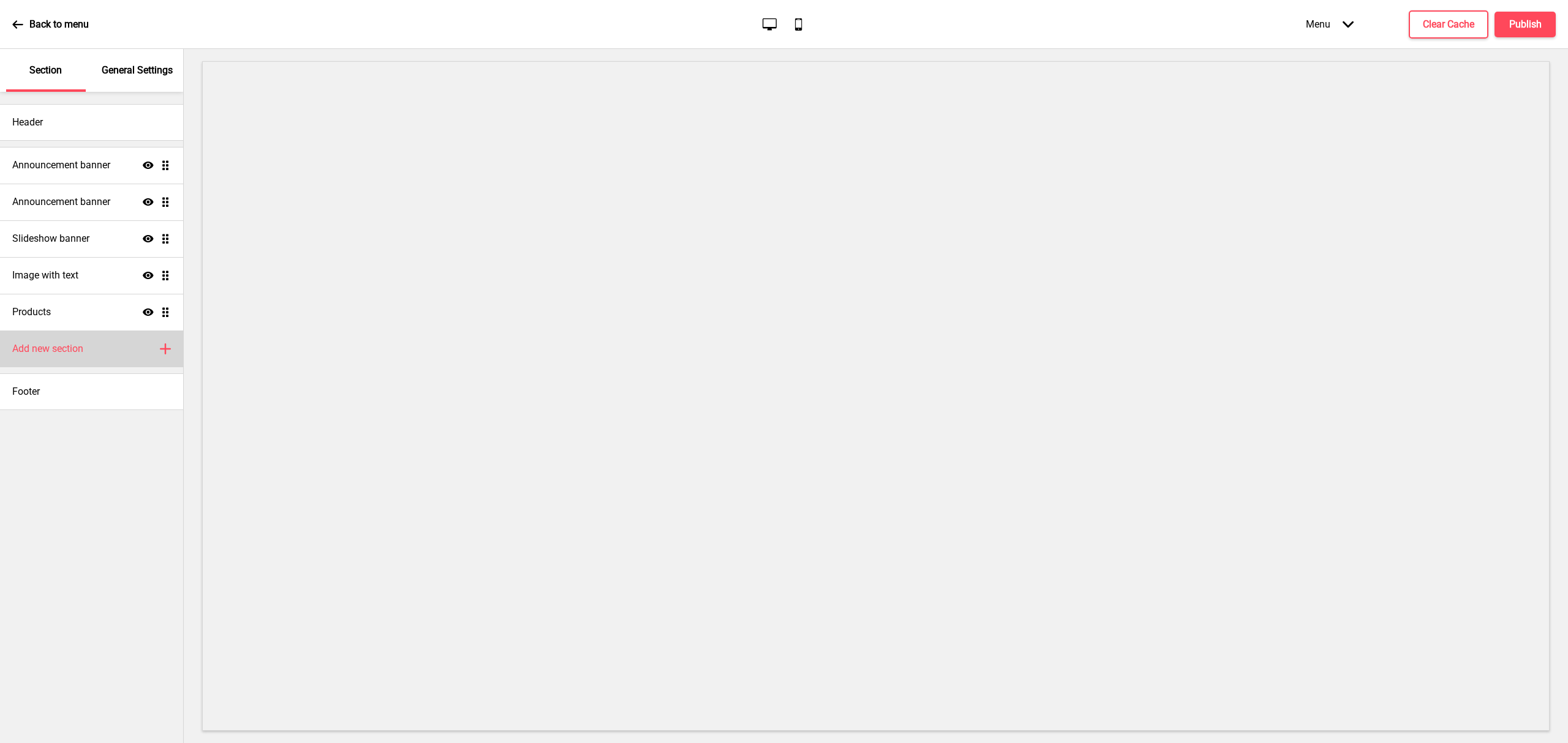
click at [104, 349] on div "Add new section Plus" at bounding box center [91, 349] width 183 height 36
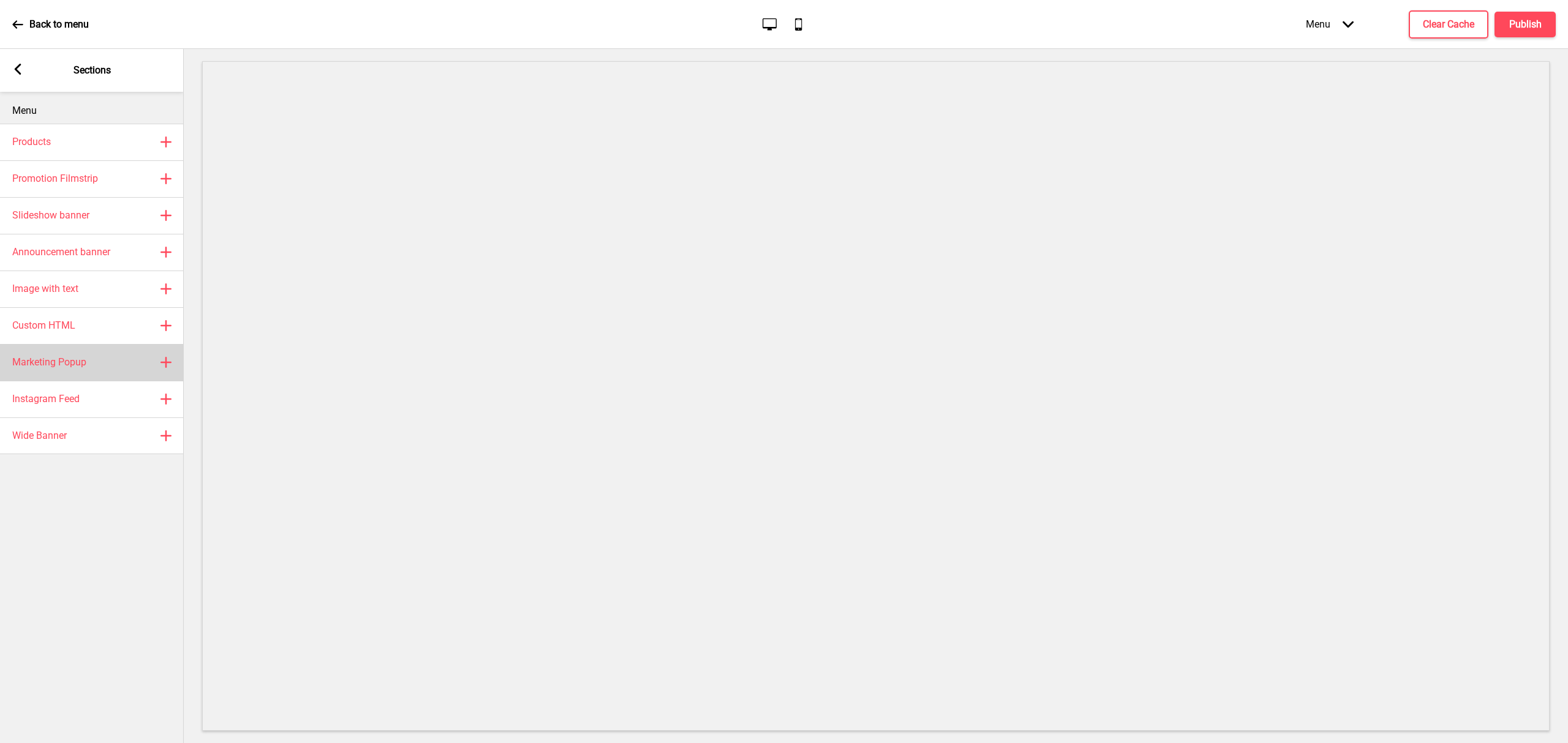
click at [93, 352] on div "Marketing Popup Plus" at bounding box center [91, 362] width 184 height 36
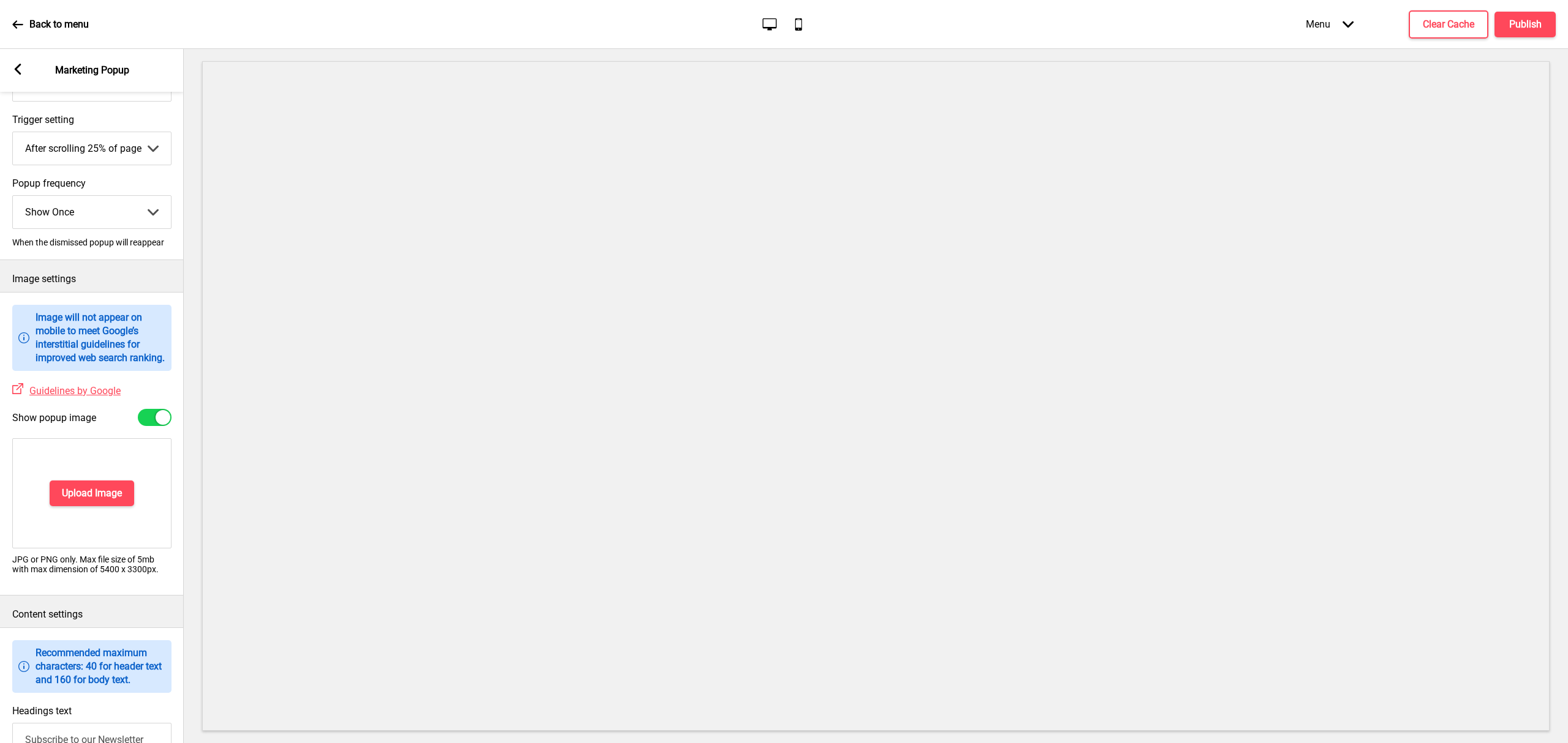
scroll to position [245, 0]
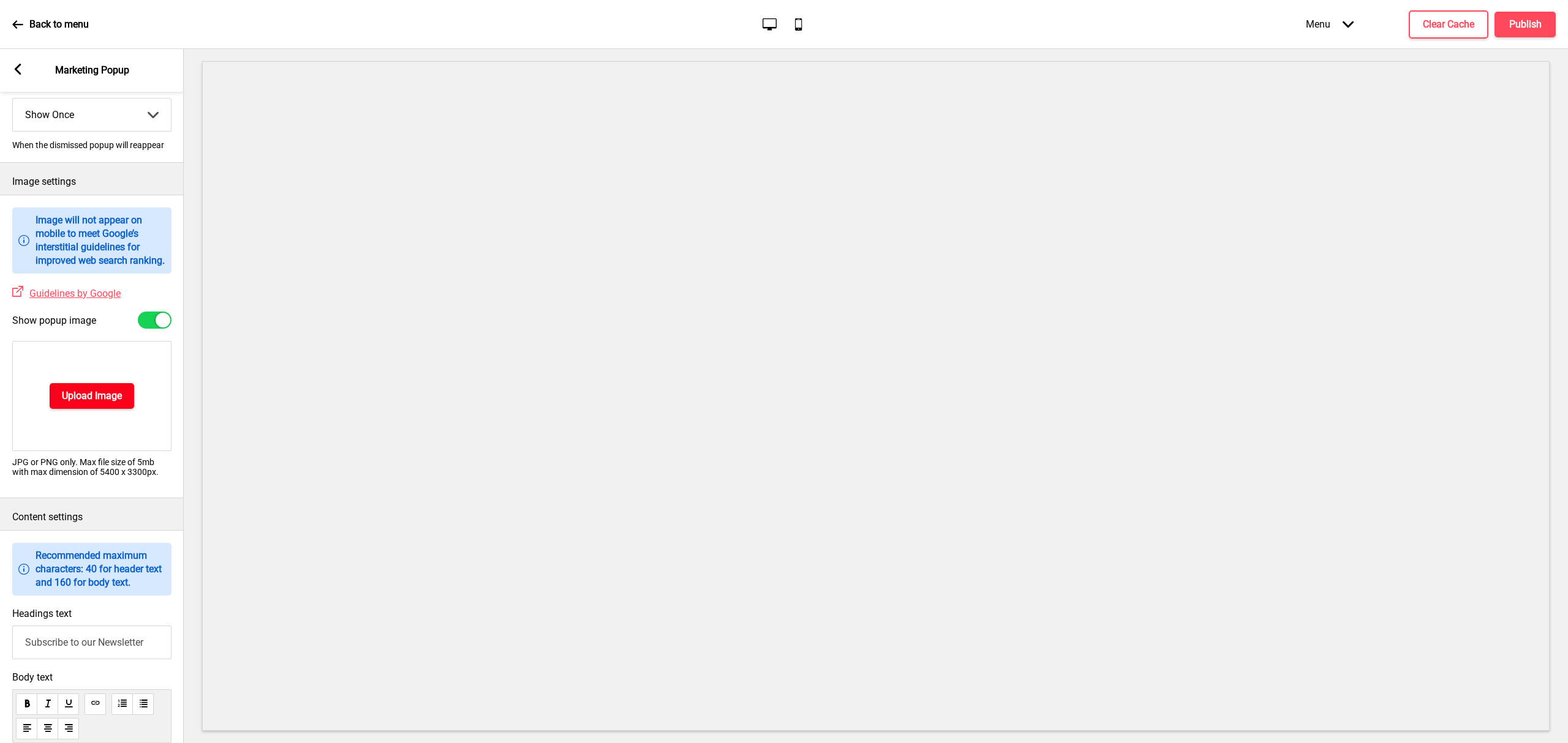
click at [90, 409] on button "Upload Image" at bounding box center [91, 396] width 85 height 26
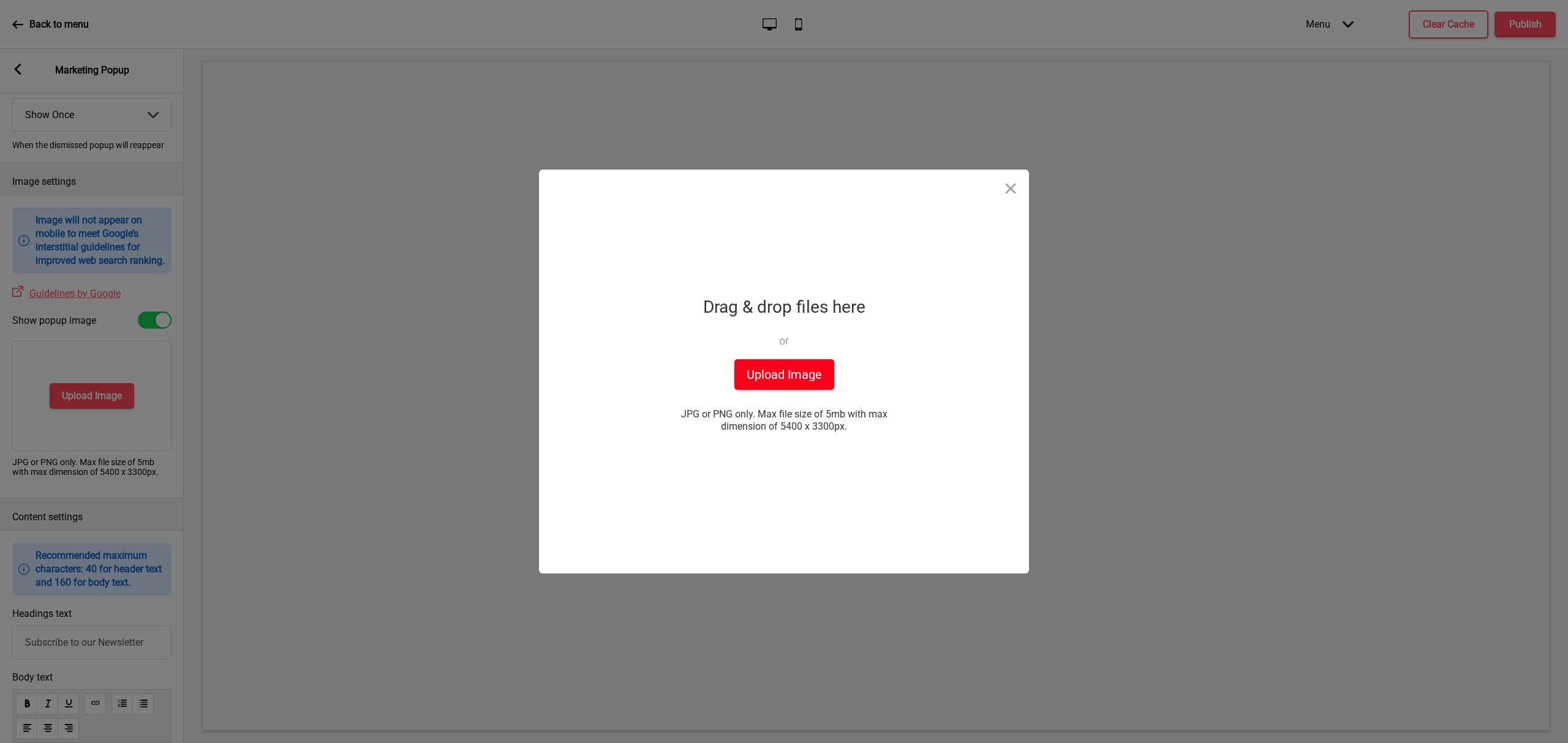
click at [802, 382] on button "Upload Image" at bounding box center [784, 375] width 100 height 31
click at [770, 378] on button "Upload Image" at bounding box center [784, 375] width 100 height 31
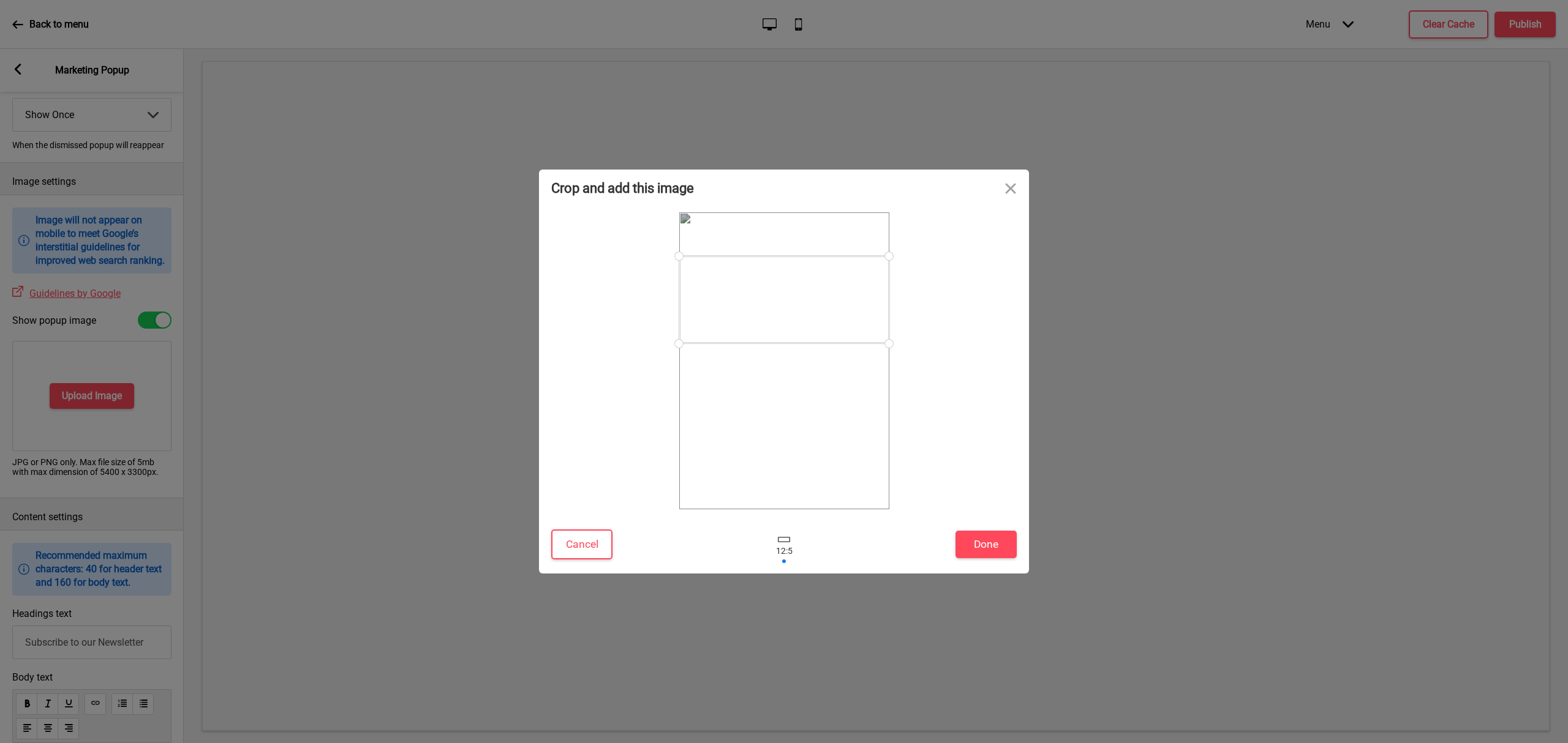
drag, startPoint x: 834, startPoint y: 297, endPoint x: 841, endPoint y: 292, distance: 8.6
click at [841, 292] on div at bounding box center [784, 300] width 210 height 88
click at [990, 547] on button "Done" at bounding box center [987, 544] width 62 height 28
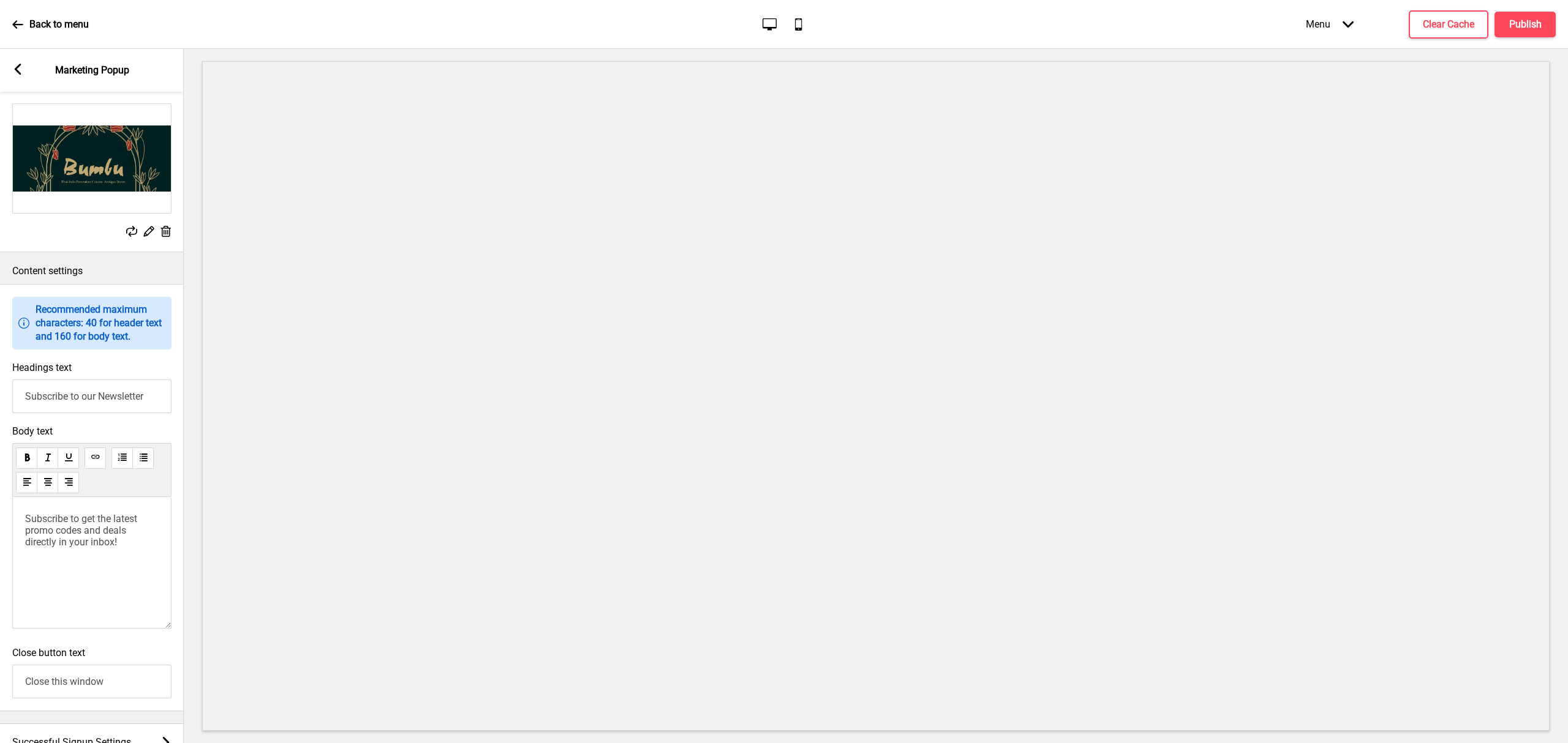
scroll to position [606, 0]
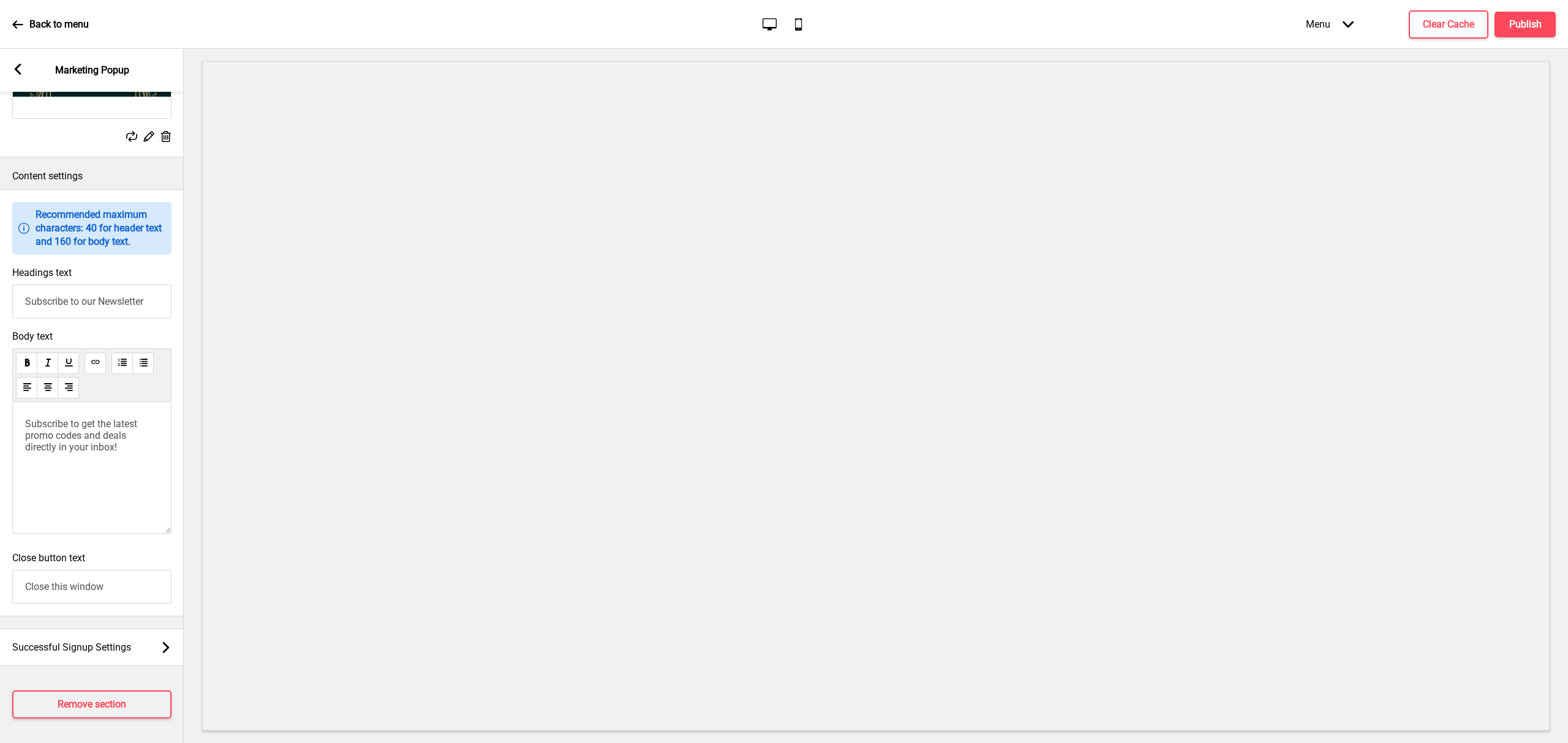
click at [147, 439] on p "Subscribe to get the latest promo codes and deals directly in your inbox!" at bounding box center [91, 435] width 133 height 34
drag, startPoint x: 162, startPoint y: 289, endPoint x: -121, endPoint y: 247, distance: 286.1
click at [0, 247] on html "Back to menu Desktop Mobile Menu Arrow down Product Page Store Information Chec…" at bounding box center [784, 371] width 1568 height 743
type input "Welcome to Bumbu Restaurant!"
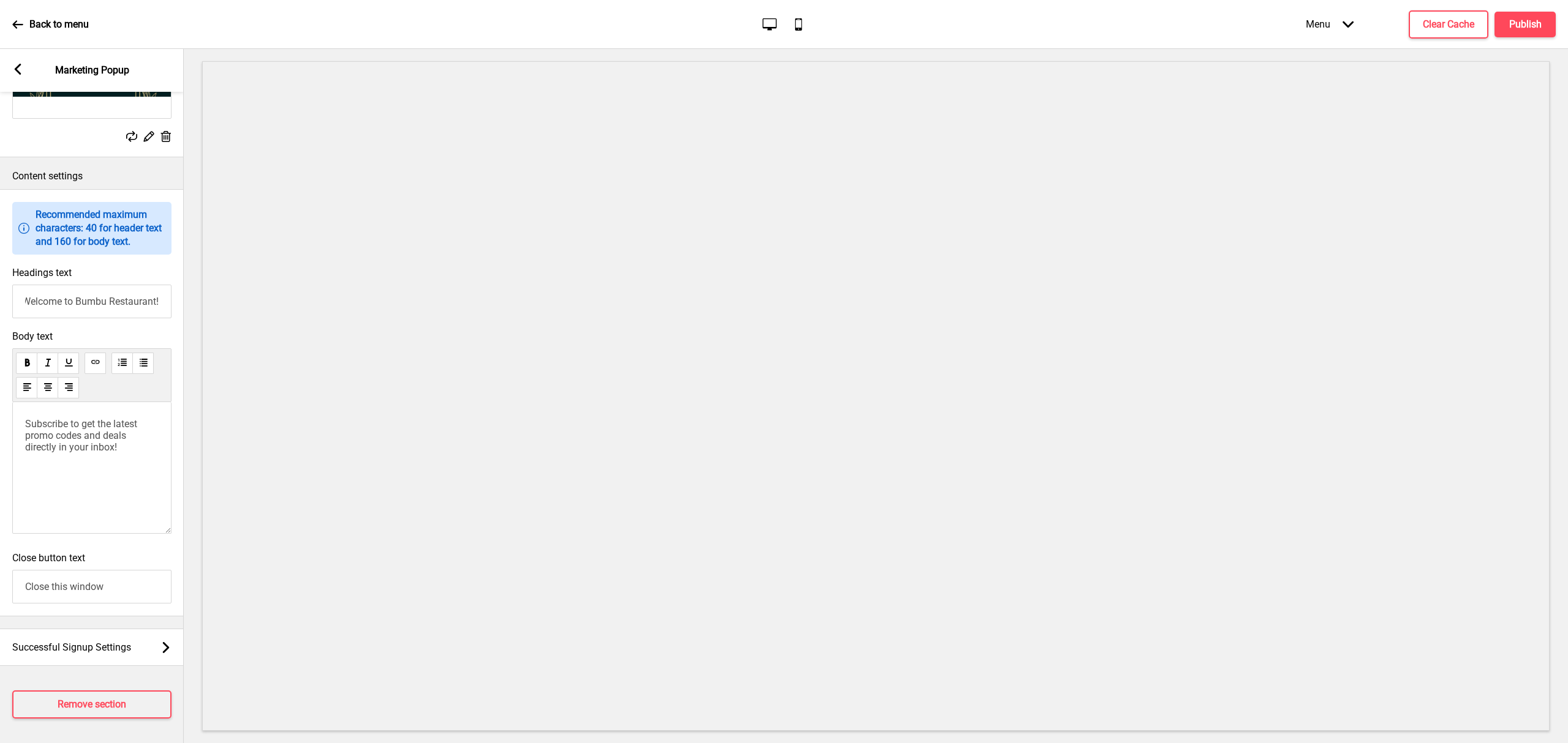
scroll to position [0, 0]
drag, startPoint x: 138, startPoint y: 442, endPoint x: -41, endPoint y: 390, distance: 186.4
click at [0, 390] on html "Back to menu Desktop Mobile Menu Arrow down Product Page Store Information Chec…" at bounding box center [784, 371] width 1568 height 743
drag, startPoint x: 52, startPoint y: 410, endPoint x: 146, endPoint y: 411, distance: 94.0
click at [146, 419] on span "Enjoy $8 off min. spend $80 for your first order with us!" at bounding box center [87, 430] width 124 height 23
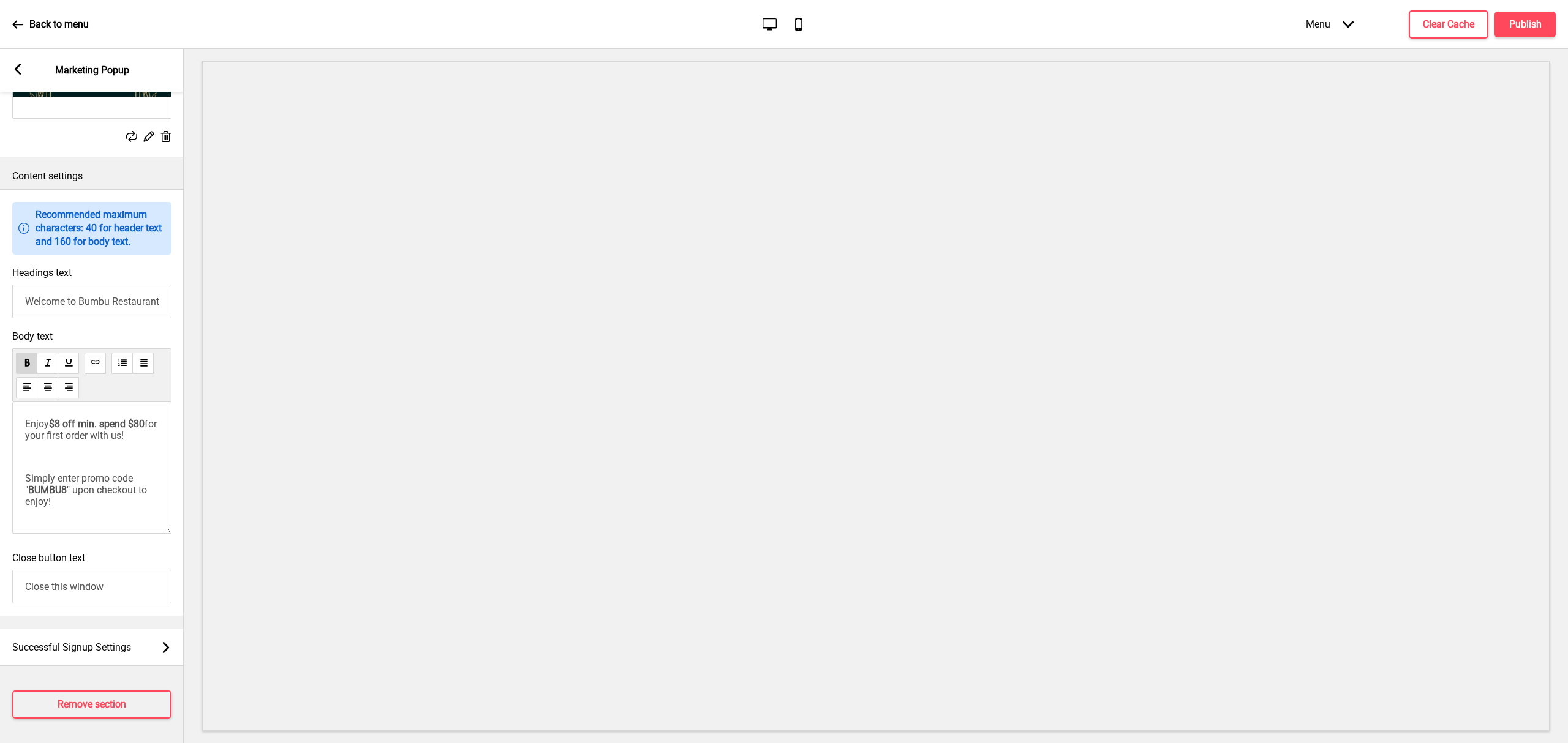
click at [120, 458] on p "﻿" at bounding box center [91, 457] width 133 height 11
drag, startPoint x: 83, startPoint y: 427, endPoint x: 123, endPoint y: 427, distance: 40.0
click at [123, 427] on span "for your first order with us!" at bounding box center [92, 430] width 134 height 23
click at [108, 454] on div "Enjoy $8 off min. spend $80 for your first order with us! ﻿ Simply enter promo …" at bounding box center [91, 463] width 133 height 89
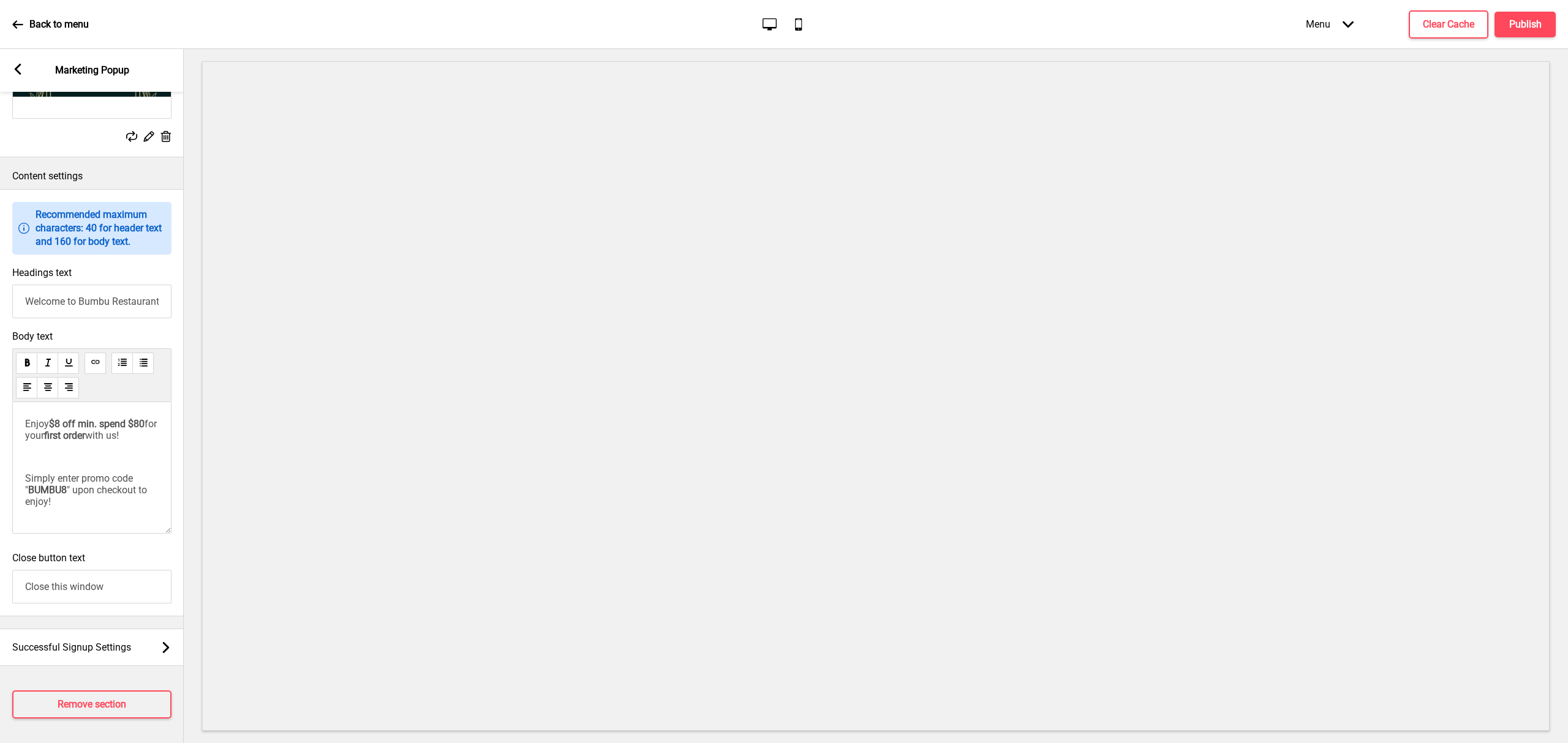
drag, startPoint x: 52, startPoint y: 618, endPoint x: 84, endPoint y: 582, distance: 48.2
click at [52, 629] on div "Successful Signup Settings Arrow right" at bounding box center [91, 648] width 184 height 37
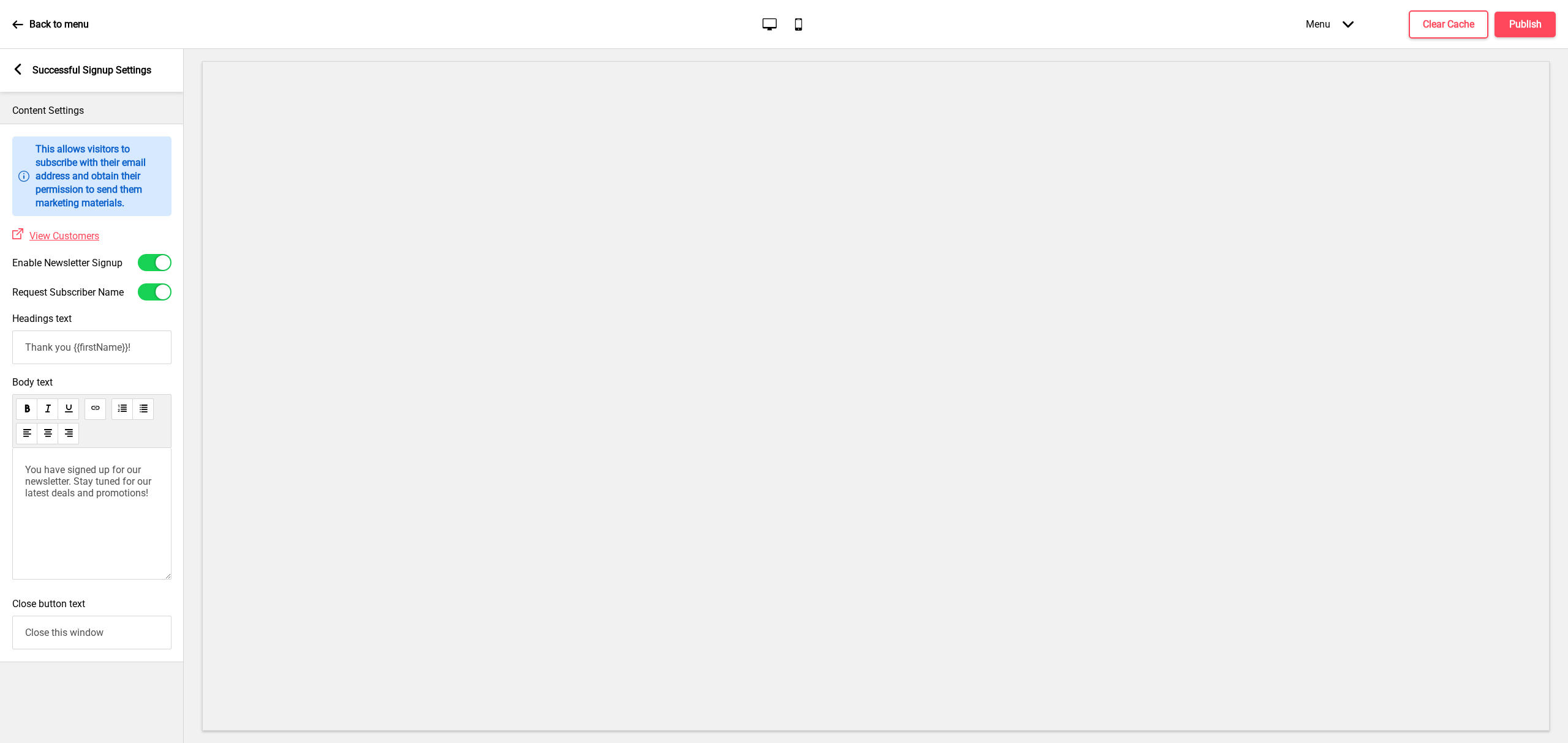
scroll to position [0, 0]
click at [160, 259] on div at bounding box center [163, 263] width 15 height 15
checkbox input "false"
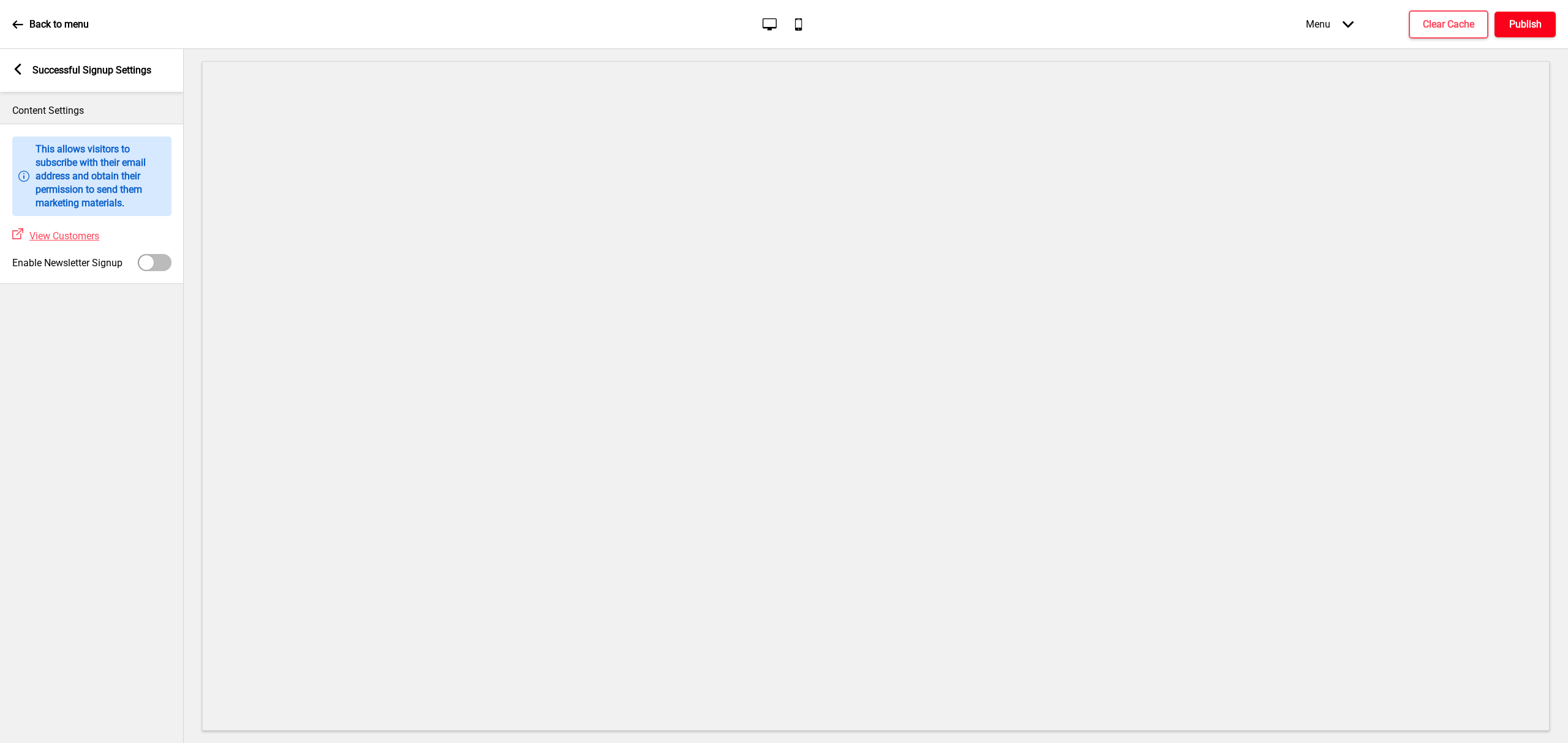
click at [1548, 23] on button "Publish" at bounding box center [1526, 24] width 62 height 26
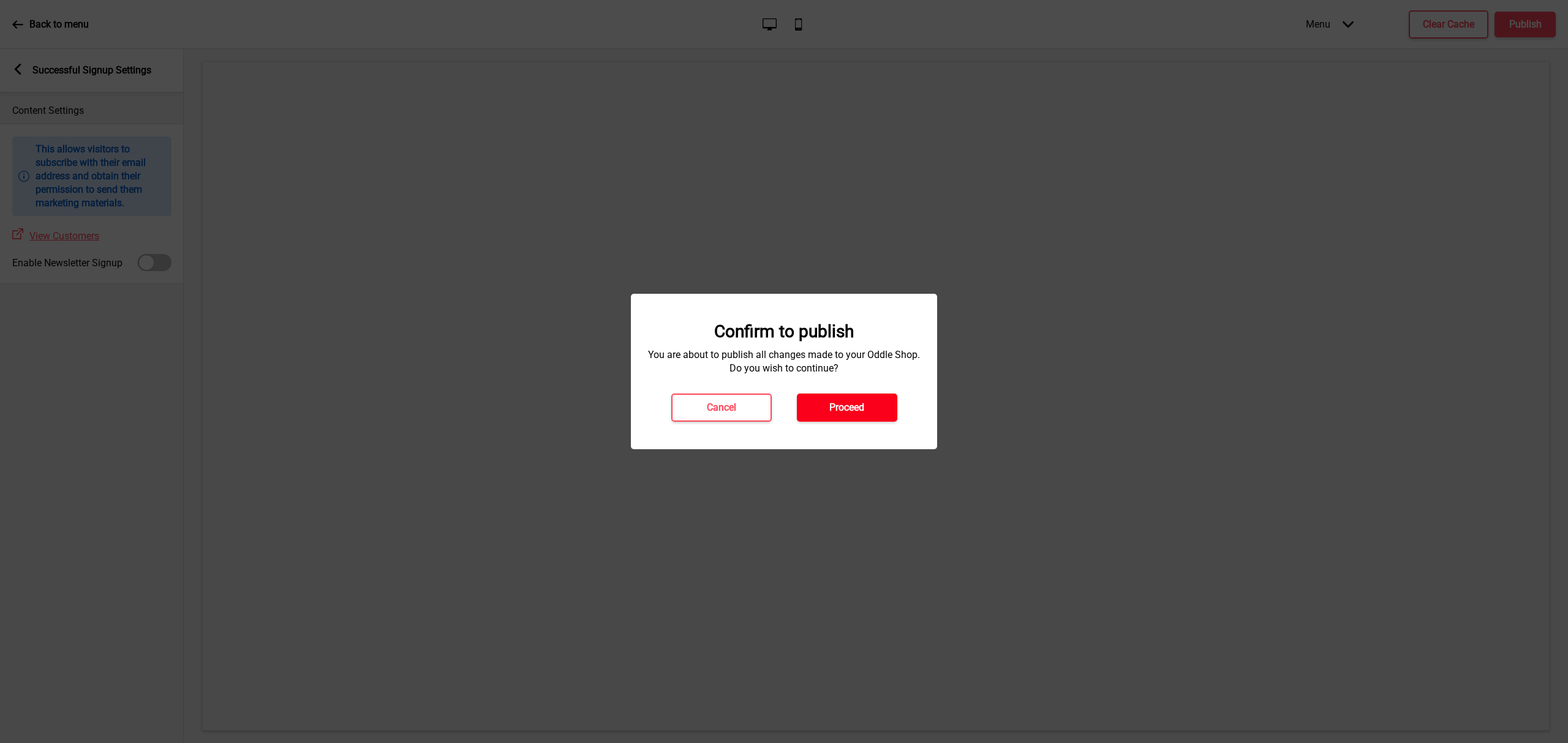
click at [865, 414] on button "Proceed" at bounding box center [848, 407] width 101 height 28
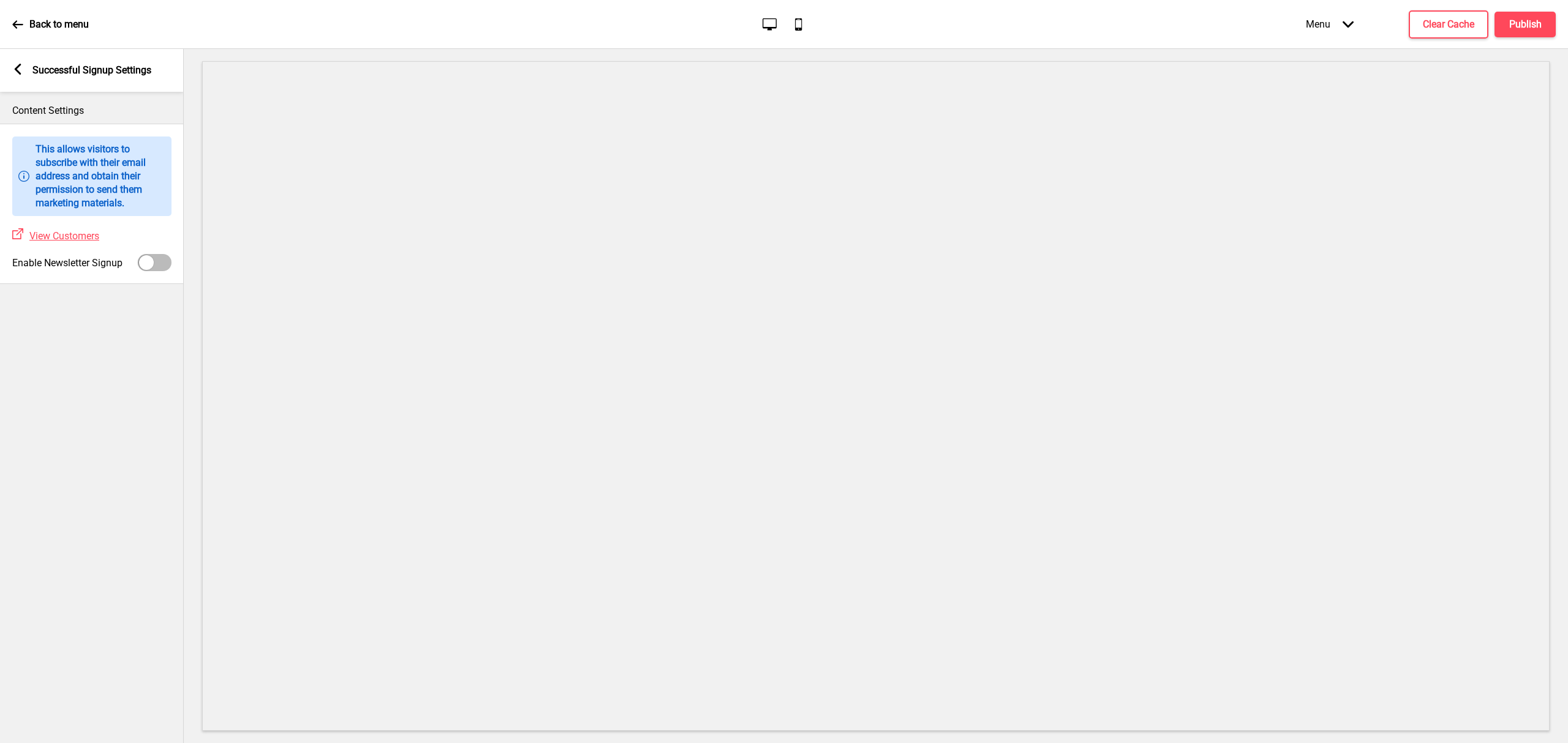
click at [37, 25] on p "Back to menu" at bounding box center [60, 24] width 60 height 13
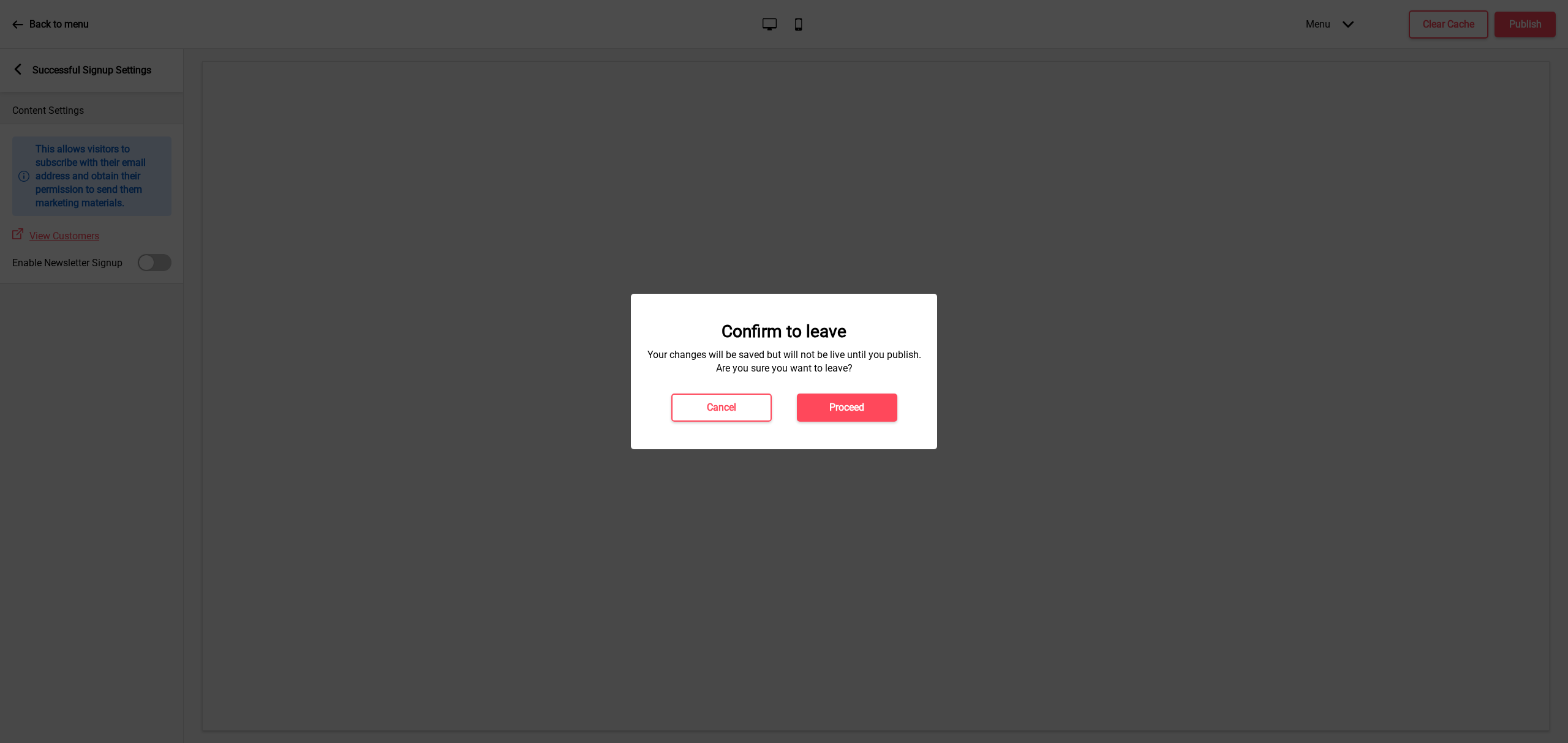
click at [882, 415] on button "Proceed" at bounding box center [848, 407] width 101 height 28
